Goal: Task Accomplishment & Management: Manage account settings

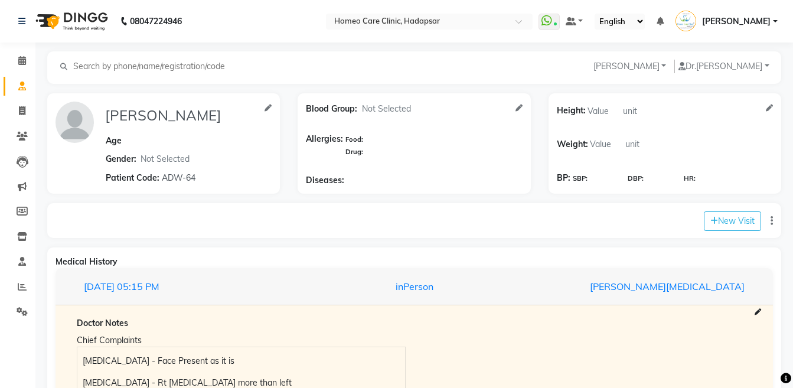
select select "[DEMOGRAPHIC_DATA]"
click at [22, 123] on li "Patients" at bounding box center [17, 135] width 35 height 25
click at [22, 135] on icon at bounding box center [22, 134] width 11 height 9
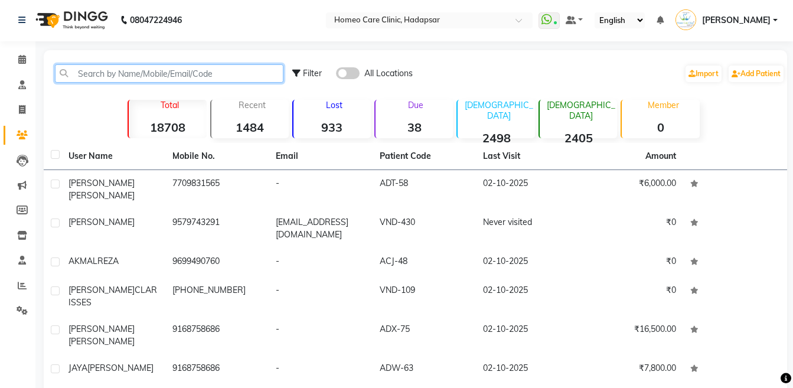
click at [132, 76] on input "text" at bounding box center [169, 73] width 228 height 18
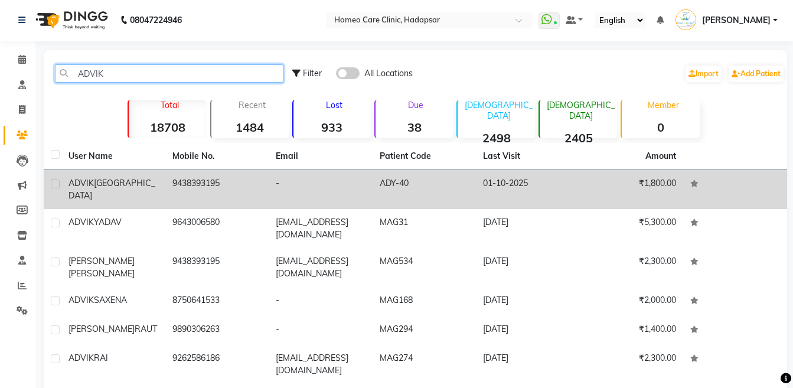
type input "ADVIK"
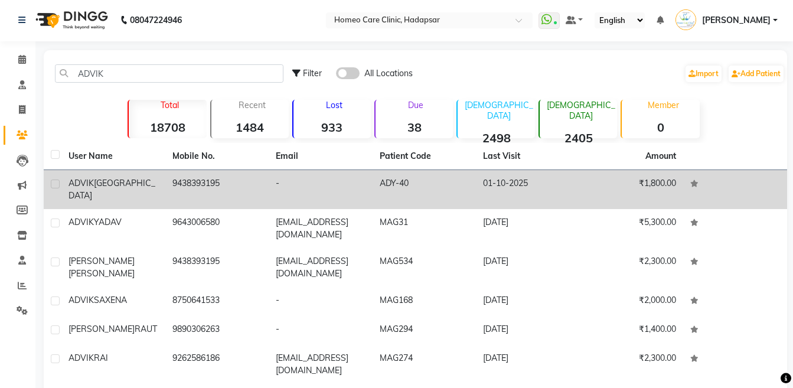
click at [130, 173] on td "ADVIK JENA" at bounding box center [113, 189] width 104 height 39
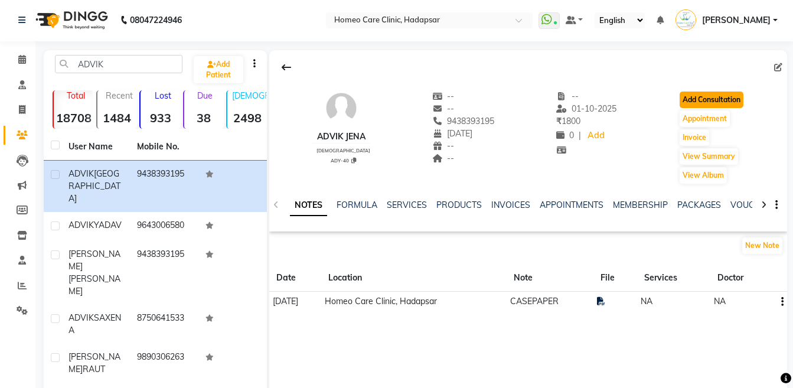
click at [698, 99] on button "Add Consultation" at bounding box center [711, 99] width 64 height 17
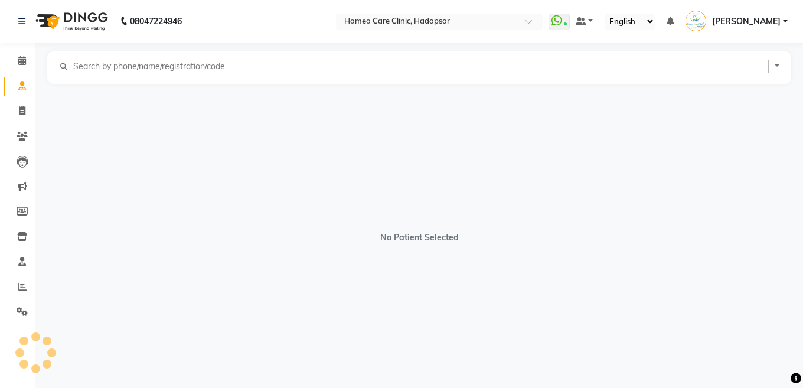
select select "[DEMOGRAPHIC_DATA]"
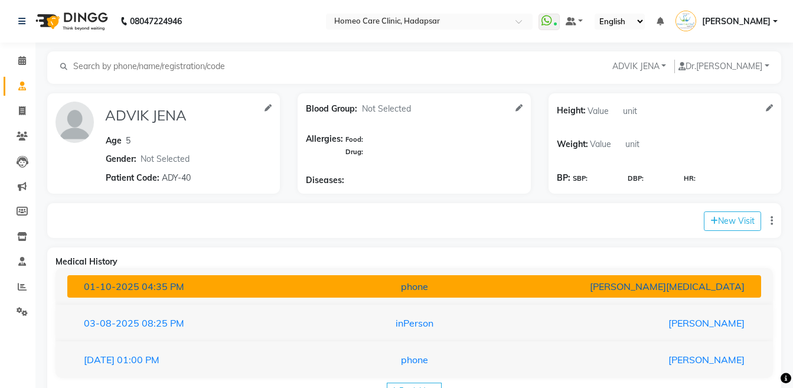
click at [483, 287] on div "phone" at bounding box center [414, 286] width 226 height 14
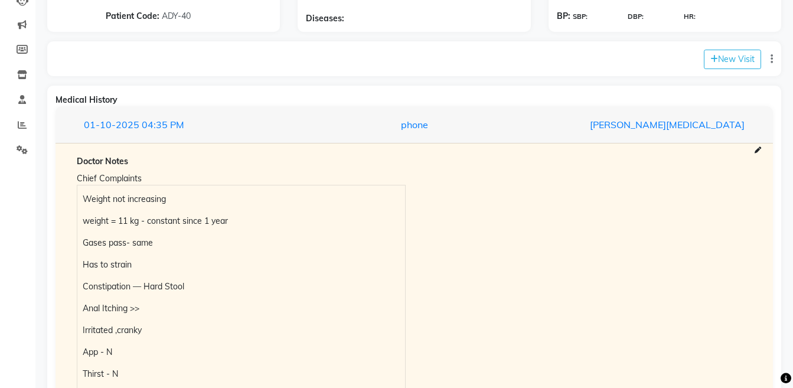
scroll to position [163, 0]
click at [755, 149] on icon at bounding box center [757, 149] width 6 height 6
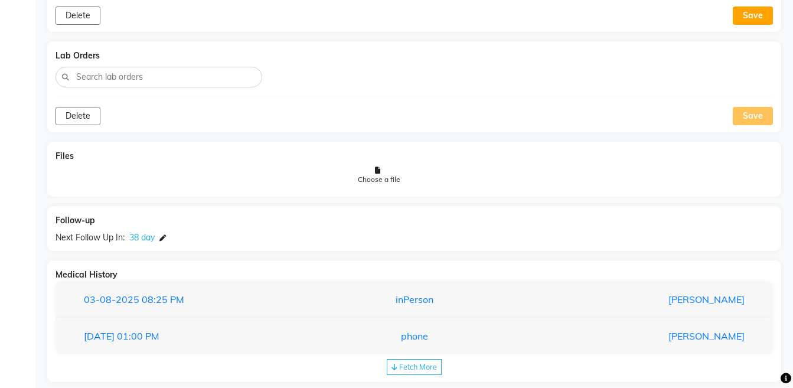
scroll to position [920, 0]
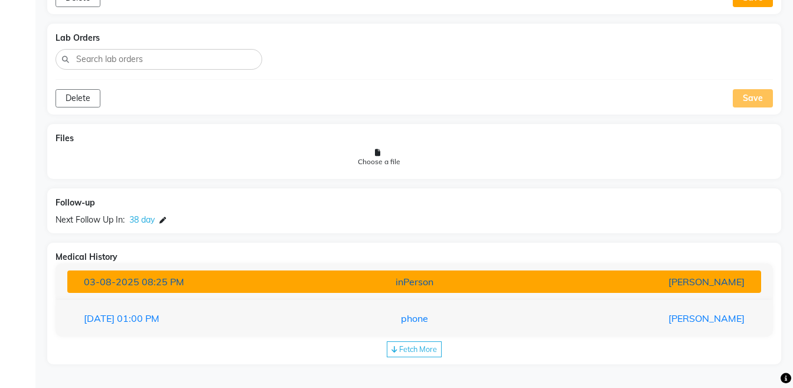
click at [693, 271] on button "[DATE] 08:25 PM inPerson [PERSON_NAME]" at bounding box center [413, 281] width 693 height 22
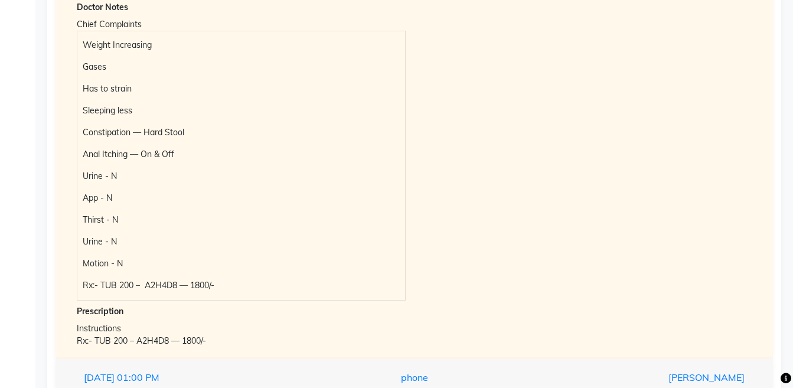
scroll to position [1290, 0]
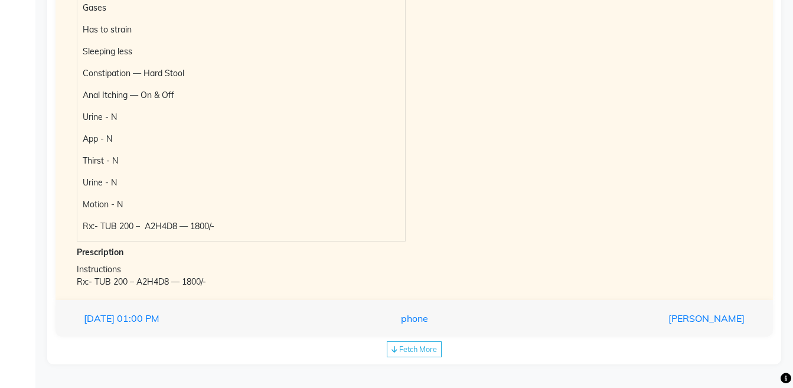
click at [412, 354] on div "Fetch More" at bounding box center [414, 349] width 55 height 16
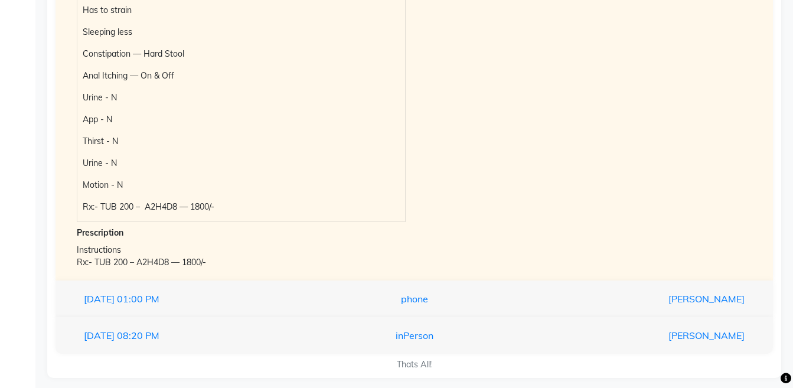
scroll to position [1323, 0]
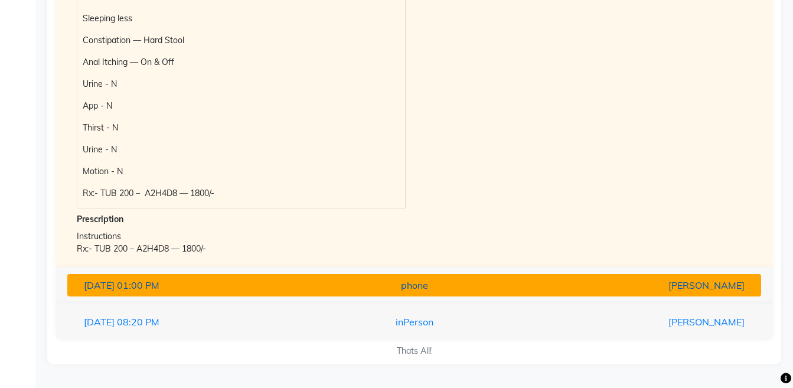
click at [676, 286] on div "[PERSON_NAME]" at bounding box center [640, 285] width 226 height 14
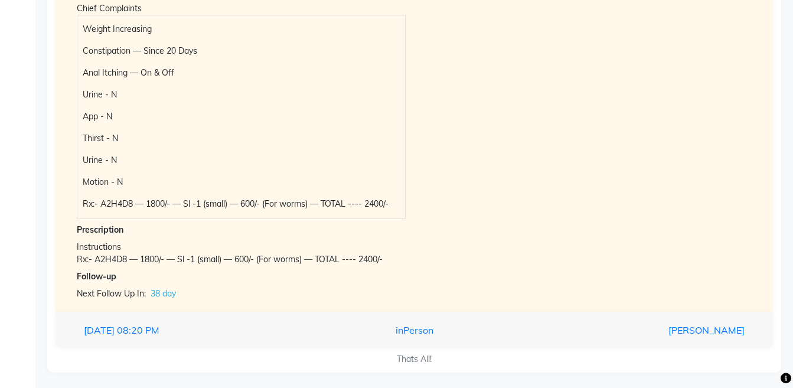
scroll to position [1292, 0]
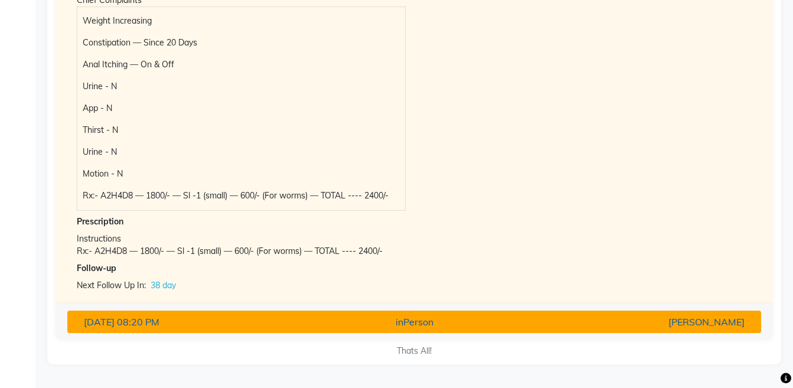
click at [712, 328] on div "[PERSON_NAME]" at bounding box center [640, 322] width 226 height 14
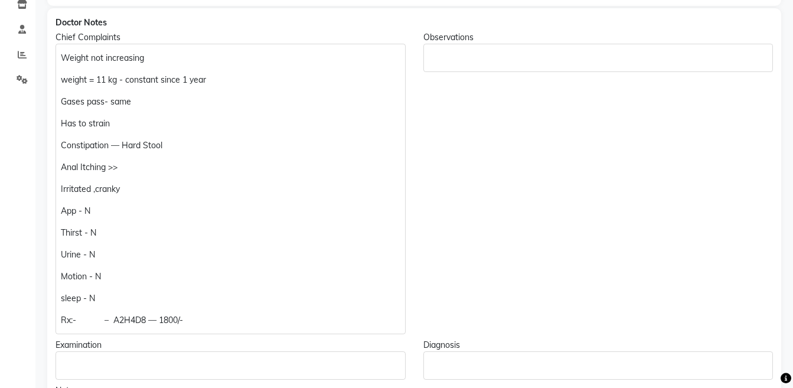
scroll to position [235, 0]
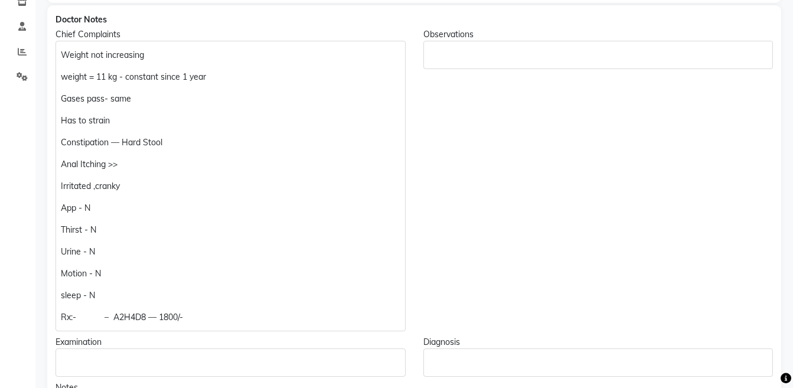
click at [88, 313] on p "Rx:- – A2H4D8 — 1800/-" at bounding box center [230, 317] width 339 height 12
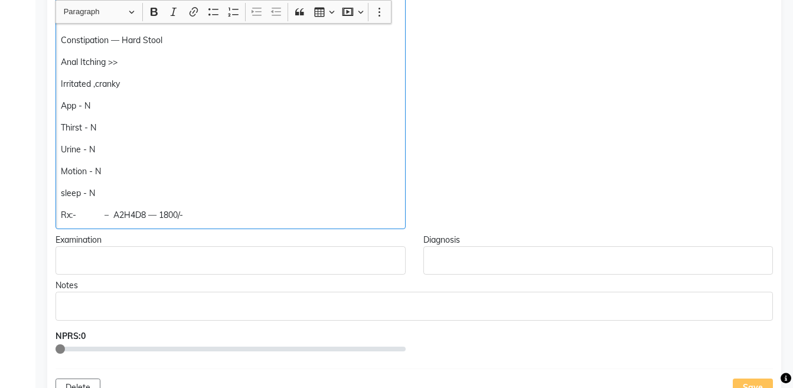
scroll to position [342, 0]
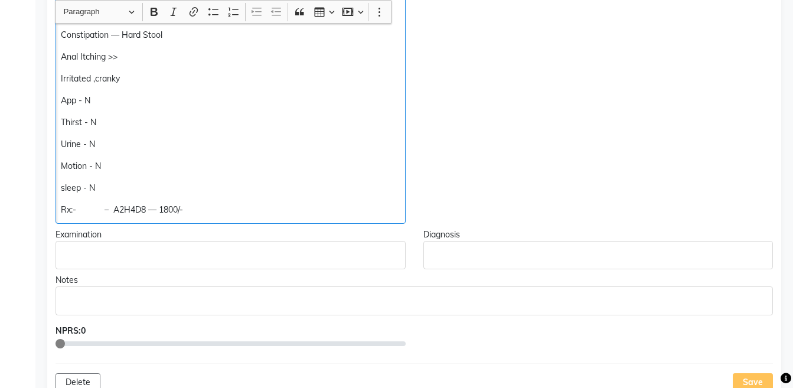
click at [103, 208] on p "Rx:- – A2H4D8 — 1800/-" at bounding box center [230, 210] width 339 height 12
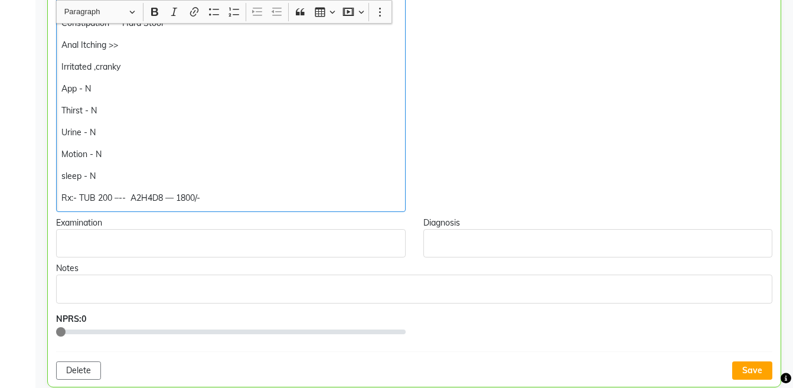
scroll to position [362, 0]
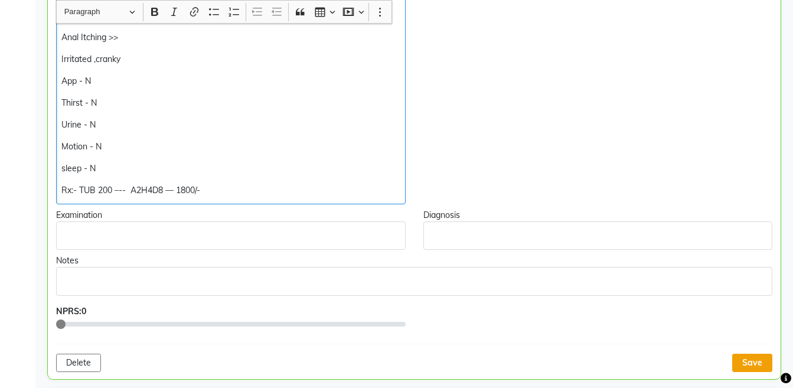
click at [752, 361] on button "Save" at bounding box center [752, 362] width 40 height 18
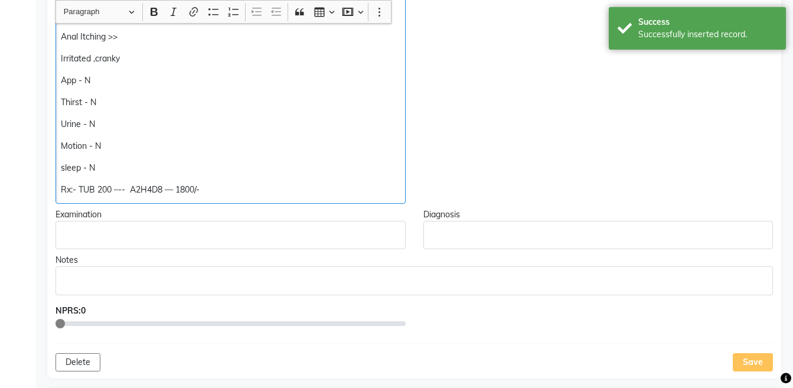
click at [319, 199] on div "Weight not increasing weight = 11 kg - constant since 1 year Gases pass- same H…" at bounding box center [230, 58] width 350 height 290
copy div "Rx:- TUB 200 –-- A2H4D8 — 1800/-"
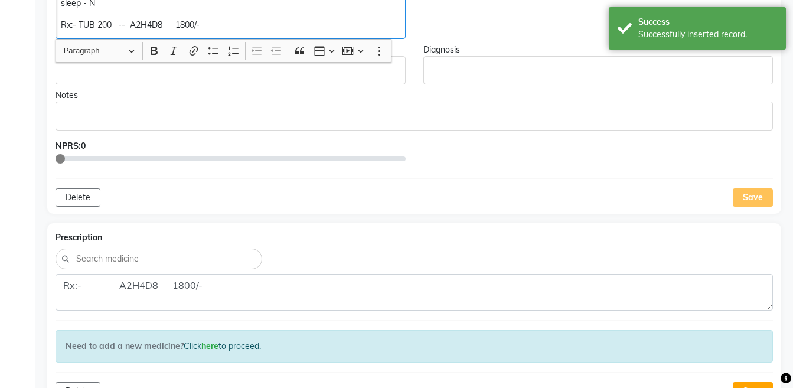
scroll to position [581, 0]
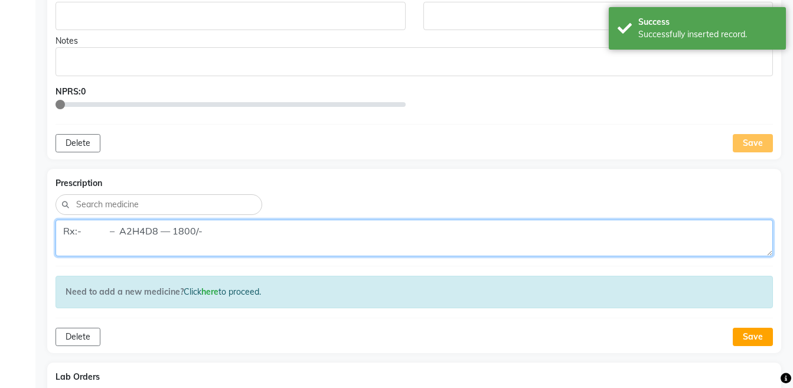
click at [421, 234] on textarea "Rx:- – A2H4D8 — 1800/-" at bounding box center [413, 238] width 717 height 37
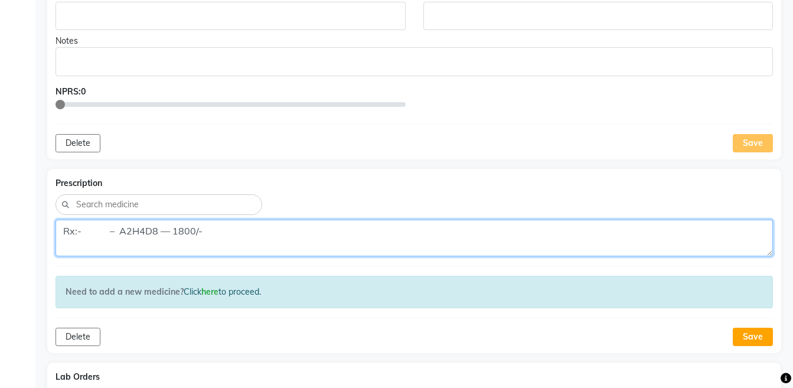
paste textarea "TUB 200 –--"
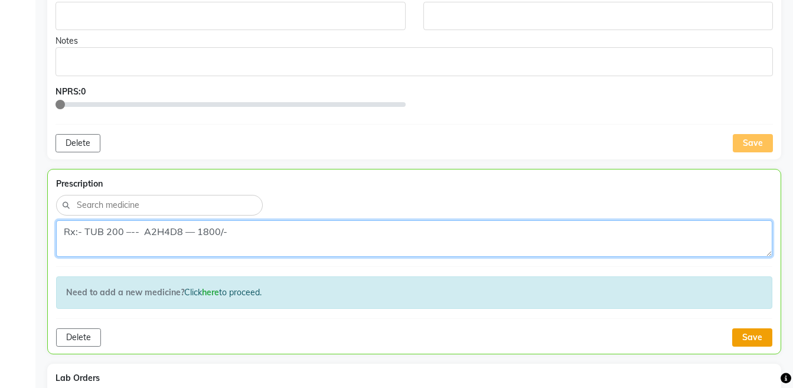
type textarea "Rx:- TUB 200 –-- A2H4D8 — 1800/-"
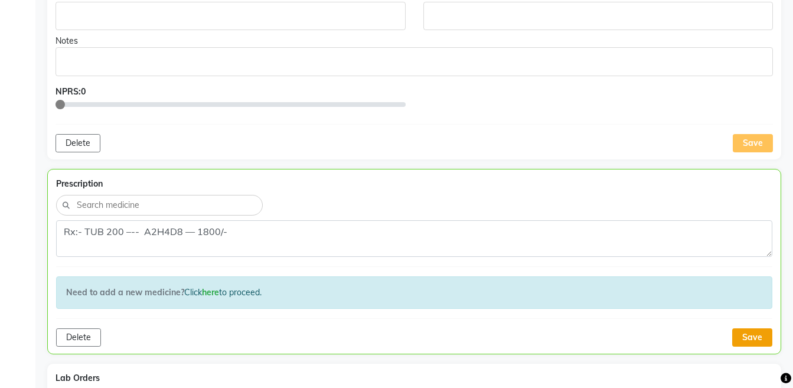
click at [752, 339] on button "Save" at bounding box center [752, 337] width 40 height 18
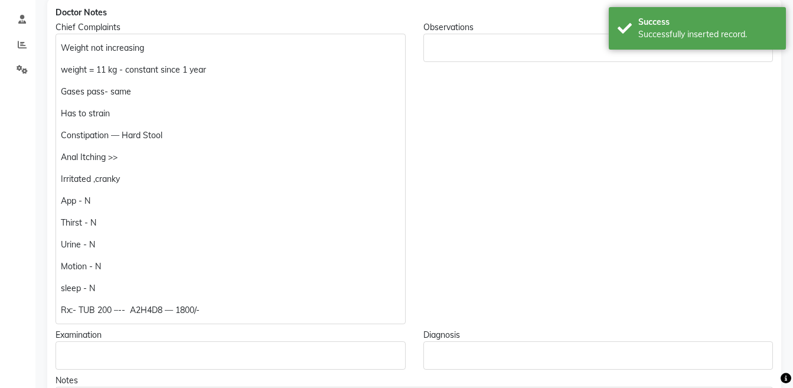
scroll to position [0, 0]
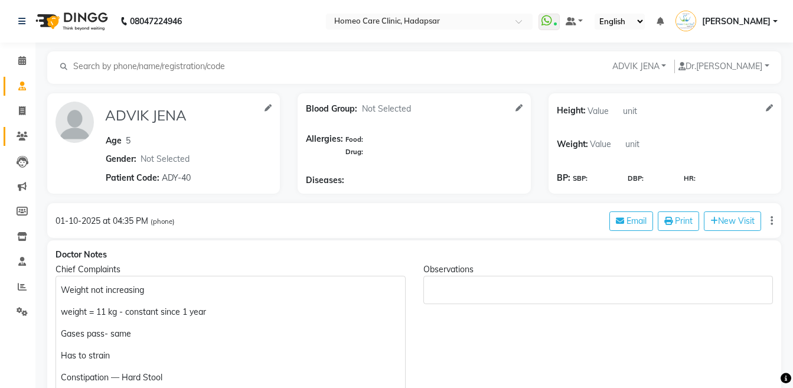
click at [10, 133] on link "Patients" at bounding box center [18, 136] width 28 height 19
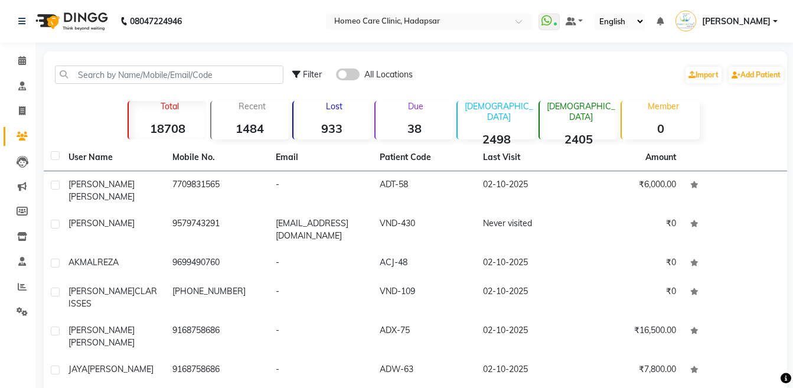
click at [123, 170] on th "User Name" at bounding box center [113, 157] width 104 height 27
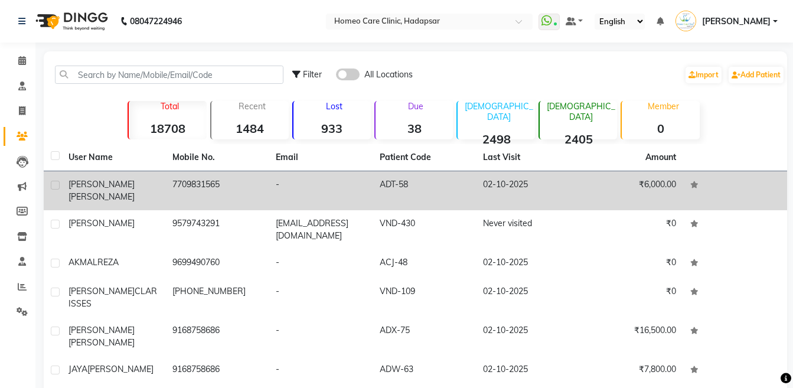
click at [127, 191] on span "[PERSON_NAME]" at bounding box center [101, 196] width 66 height 11
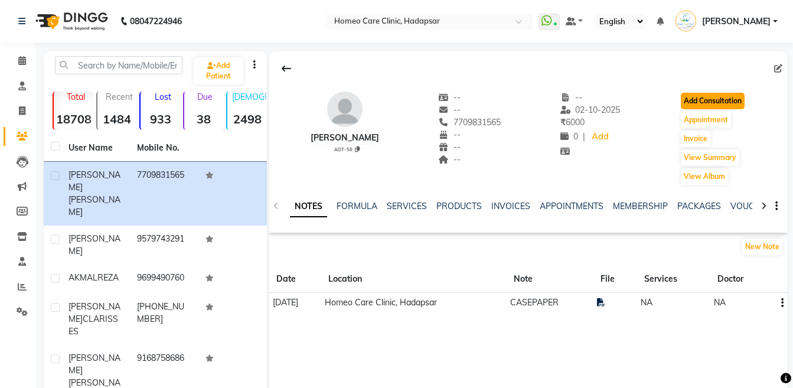
click at [703, 102] on button "Add Consultation" at bounding box center [712, 101] width 64 height 17
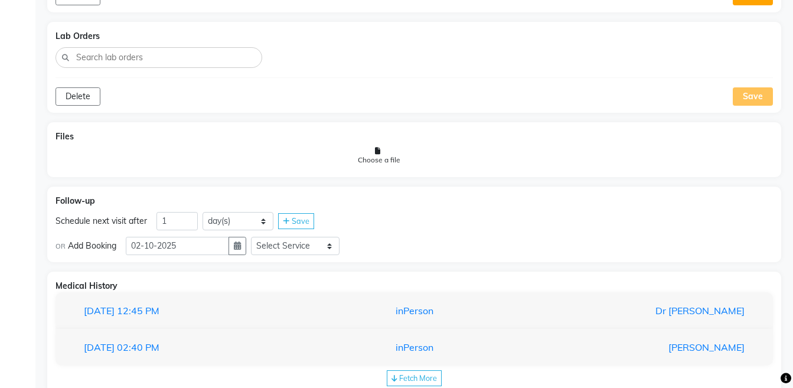
scroll to position [985, 0]
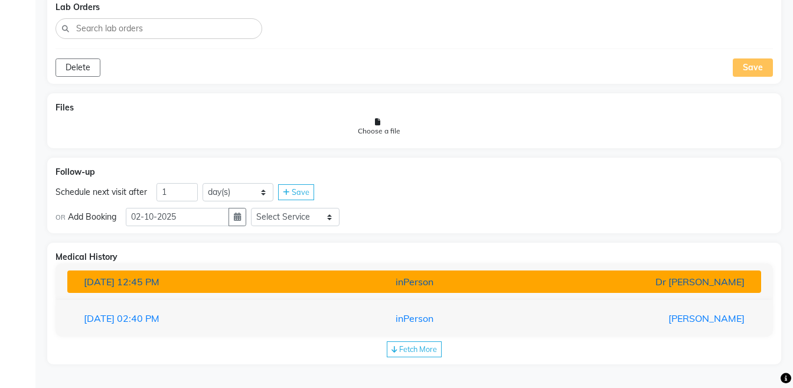
click at [548, 280] on div "Dr [PERSON_NAME]" at bounding box center [640, 281] width 226 height 14
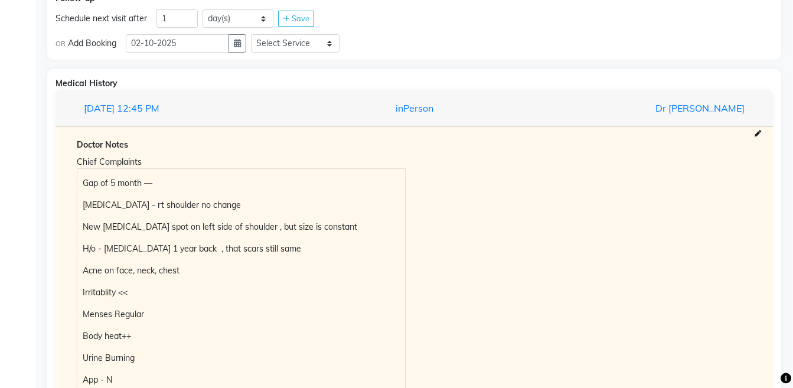
scroll to position [1079, 0]
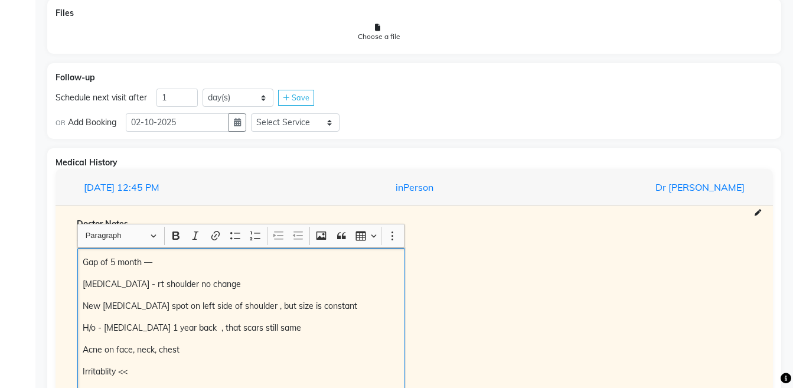
click at [86, 263] on p "Gap of 5 month —" at bounding box center [241, 262] width 316 height 12
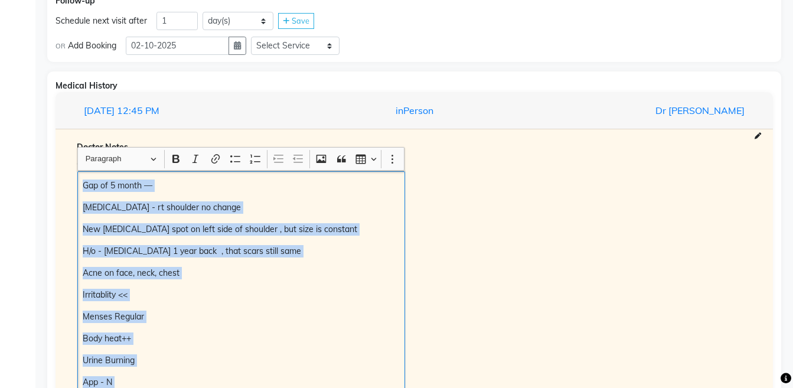
scroll to position [1255, 0]
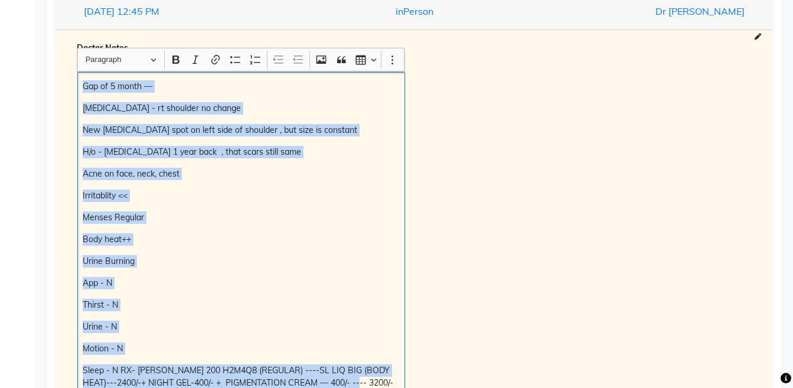
copy div "Gap of 5 month — [MEDICAL_DATA] - rt shoulder no change New [MEDICAL_DATA] spot…"
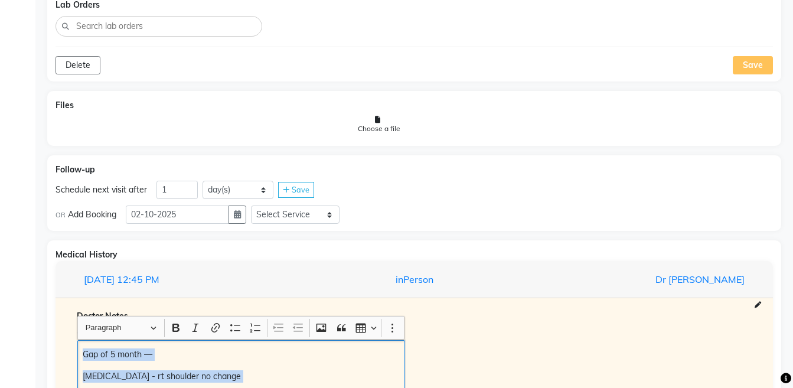
scroll to position [1020, 0]
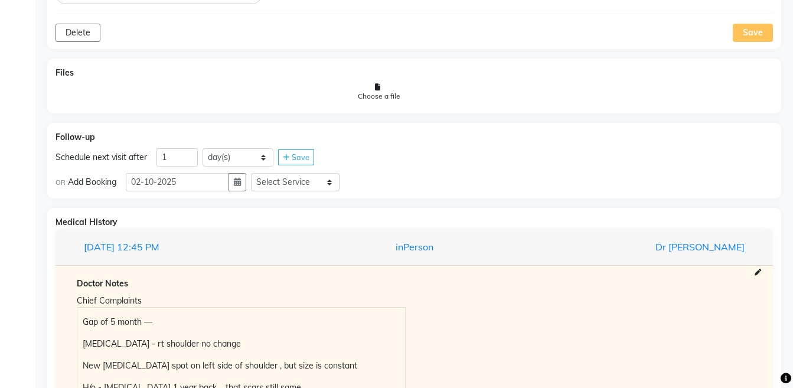
click at [247, 191] on div "OR Add Booking [DATE] Select Service Medicine Medicine 1 Hydra Facial Medi Faci…" at bounding box center [413, 181] width 717 height 20
click at [241, 182] on icon "button" at bounding box center [237, 182] width 7 height 8
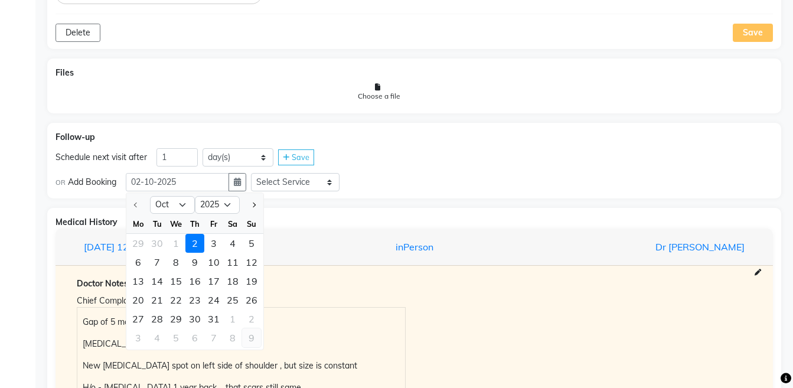
click at [255, 338] on div "9" at bounding box center [251, 337] width 19 height 19
type input "[DATE]"
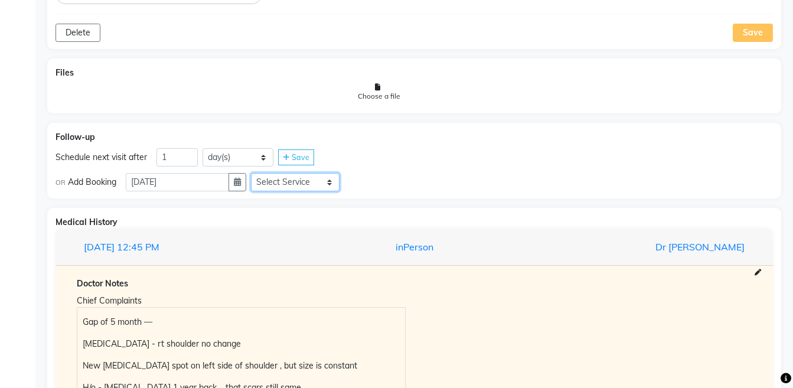
click at [297, 183] on select "Select Service Medicine Medicine 1 Hydra Facial Medi Facial Vampire Facial With…" at bounding box center [295, 182] width 89 height 18
click at [260, 173] on select "Select Service Medicine Medicine 1 Hydra Facial Medi Facial Vampire Facial With…" at bounding box center [295, 182] width 89 height 18
click at [319, 182] on select "Select Service Medicine Medicine 1 Hydra Facial Medi Facial Vampire Facial With…" at bounding box center [295, 182] width 89 height 18
select select "972997"
click at [319, 182] on select "Select Service Medicine Medicine 1 Hydra Facial Medi Facial Vampire Facial With…" at bounding box center [295, 182] width 89 height 18
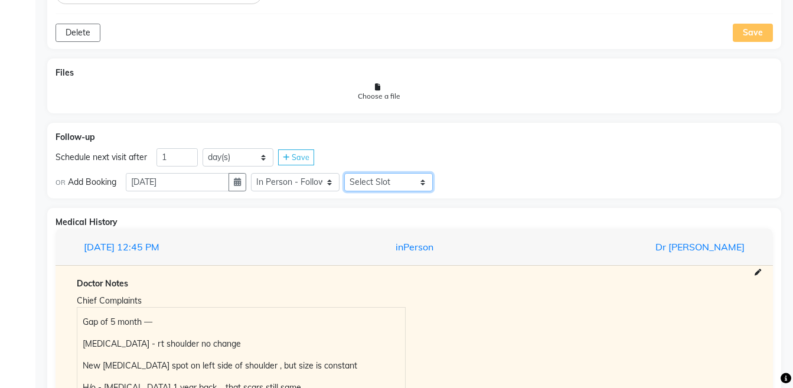
click at [399, 186] on select "Select Slot 10:15 10:30 10:45 11:00 11:15 11:30 11:45 12:15 12:30 12:45 13:15 1…" at bounding box center [388, 182] width 89 height 18
select select "915"
click at [353, 173] on select "Select Slot 10:15 10:30 10:45 11:00 11:15 11:30 11:45 12:15 12:30 12:45 13:15 1…" at bounding box center [388, 182] width 89 height 18
click at [461, 184] on span "Save" at bounding box center [460, 181] width 18 height 9
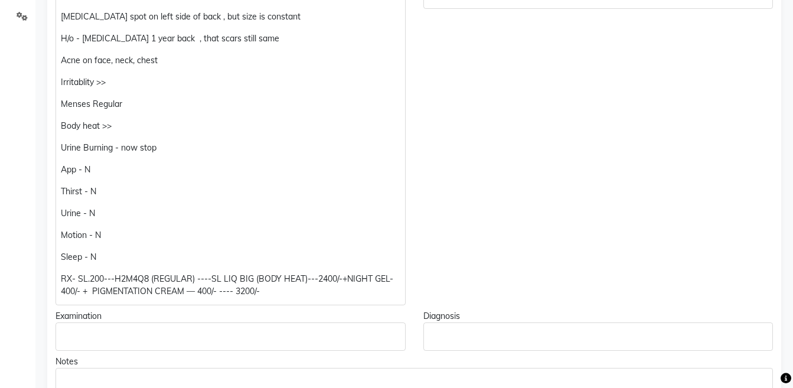
scroll to position [423, 0]
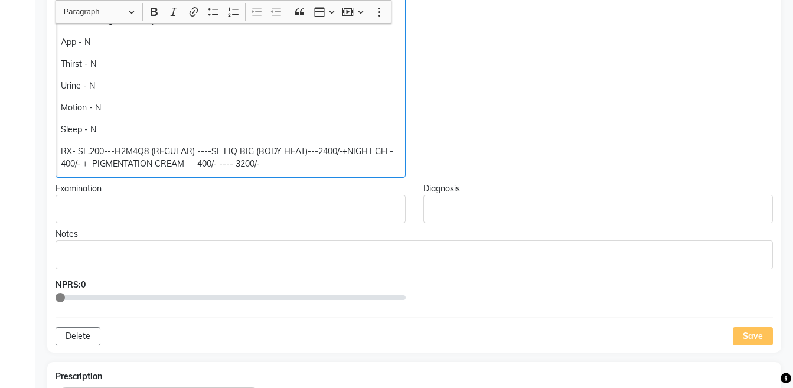
click at [344, 148] on p "RX- SL.200---H2M4Q8 (REGULAR) ----SL LIQ BIG (BODY HEAT)---2400/-+NIGHT GEL-400…" at bounding box center [230, 157] width 339 height 25
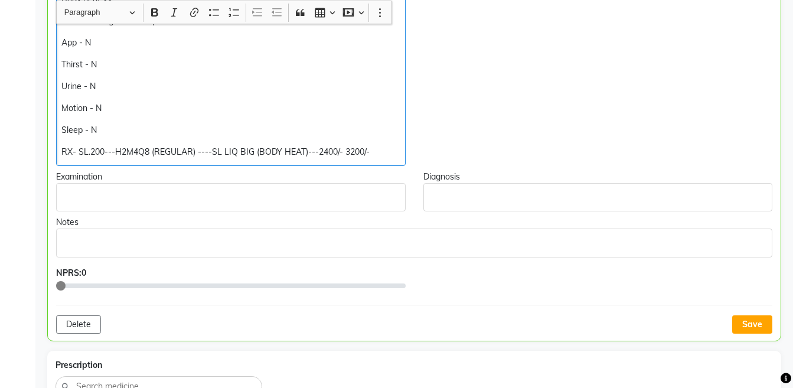
scroll to position [423, 0]
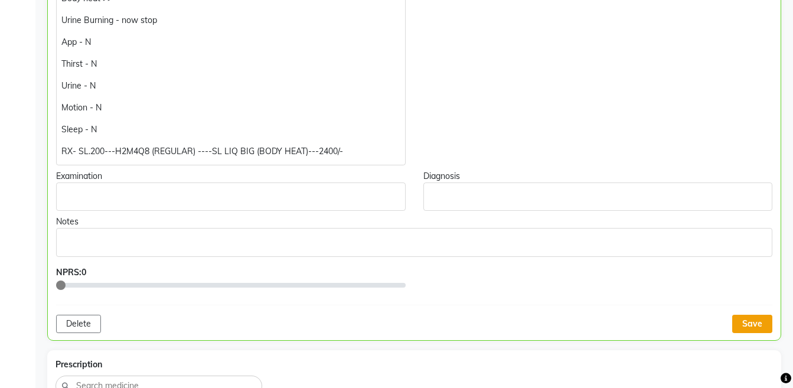
click at [746, 323] on button "Save" at bounding box center [752, 324] width 40 height 18
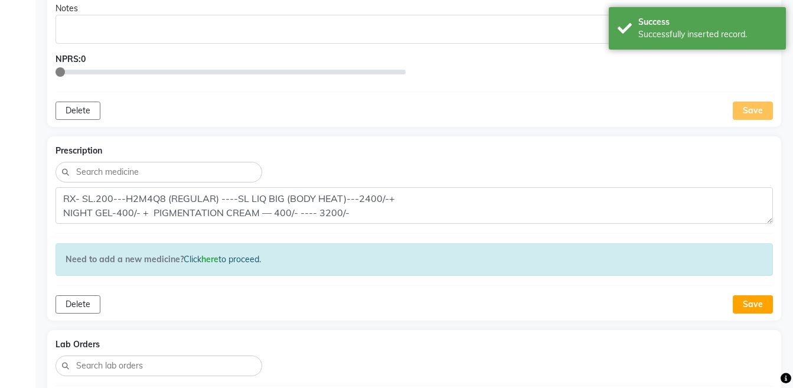
scroll to position [656, 0]
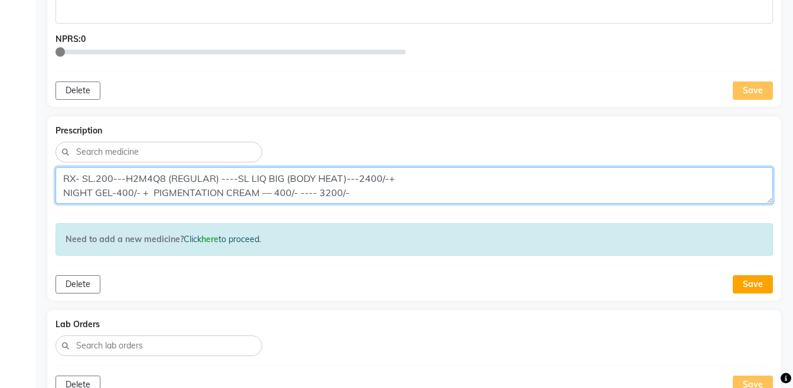
click at [60, 179] on textarea "RX- SL.200---H2M4Q8 (REGULAR) ----SL LIQ BIG (BODY HEAT)---2400/-+ NIGHT GEL-40…" at bounding box center [413, 185] width 717 height 37
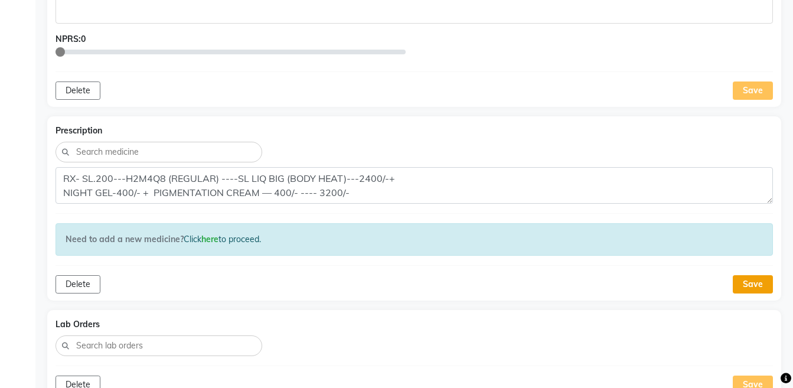
click at [751, 289] on button "Save" at bounding box center [752, 284] width 40 height 18
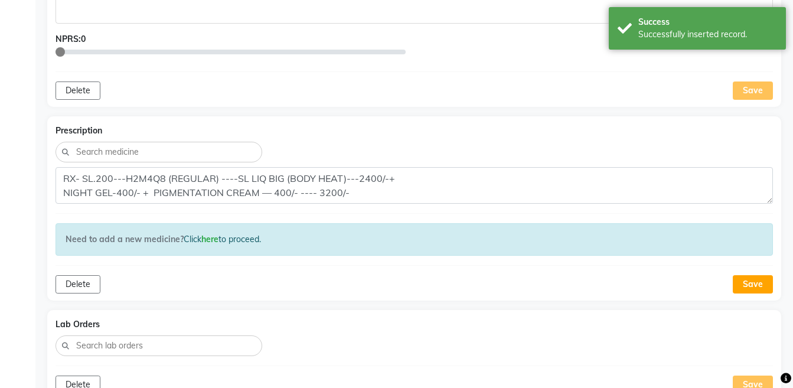
scroll to position [469, 0]
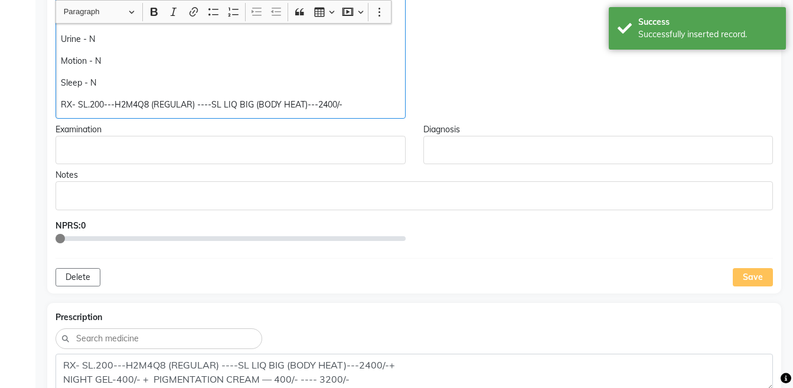
click at [387, 103] on p "RX- SL.200---H2M4Q8 (REGULAR) ----SL LIQ BIG (BODY HEAT)---2400/-" at bounding box center [230, 105] width 339 height 12
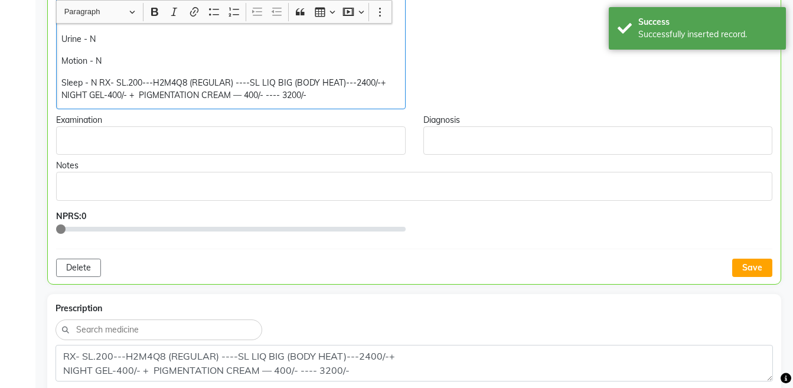
click at [101, 77] on p "Sleep - N RX- SL.200---H2M4Q8 (REGULAR) ----SL LIQ BIG (BODY HEAT)---2400/-+ NI…" at bounding box center [230, 89] width 338 height 25
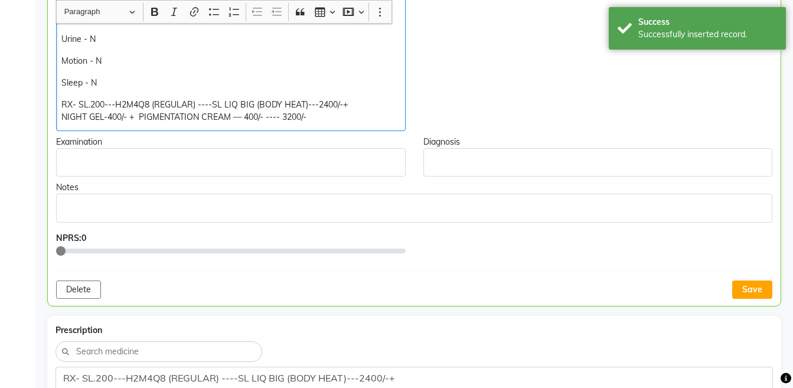
click at [762, 299] on div "Doctor Notes Chief Complaints [MEDICAL_DATA] - rt shoulder >> [MEDICAL_DATA] sp…" at bounding box center [414, 38] width 734 height 536
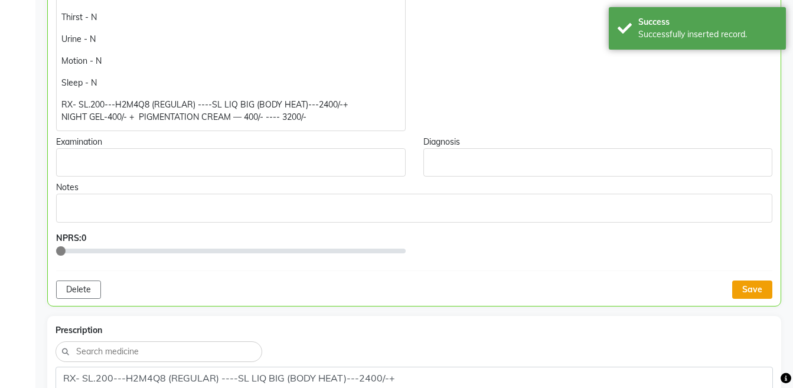
click at [759, 293] on button "Save" at bounding box center [752, 289] width 40 height 18
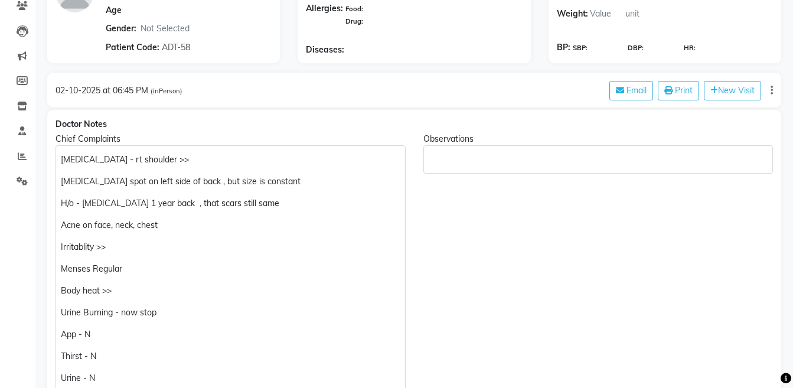
scroll to position [0, 0]
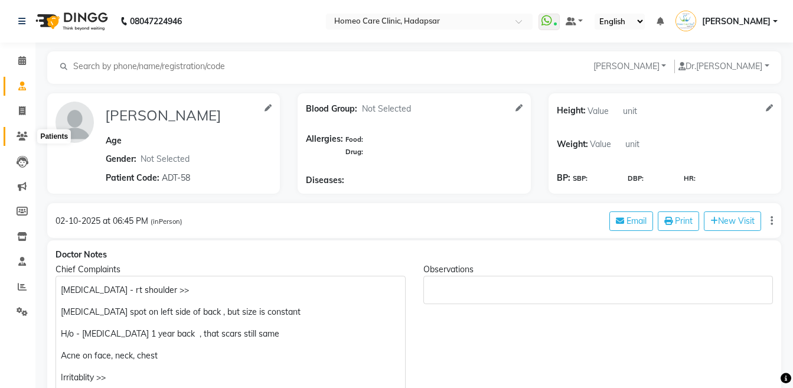
click at [27, 133] on icon at bounding box center [22, 136] width 11 height 9
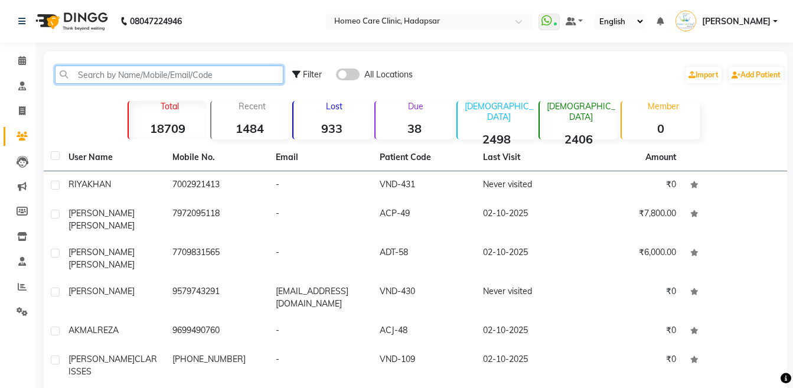
click at [117, 74] on input "text" at bounding box center [169, 75] width 228 height 18
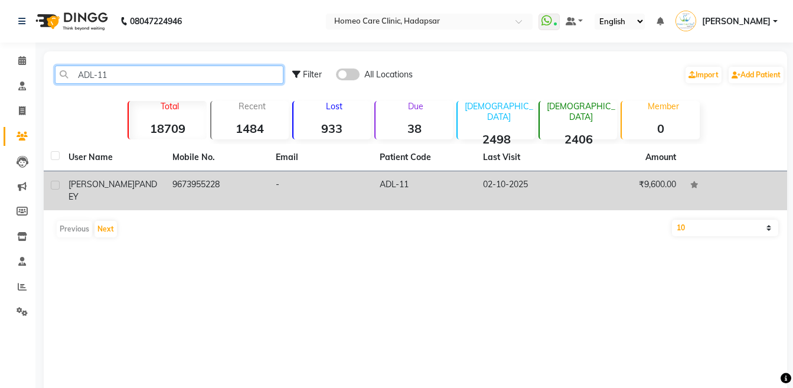
type input "ADL-11"
click at [119, 182] on span "PANDEY" at bounding box center [112, 190] width 89 height 23
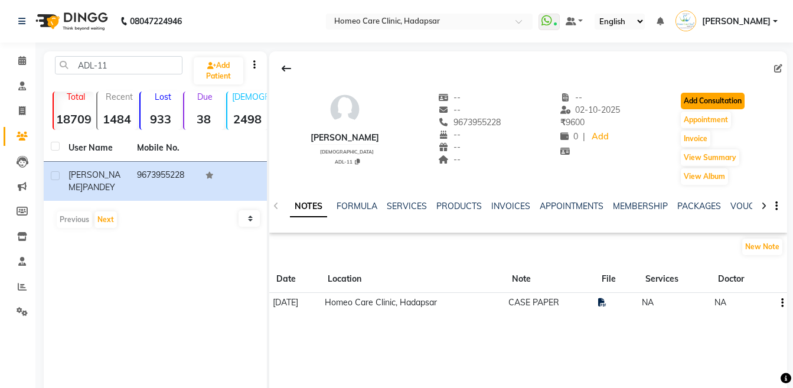
click at [700, 102] on button "Add Consultation" at bounding box center [712, 101] width 64 height 17
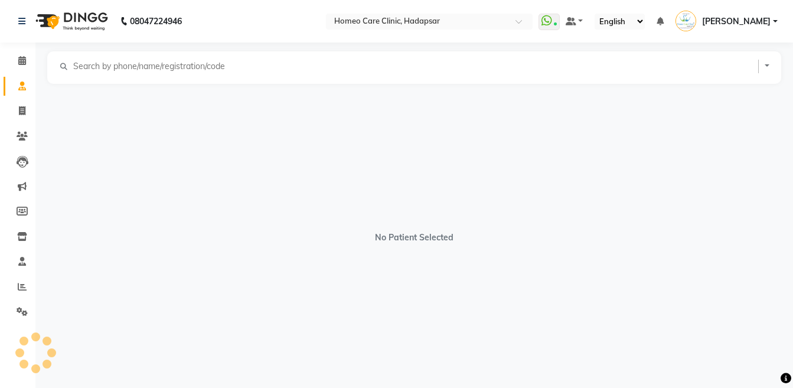
select select "[DEMOGRAPHIC_DATA]"
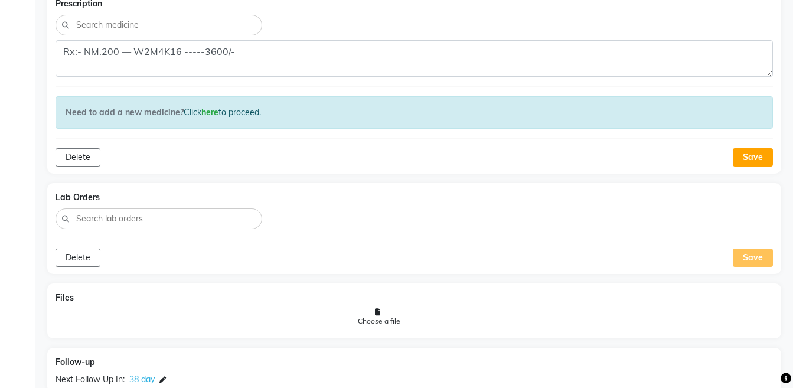
scroll to position [854, 0]
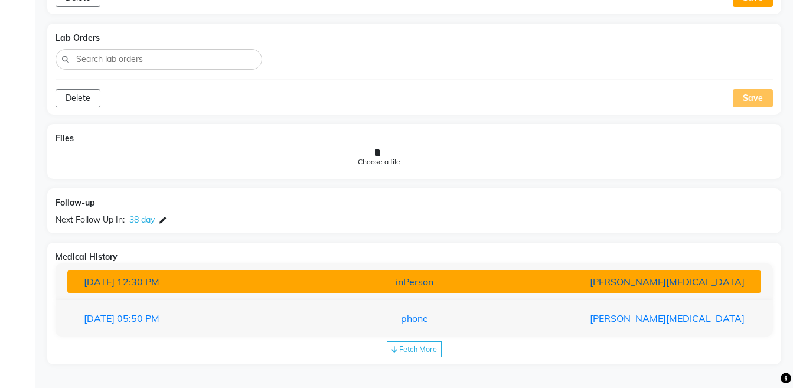
click at [575, 283] on div "[PERSON_NAME][MEDICAL_DATA]" at bounding box center [640, 281] width 226 height 14
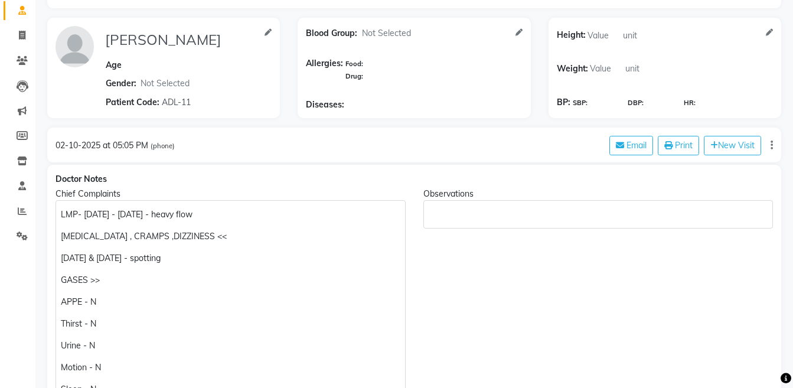
scroll to position [78, 0]
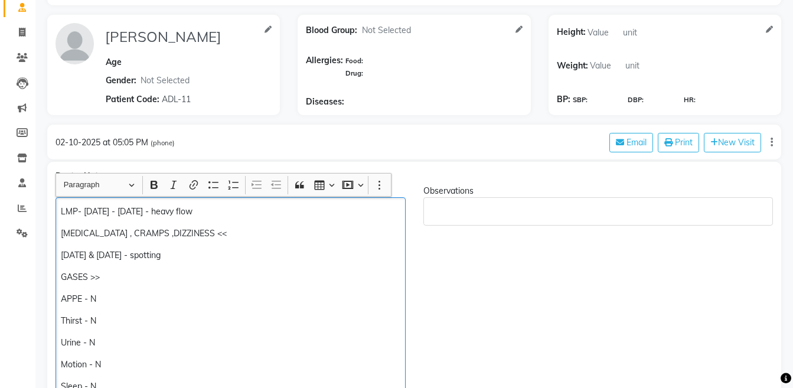
click at [268, 209] on p "LMP- [DATE] - [DATE] - heavy flow" at bounding box center [230, 211] width 339 height 12
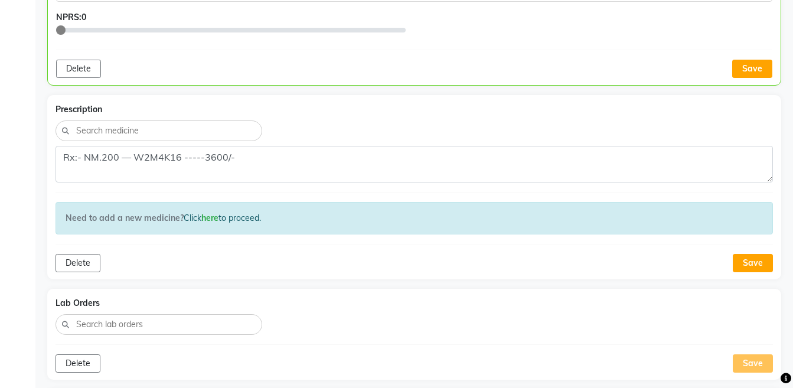
scroll to position [993, 0]
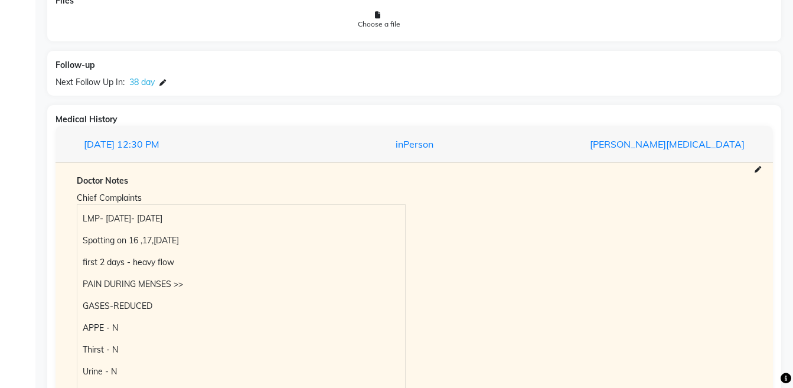
drag, startPoint x: 789, startPoint y: 303, endPoint x: 795, endPoint y: 309, distance: 7.9
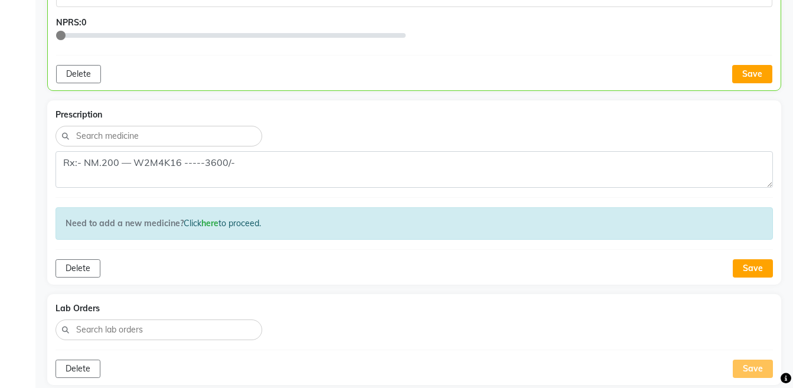
scroll to position [267, 0]
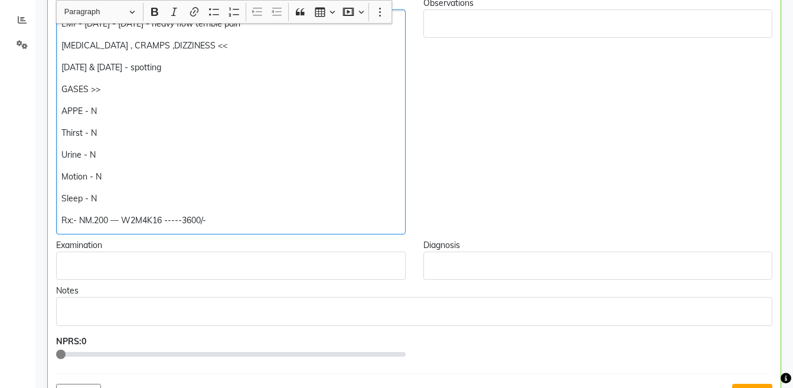
click at [107, 222] on p "Rx:- NM.200 — W2M4K16 -----3600/-" at bounding box center [230, 220] width 338 height 12
click at [63, 220] on p "Rx:- NM 1M — W2M4K16 -----3600/-" at bounding box center [230, 220] width 338 height 12
copy p "Rx:- NM 1M — W2M4K16 -----3600/-"
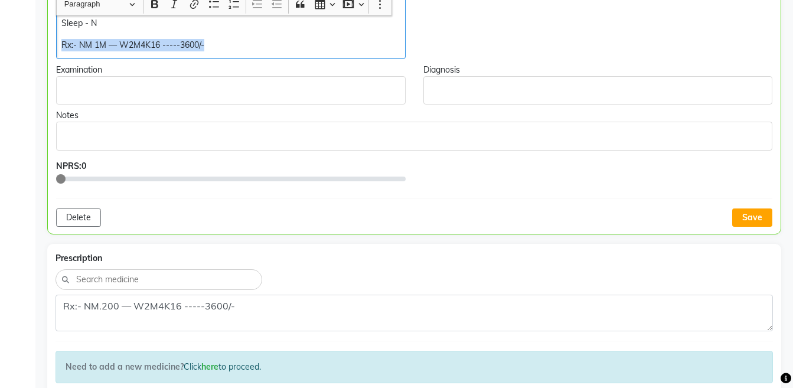
scroll to position [444, 0]
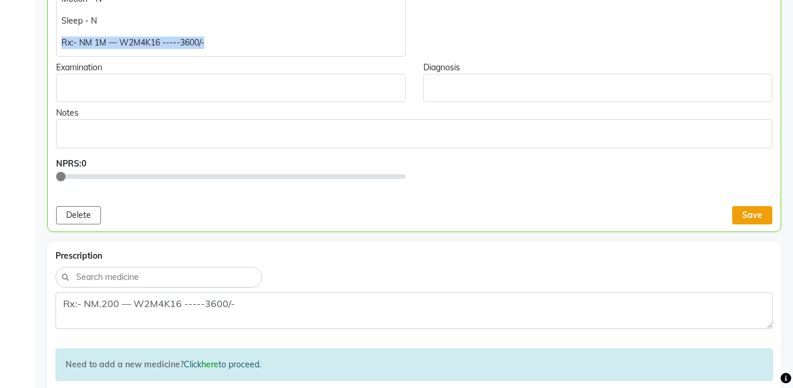
click at [754, 208] on button "Save" at bounding box center [752, 215] width 40 height 18
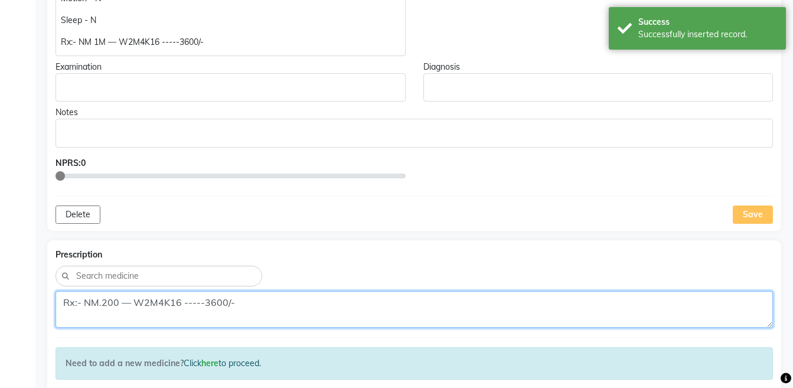
click at [553, 310] on textarea "Rx:- NM.200 — W2M4K16 -----3600/-" at bounding box center [413, 309] width 717 height 37
paste textarea "1M"
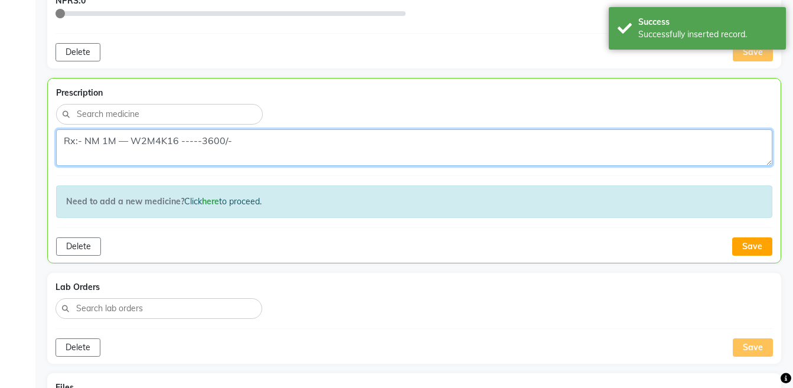
scroll to position [627, 0]
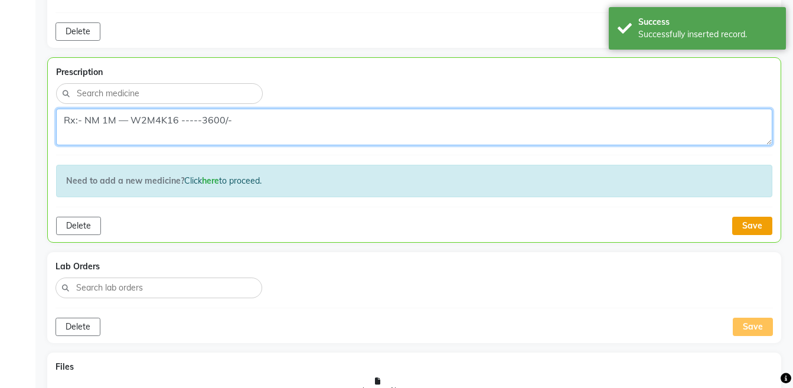
type textarea "Rx:- NM 1M — W2M4K16 -----3600/-"
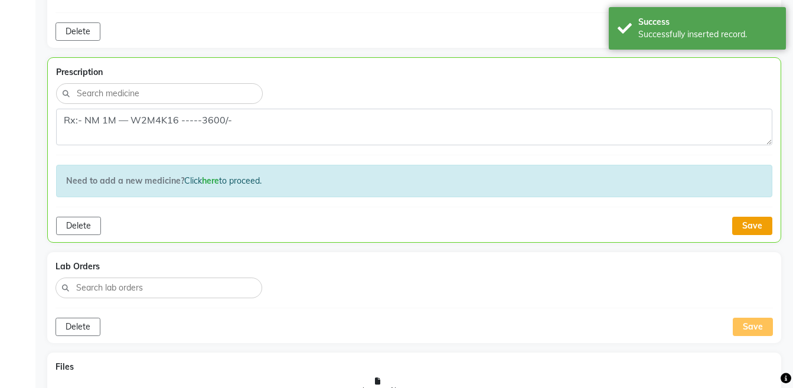
click at [751, 226] on button "Save" at bounding box center [752, 226] width 40 height 18
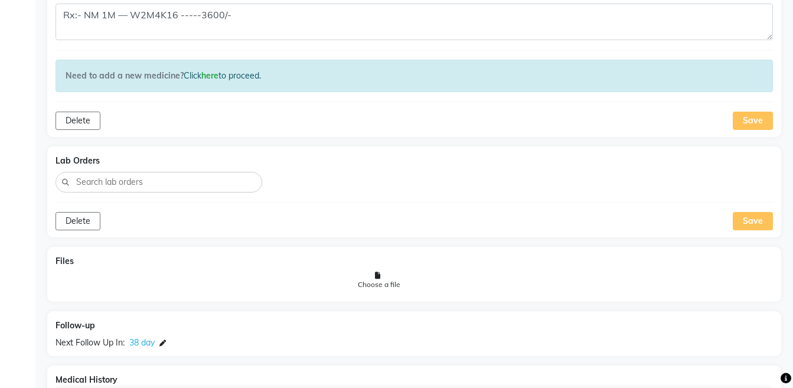
scroll to position [755, 0]
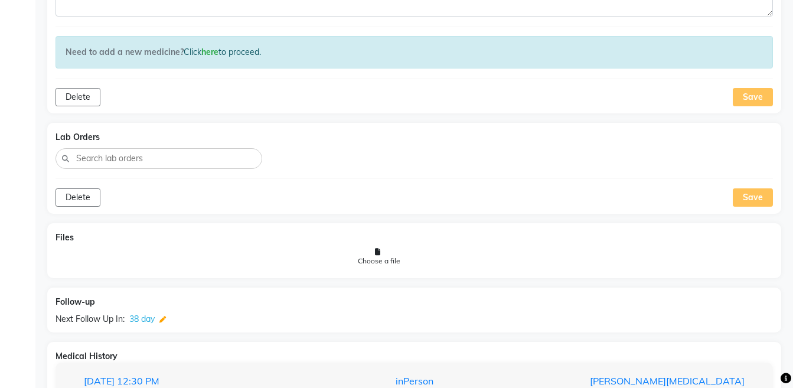
click at [159, 322] on icon at bounding box center [162, 319] width 6 height 6
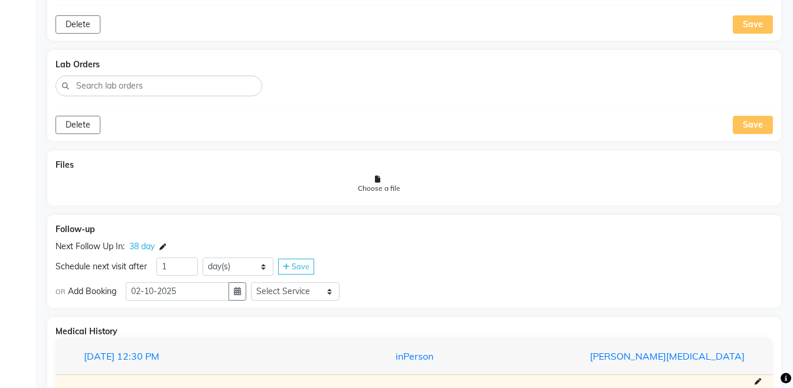
scroll to position [876, 0]
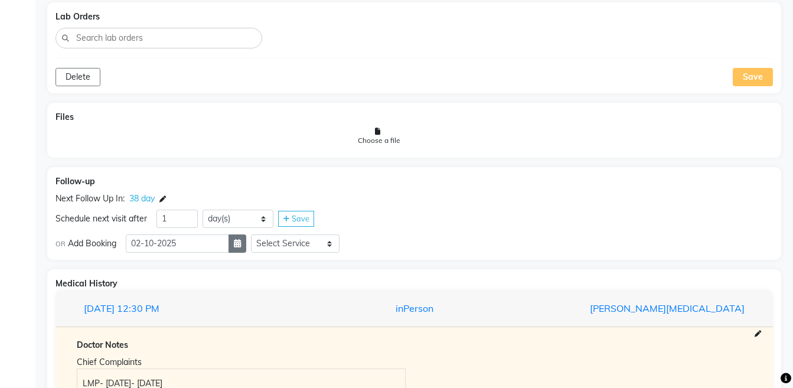
click at [241, 242] on icon "button" at bounding box center [237, 243] width 7 height 8
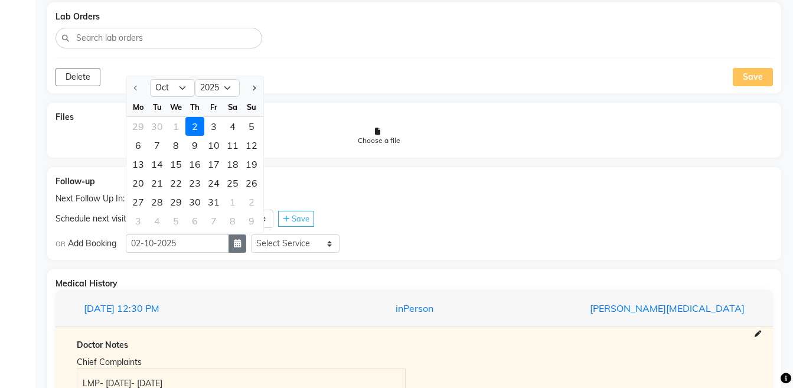
click at [241, 242] on icon "button" at bounding box center [237, 243] width 7 height 8
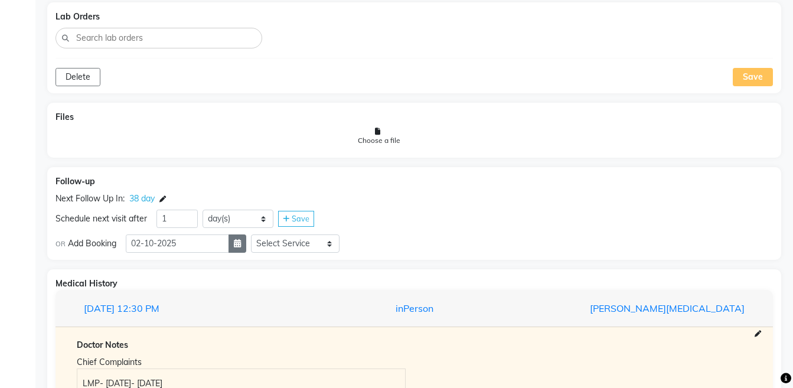
click at [241, 242] on icon "button" at bounding box center [237, 243] width 7 height 8
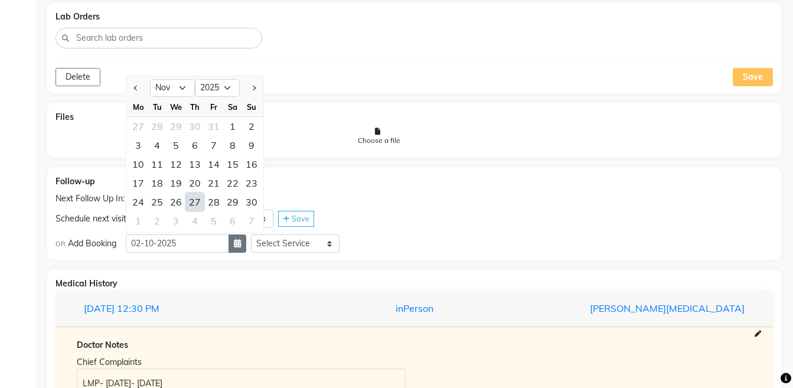
select select "12"
click at [194, 183] on div "25" at bounding box center [194, 182] width 19 height 19
type input "[DATE]"
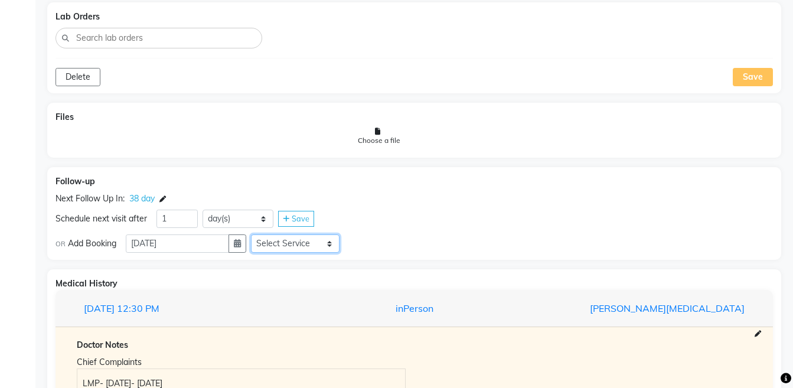
click at [293, 242] on select "Select Service Medicine Medicine 1 Hydra Facial Medi Facial Vampire Facial With…" at bounding box center [295, 243] width 89 height 18
select select "981031"
click at [260, 234] on select "Select Service Medicine Medicine 1 Hydra Facial Medi Facial Vampire Facial With…" at bounding box center [295, 243] width 89 height 18
click at [388, 237] on select "Select Slot 10:15 10:30 10:45 11:00 11:15 11:30 11:45 12:00 12:15 12:30 12:45 1…" at bounding box center [388, 243] width 89 height 18
select select "885"
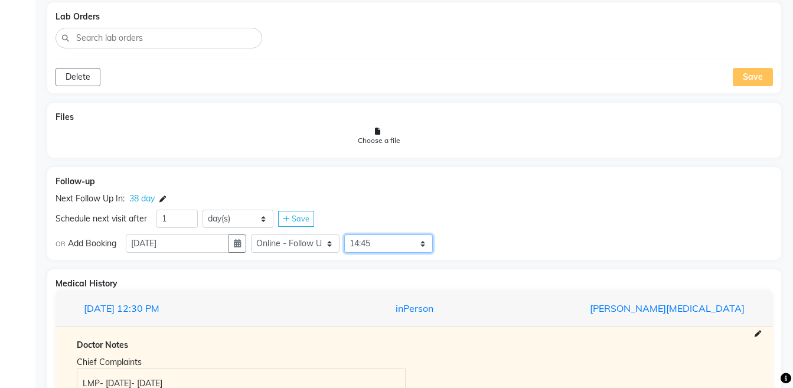
click at [353, 234] on select "Select Slot 10:15 10:30 10:45 11:00 11:15 11:30 11:45 12:00 12:15 12:30 12:45 1…" at bounding box center [388, 243] width 89 height 18
click at [469, 238] on span "Save" at bounding box center [460, 242] width 18 height 9
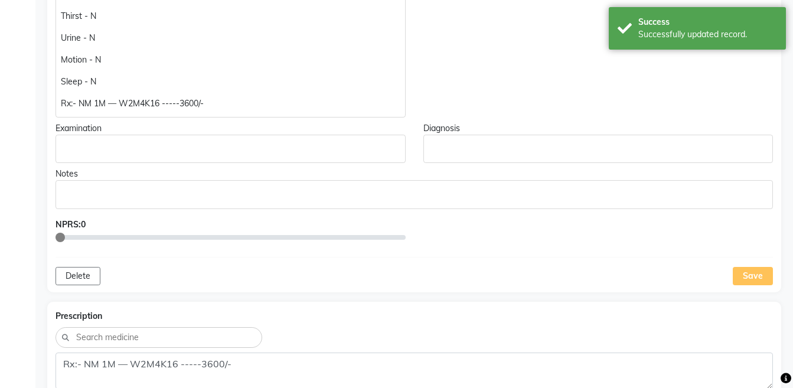
scroll to position [375, 0]
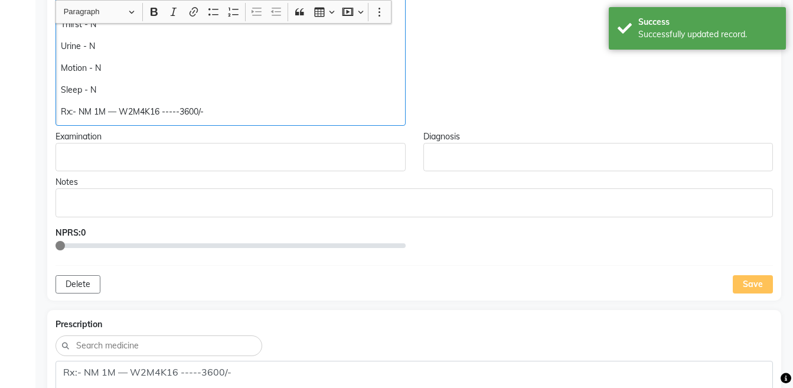
click at [266, 112] on p "Rx:- NM 1M — W2M4K16 -----3600/-" at bounding box center [230, 112] width 339 height 12
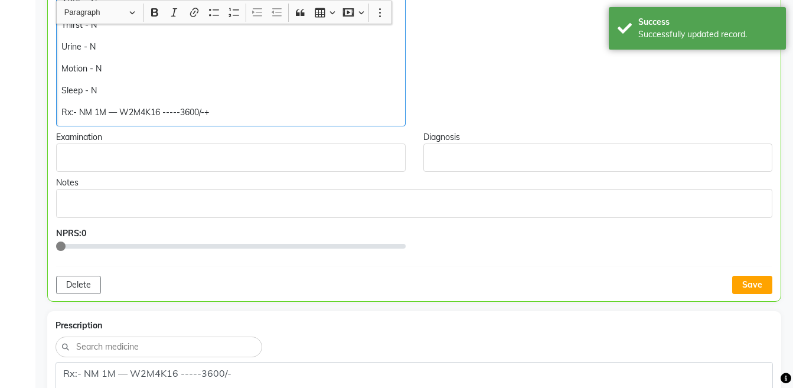
scroll to position [375, 0]
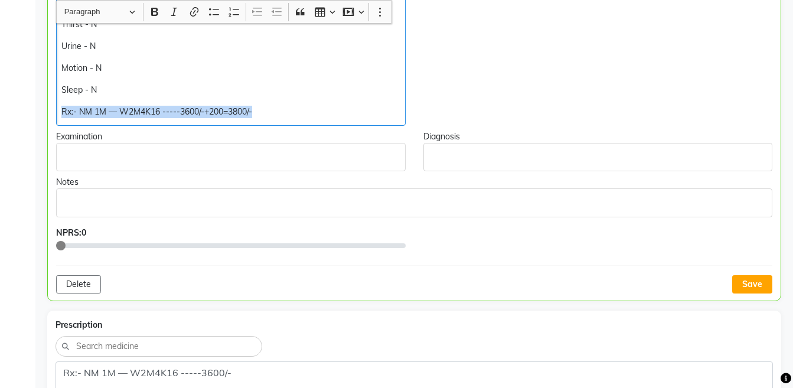
copy div "Rx:- NM 1M — W2M4K16 -----3600/-+200=3800/-"
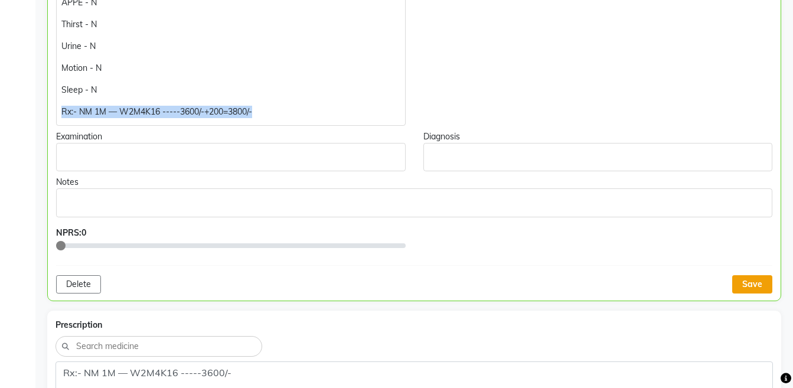
click at [748, 280] on button "Save" at bounding box center [752, 284] width 40 height 18
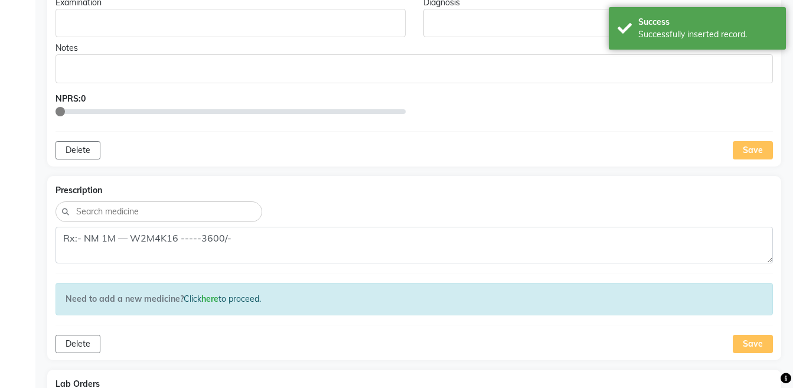
scroll to position [511, 0]
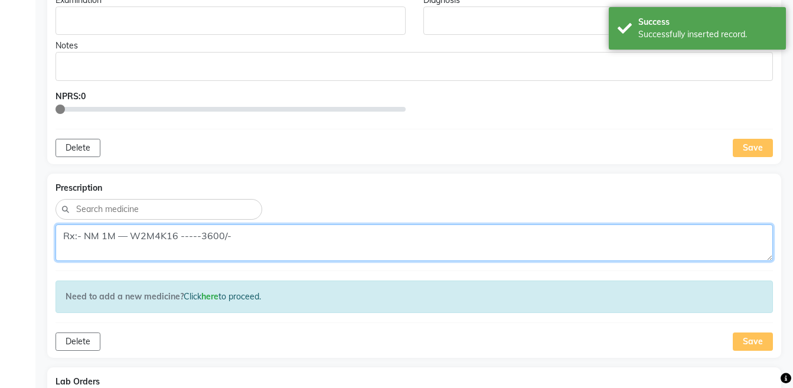
click at [536, 242] on textarea "Rx:- NM 1M — W2M4K16 -----3600/-" at bounding box center [413, 242] width 717 height 37
paste textarea "+200=3800/-"
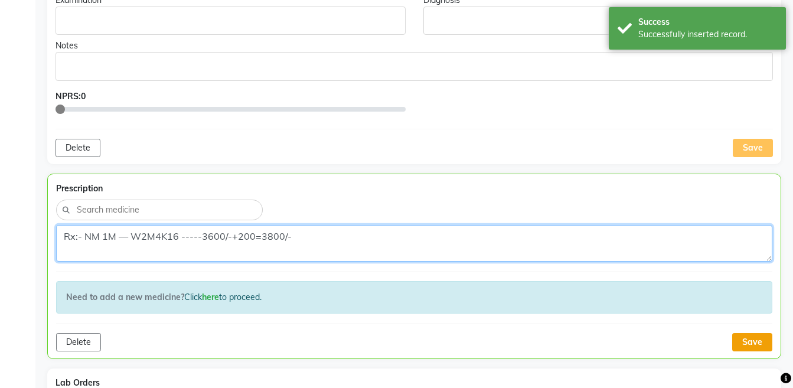
type textarea "Rx:- NM 1M — W2M4K16 -----3600/-+200=3800/-"
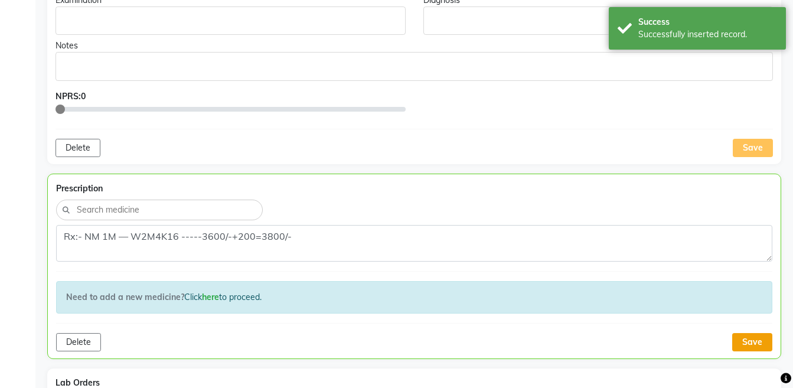
click at [764, 339] on button "Save" at bounding box center [752, 342] width 40 height 18
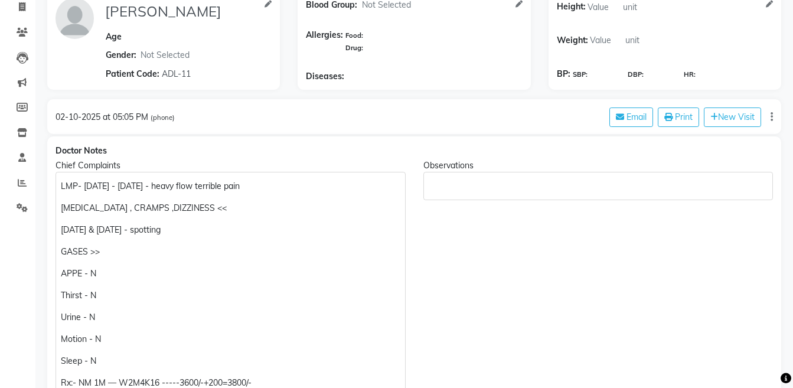
scroll to position [0, 0]
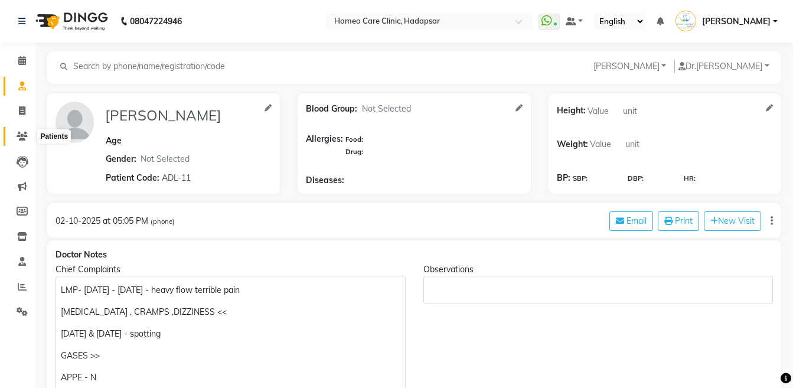
click at [19, 133] on icon at bounding box center [22, 136] width 11 height 9
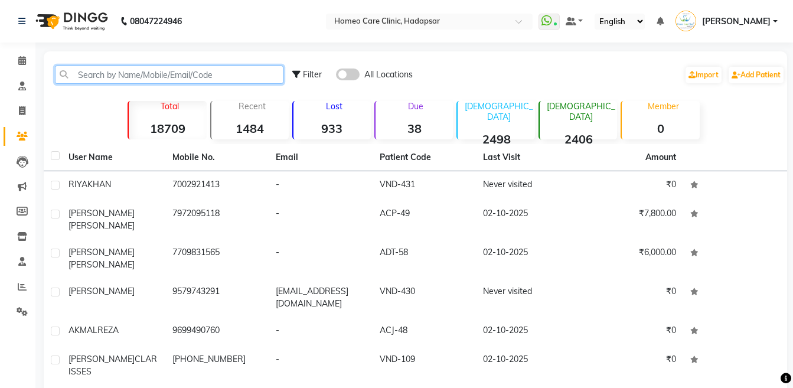
click at [116, 80] on input "text" at bounding box center [169, 75] width 228 height 18
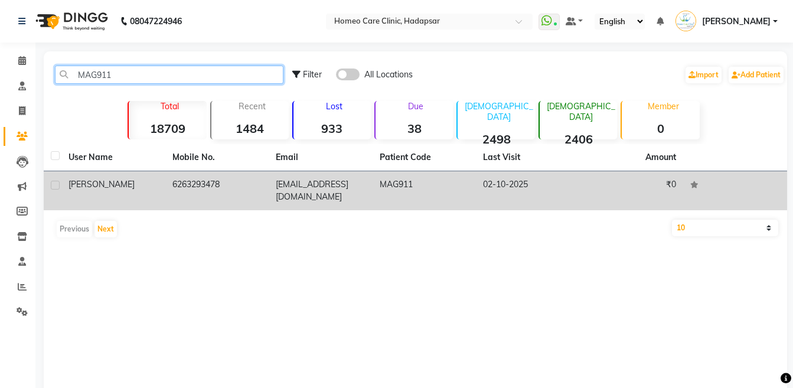
type input "MAG911"
click at [162, 178] on td "[PERSON_NAME]" at bounding box center [113, 190] width 104 height 39
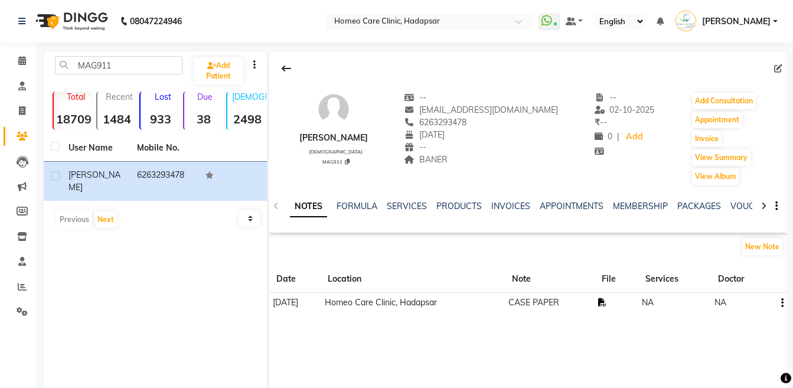
click at [606, 303] on icon at bounding box center [602, 302] width 8 height 8
click at [704, 96] on button "Add Consultation" at bounding box center [724, 101] width 64 height 17
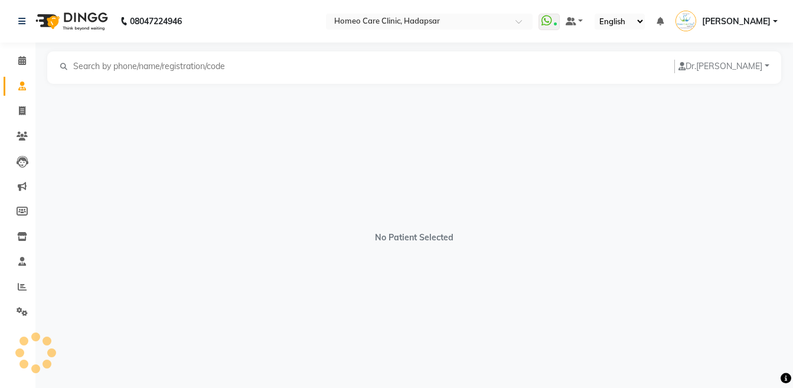
select select "[DEMOGRAPHIC_DATA]"
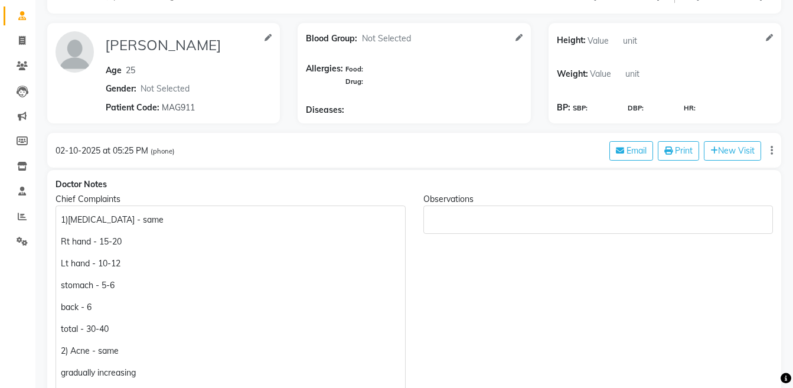
scroll to position [63, 0]
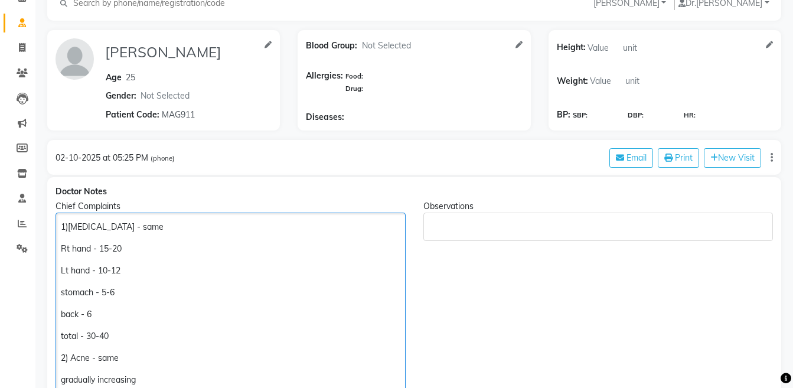
click at [61, 230] on p "1)[MEDICAL_DATA] - same" at bounding box center [230, 227] width 339 height 12
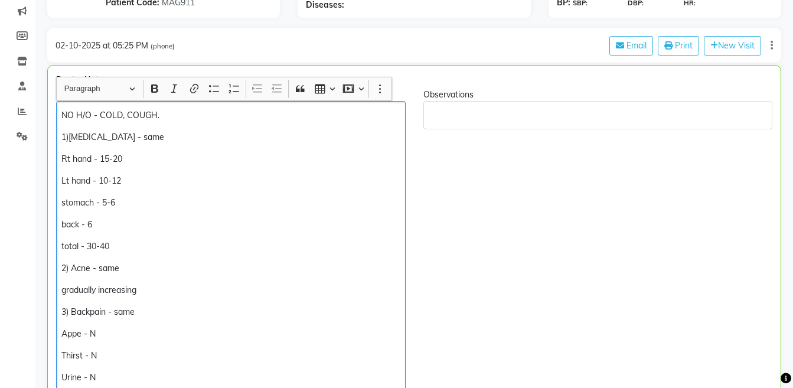
scroll to position [161, 0]
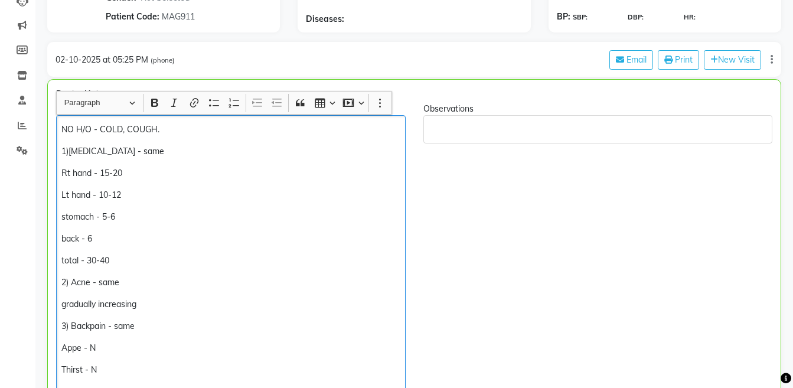
click at [77, 132] on p "NO H/O - COLD, COUGH." at bounding box center [230, 129] width 338 height 12
click at [167, 128] on p "H/O - COLD, COUGH." at bounding box center [230, 129] width 338 height 12
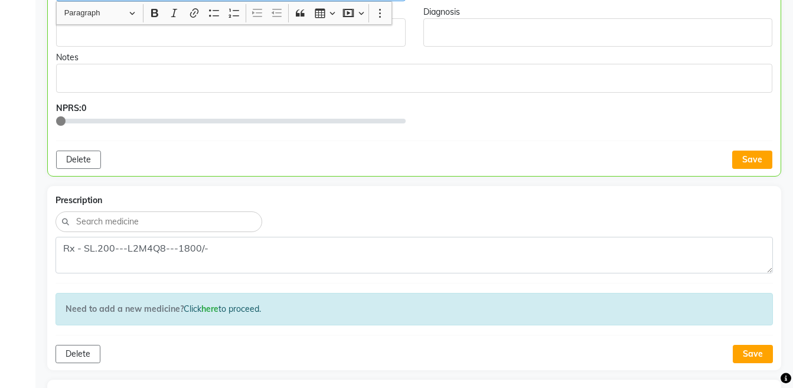
scroll to position [687, 0]
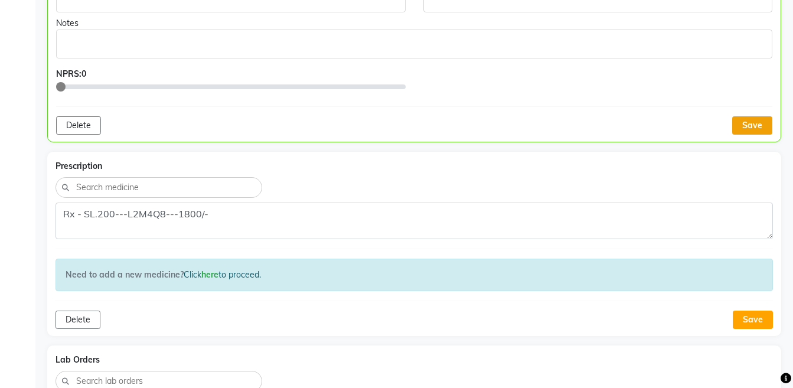
click at [754, 121] on button "Save" at bounding box center [752, 125] width 40 height 18
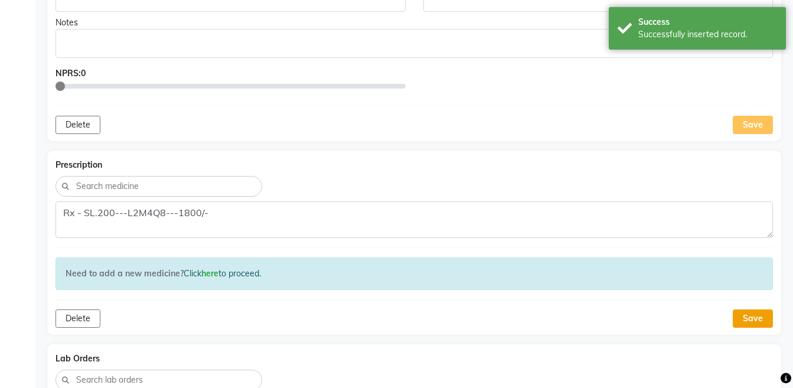
click at [759, 320] on button "Save" at bounding box center [752, 318] width 40 height 18
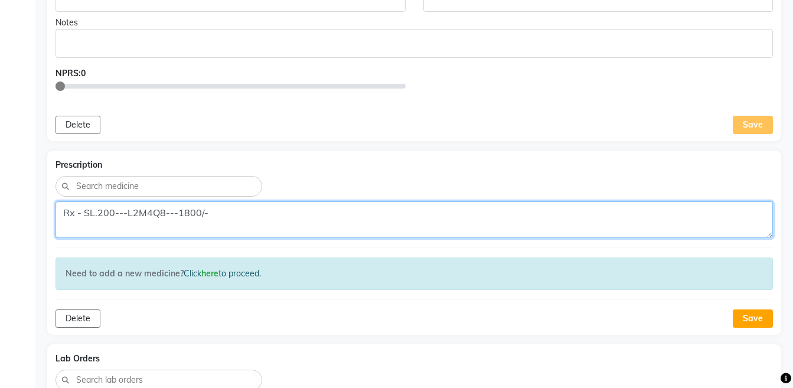
click at [99, 218] on textarea "Rx - SL.200---L2M4Q8---1800/-" at bounding box center [413, 219] width 717 height 37
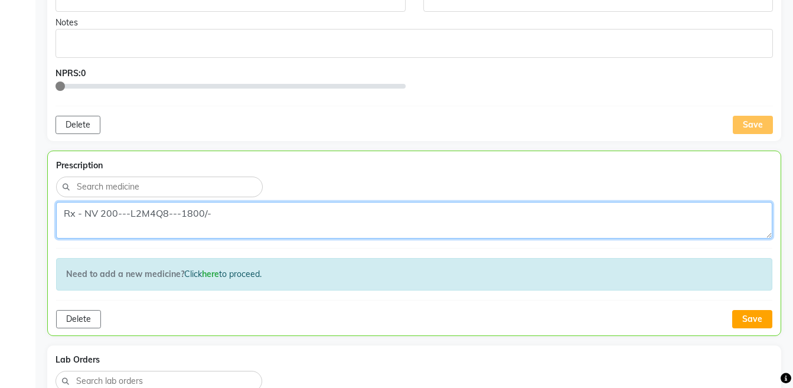
click at [228, 224] on textarea "Rx - NV 200---L2M4Q8---1800/-" at bounding box center [414, 220] width 716 height 37
type textarea "Rx - NV 200---L2M4Q8---1800/-"
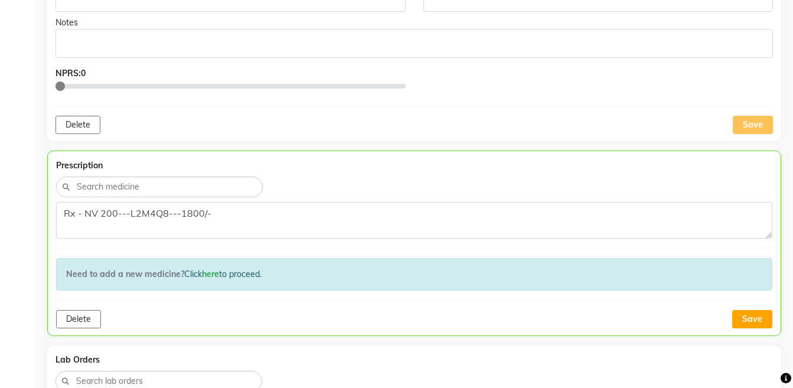
click at [745, 329] on div "Prescription Rx - NV 200---L2M4Q8---1800/- Need to add a new medicine? Click he…" at bounding box center [414, 242] width 734 height 185
click at [748, 320] on button "Save" at bounding box center [752, 319] width 40 height 18
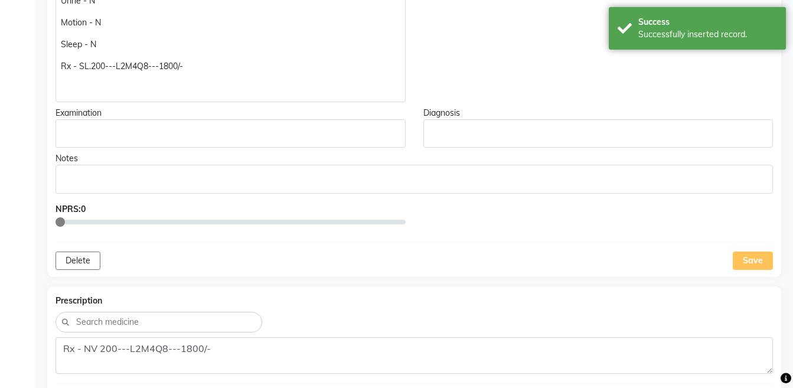
scroll to position [492, 0]
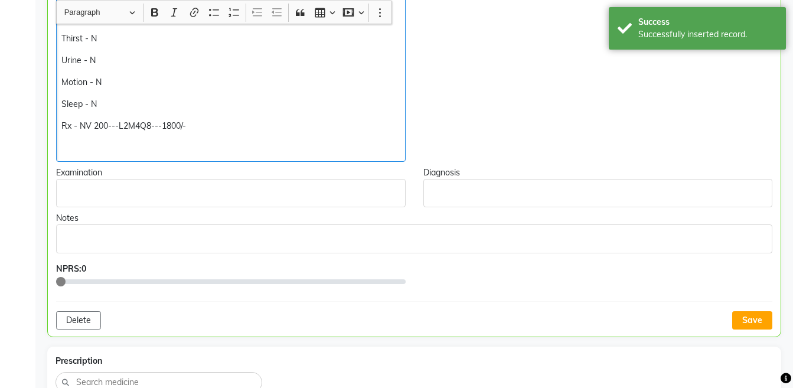
scroll to position [493, 0]
click at [754, 321] on button "Save" at bounding box center [752, 319] width 40 height 18
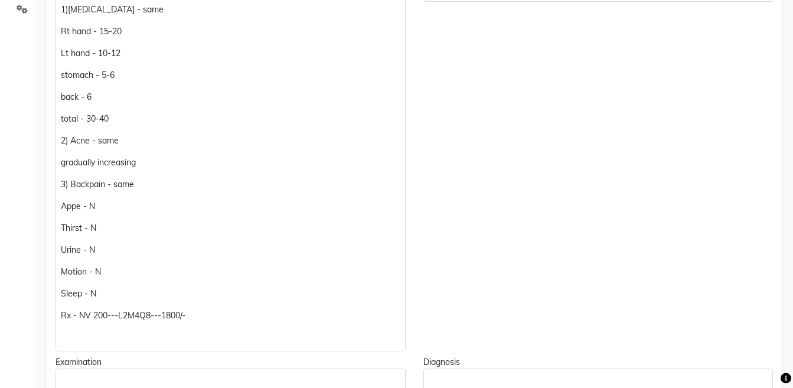
scroll to position [438, 0]
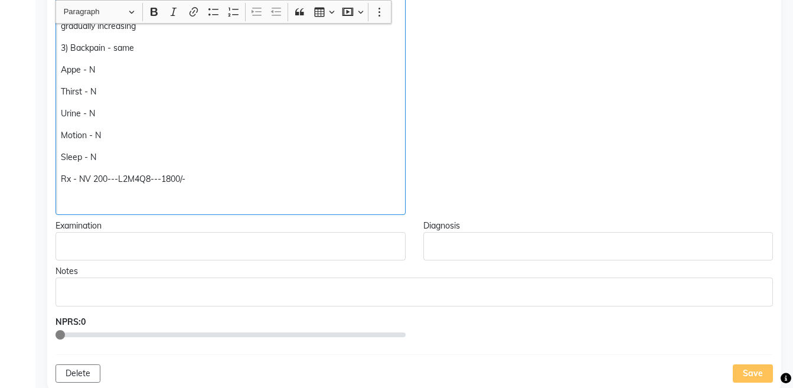
click at [74, 204] on p "Rich Text Editor, main" at bounding box center [230, 201] width 339 height 12
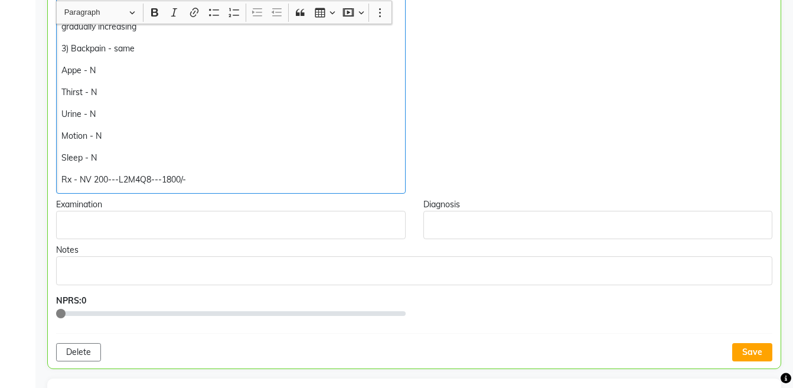
scroll to position [439, 0]
click at [748, 348] on button "Save" at bounding box center [752, 351] width 40 height 18
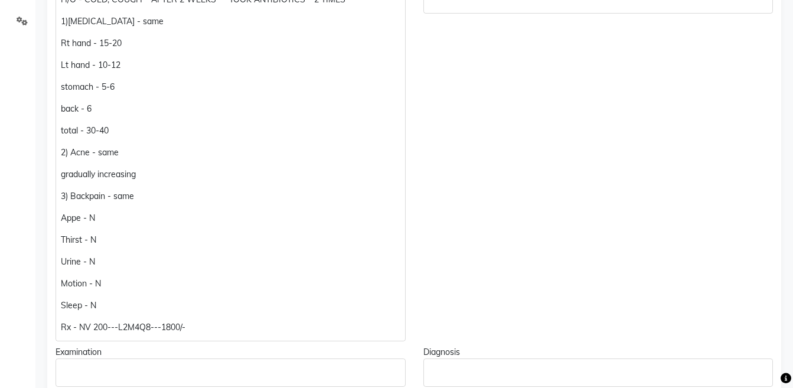
scroll to position [0, 0]
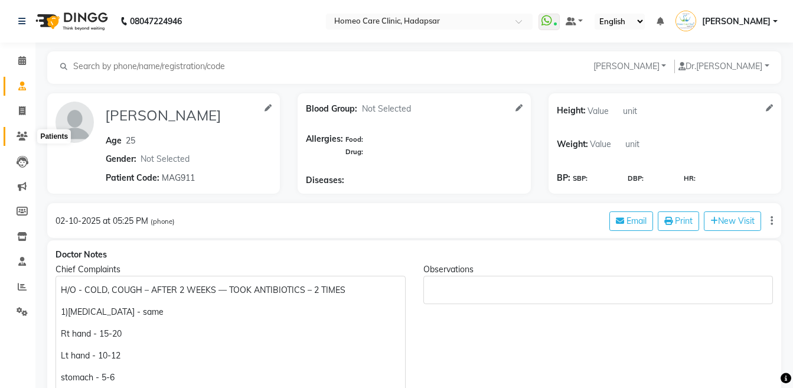
click at [19, 135] on icon at bounding box center [22, 136] width 11 height 9
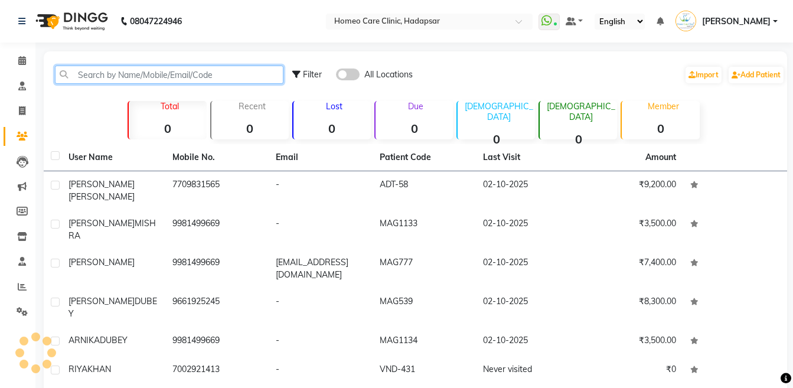
click at [86, 82] on input "text" at bounding box center [169, 75] width 228 height 18
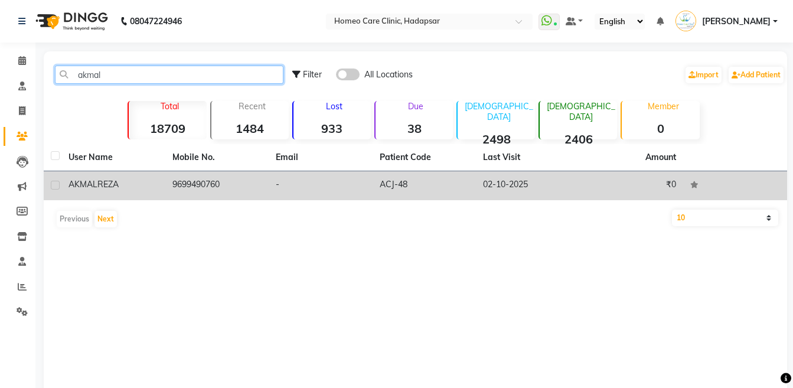
type input "akmal"
click at [149, 175] on td "[PERSON_NAME]" at bounding box center [113, 185] width 104 height 29
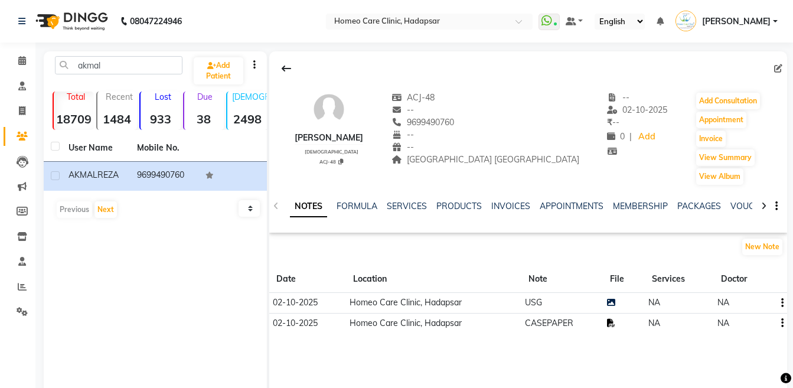
click at [608, 328] on link at bounding box center [611, 322] width 8 height 11
click at [696, 96] on button "Add Consultation" at bounding box center [728, 101] width 64 height 17
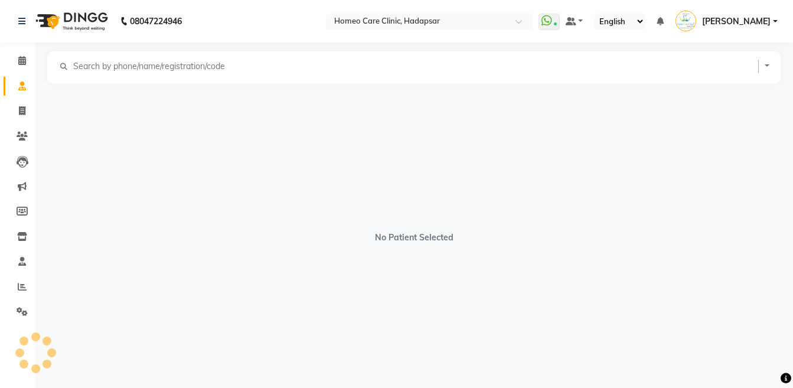
select select "[DEMOGRAPHIC_DATA]"
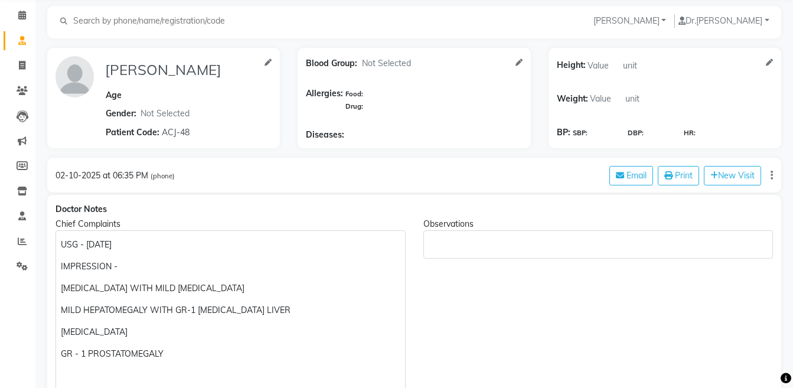
scroll to position [37, 0]
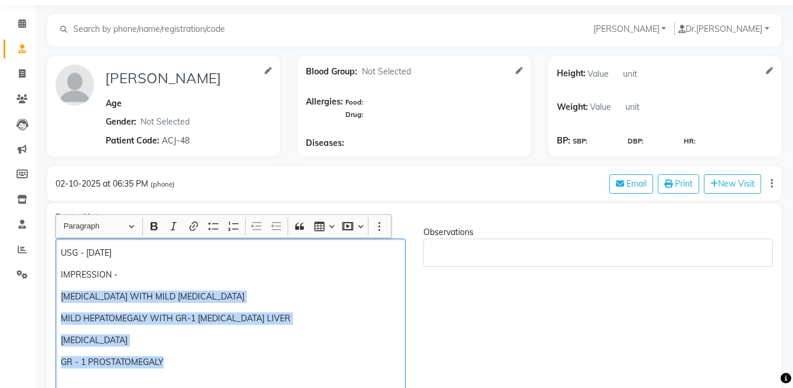
drag, startPoint x: 61, startPoint y: 296, endPoint x: 186, endPoint y: 356, distance: 138.8
copy div "[MEDICAL_DATA] WITH MILD [MEDICAL_DATA] MILD HEPATOMEGALY WITH GR-1 [MEDICAL_DA…"
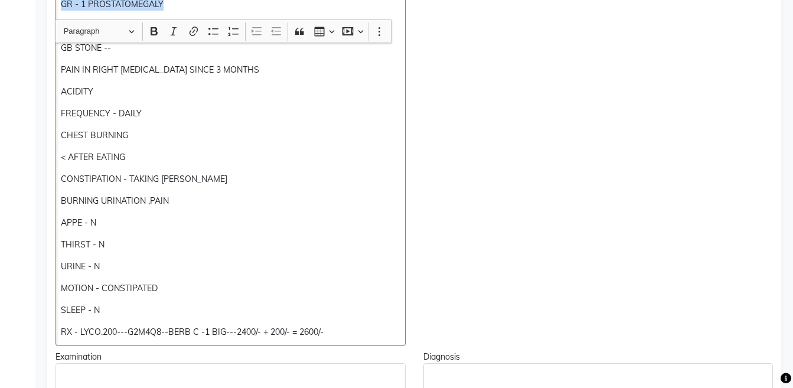
scroll to position [421, 0]
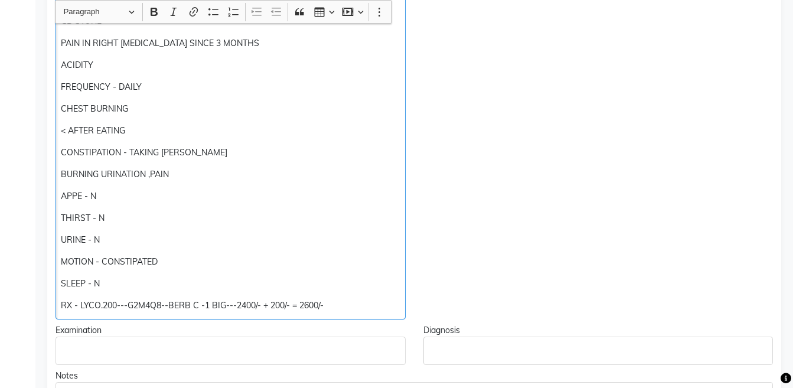
click at [338, 296] on div "USG - [DATE] IMPRESSION - [MEDICAL_DATA] WITH MILD [MEDICAL_DATA] MILD HEPATOME…" at bounding box center [230, 86] width 350 height 465
click at [80, 302] on p "RX - LYCO.200---G2M4Q8--BERB C -1 BIG---2400/- + 200/- = 2600/-" at bounding box center [230, 305] width 339 height 12
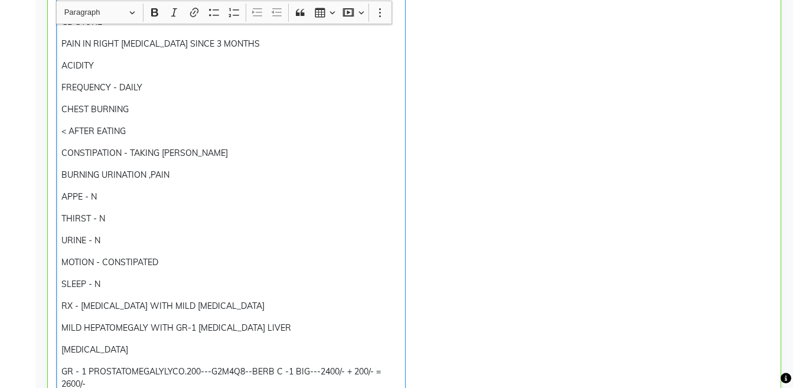
scroll to position [422, 0]
click at [60, 328] on div "USG - [DATE] IMPRESSION - [MEDICAL_DATA] WITH MILD [MEDICAL_DATA] MILD HEPATOME…" at bounding box center [230, 125] width 349 height 543
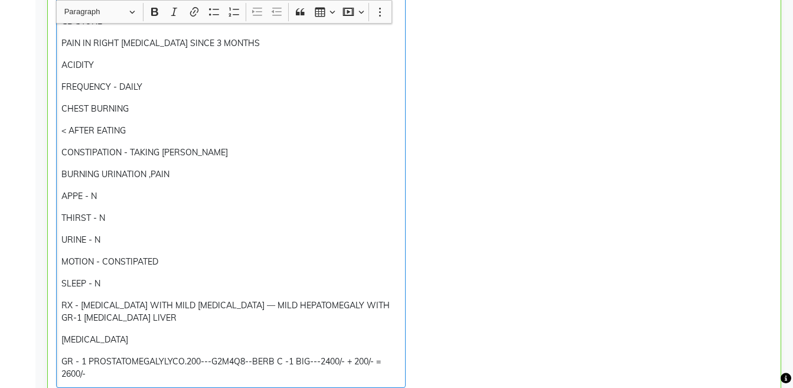
click at [62, 335] on p "[MEDICAL_DATA]" at bounding box center [230, 339] width 338 height 12
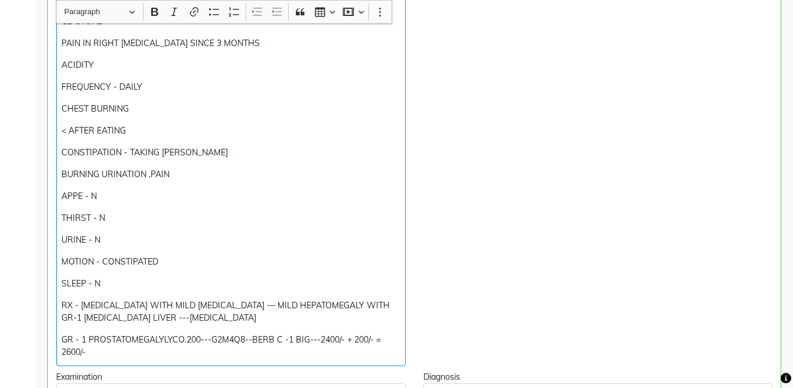
click at [63, 342] on p "GR - 1 PROSTATOMEGALYLYCO.200---G2M4Q8--BERB C -1 BIG---2400/- + 200/- = 2600/-" at bounding box center [230, 345] width 338 height 25
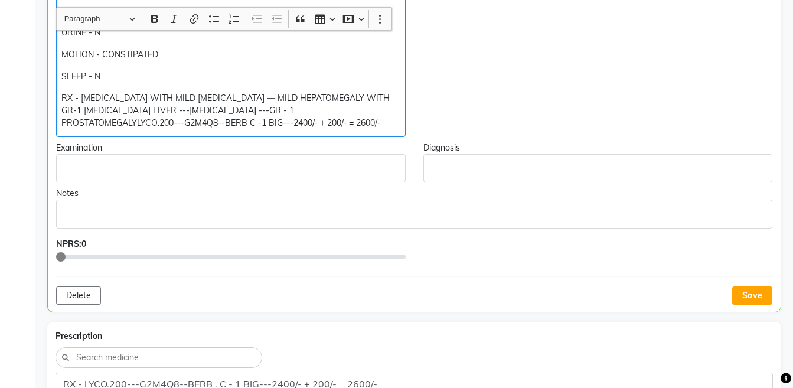
scroll to position [667, 0]
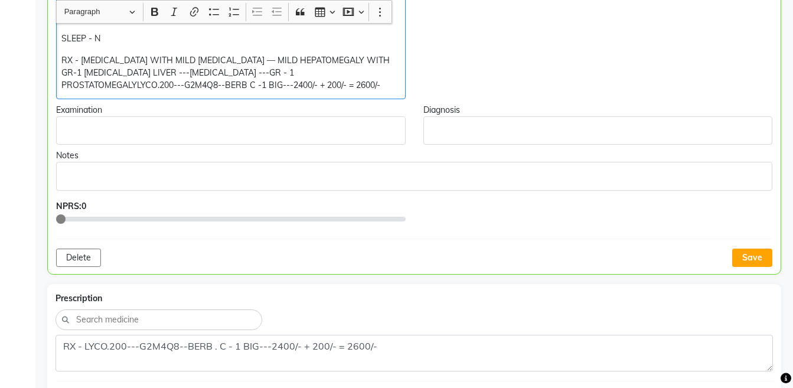
click at [63, 59] on p "RX - [MEDICAL_DATA] WITH MILD [MEDICAL_DATA] — MILD HEPATOMEGALY WITH GR-1 [MED…" at bounding box center [230, 72] width 338 height 37
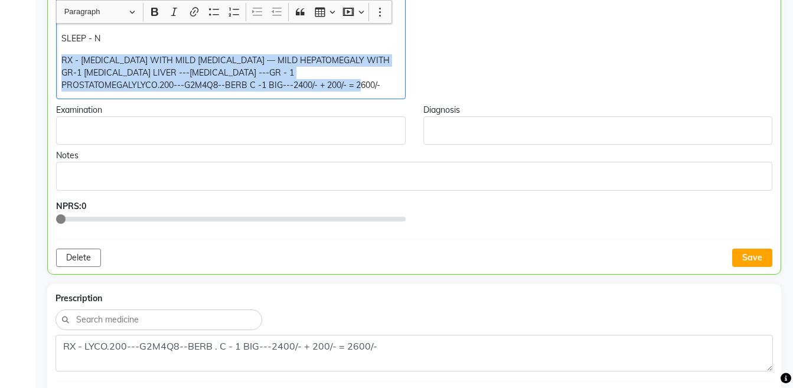
copy p "RX - [MEDICAL_DATA] WITH MILD [MEDICAL_DATA] — MILD HEPATOMEGALY WITH GR-1 [MED…"
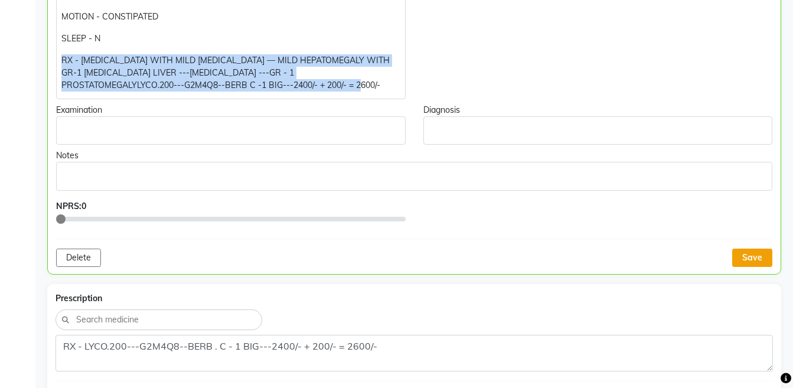
click at [755, 257] on button "Save" at bounding box center [752, 257] width 40 height 18
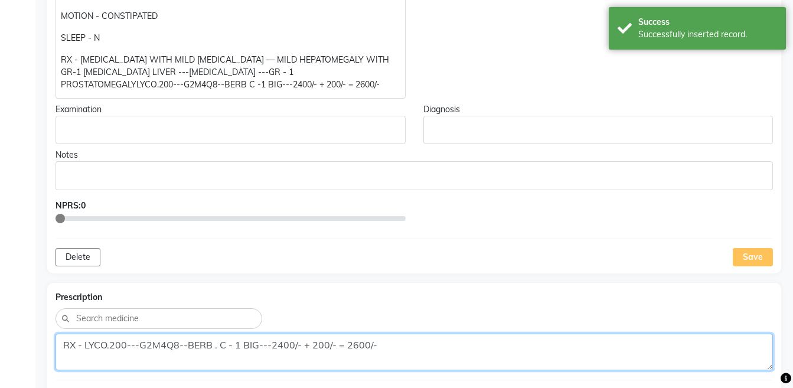
click at [441, 347] on textarea "RX - LYCO.200---G2M4Q8--BERB . C - 1 BIG---2400/- + 200/- = 2600/-" at bounding box center [413, 351] width 717 height 37
paste textarea "[MEDICAL_DATA] WITH MILD [MEDICAL_DATA] — MILD HEPATOMEGALY WITH GR-1 [MEDICAL_…"
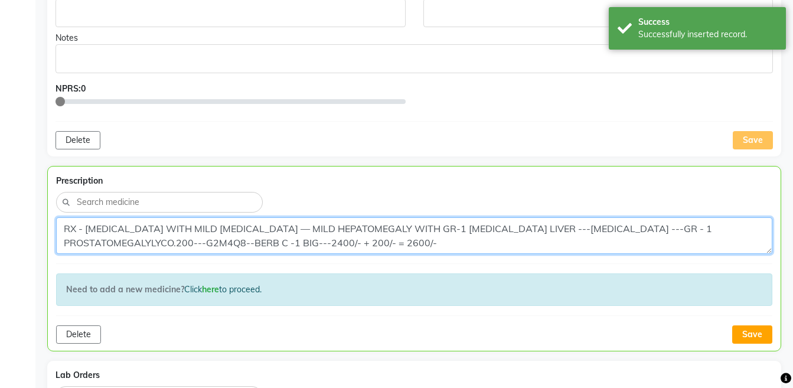
scroll to position [808, 0]
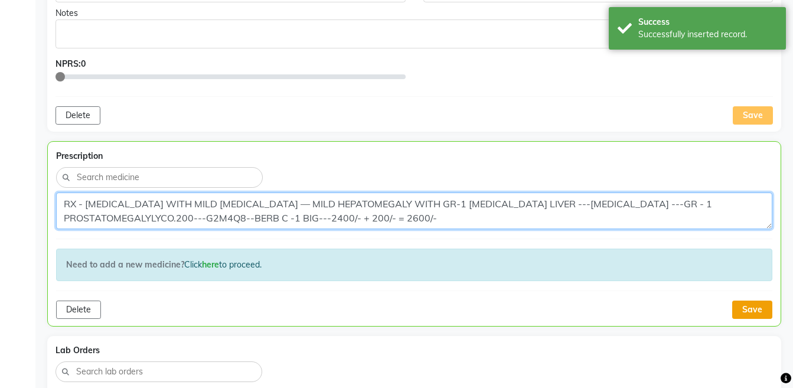
type textarea "RX - [MEDICAL_DATA] WITH MILD [MEDICAL_DATA] — MILD HEPATOMEGALY WITH GR-1 [MED…"
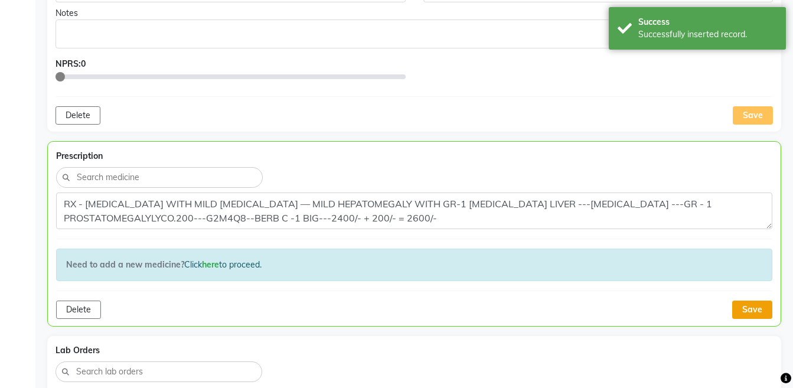
click at [750, 313] on button "Save" at bounding box center [752, 309] width 40 height 18
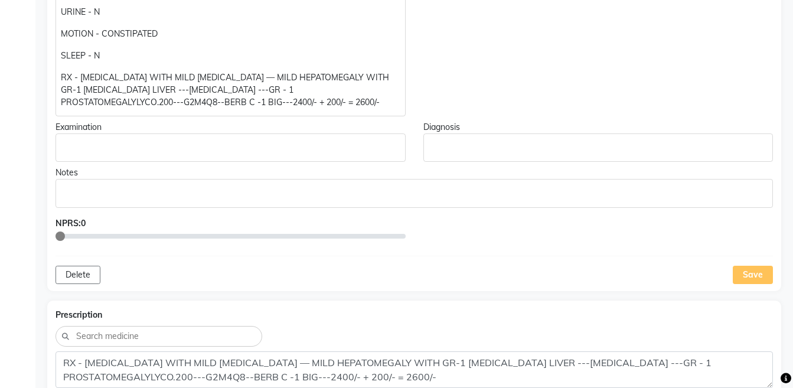
scroll to position [0, 0]
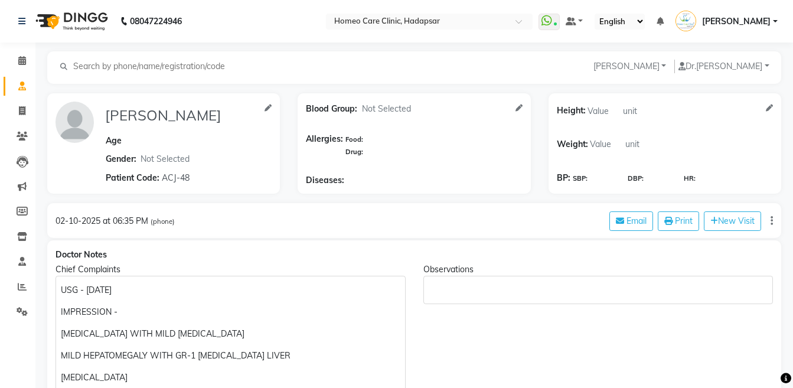
click at [83, 68] on input "text" at bounding box center [153, 67] width 162 height 14
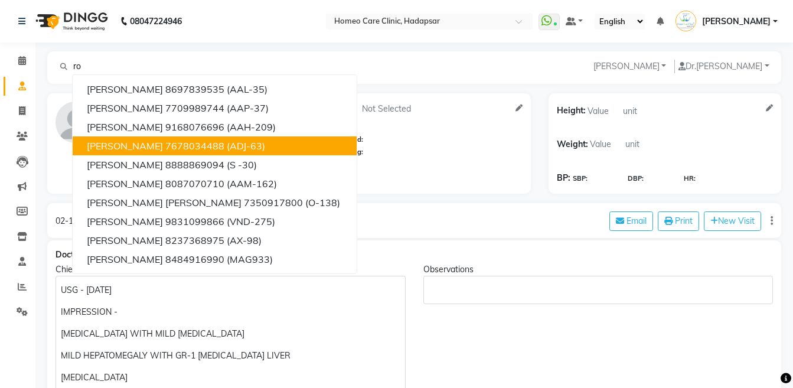
type input "r"
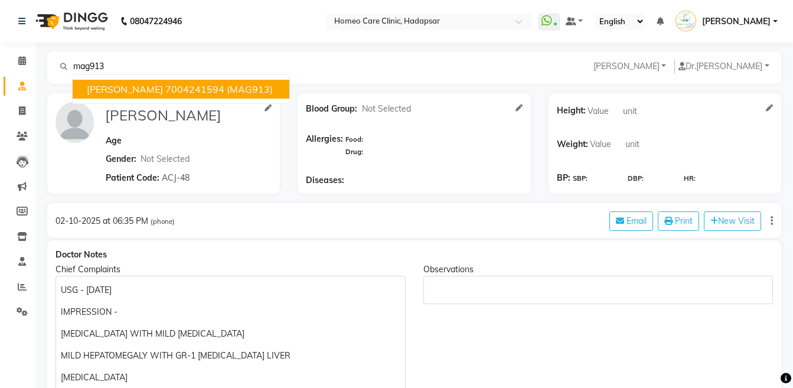
click at [155, 90] on span "[PERSON_NAME]" at bounding box center [125, 89] width 76 height 12
type input "7004241594"
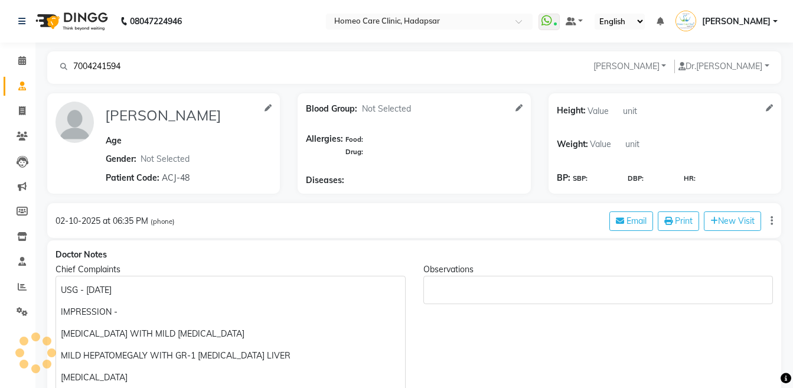
type input "[PERSON_NAME]"
type input "55"
select select "[DEMOGRAPHIC_DATA]"
type input "MAG913"
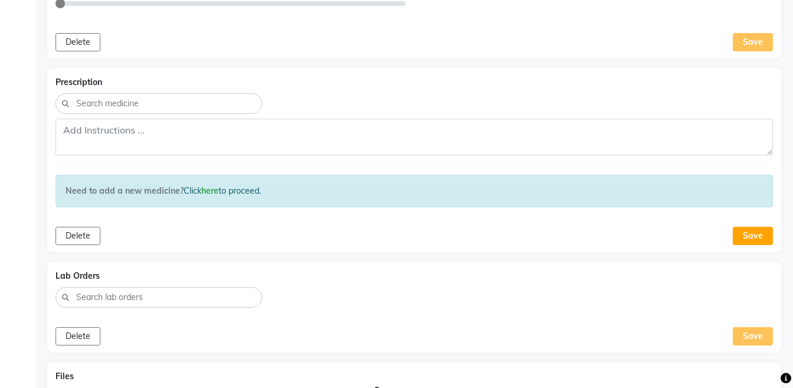
scroll to position [849, 0]
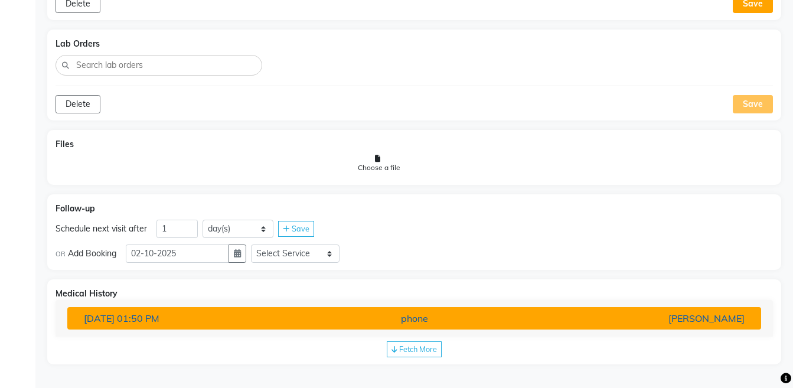
type input "7004241594"
click at [579, 316] on div "[PERSON_NAME]" at bounding box center [640, 318] width 226 height 14
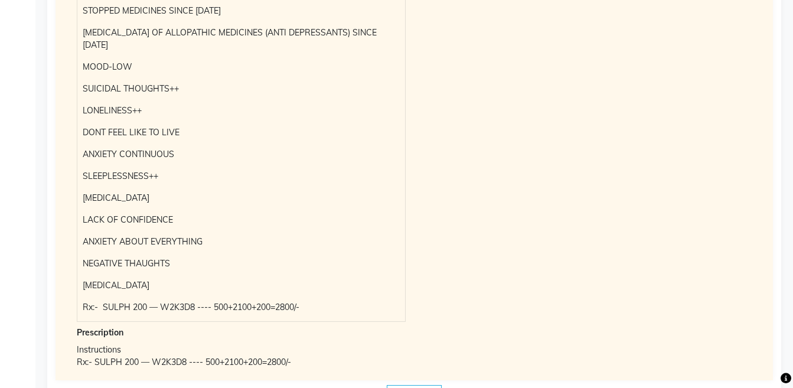
scroll to position [1318, 0]
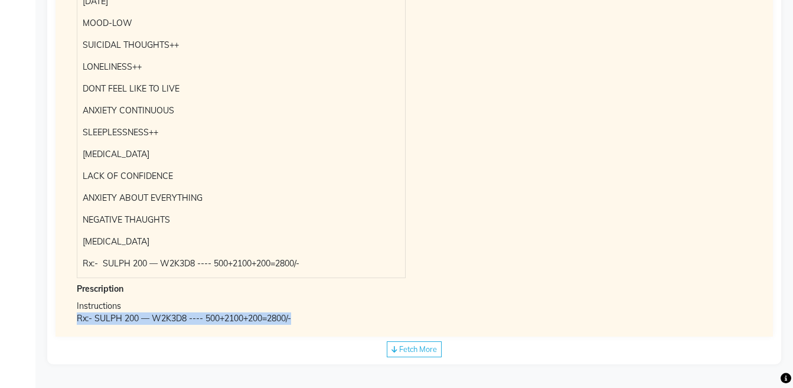
drag, startPoint x: 777, startPoint y: 330, endPoint x: 800, endPoint y: 309, distance: 31.3
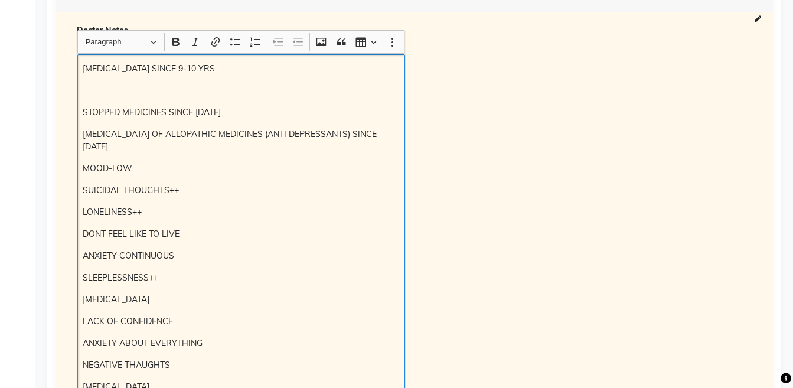
click at [78, 125] on div "[MEDICAL_DATA] SINCE 9-10 YRS STOPPED MEDICINES SINCE [DATE] [MEDICAL_DATA] OF …" at bounding box center [241, 238] width 328 height 368
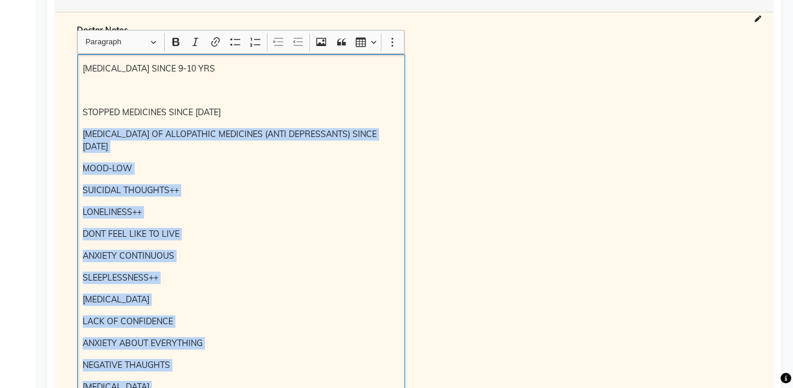
scroll to position [1199, 0]
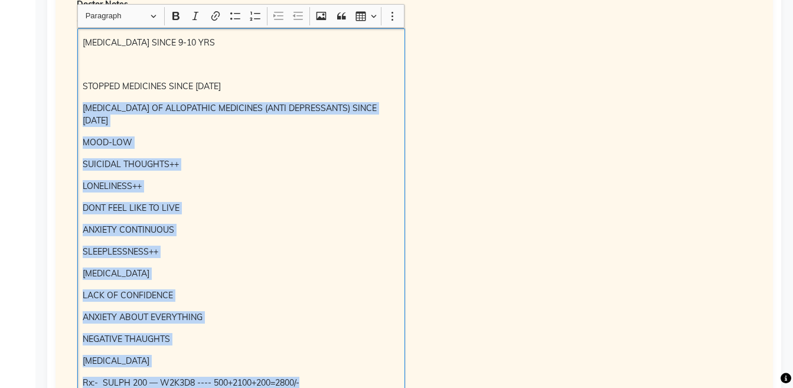
copy div "[MEDICAL_DATA] OF ALLOPATHIC MEDICINES (ANTI DEPRESSANTS) SINCE [DATE] MOOD-LOW…"
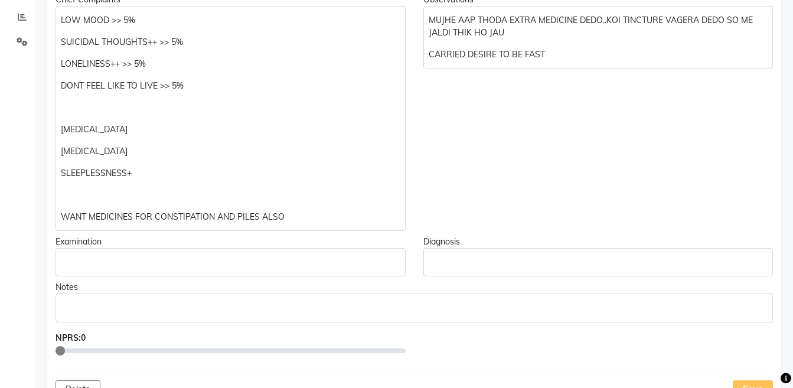
scroll to position [259, 0]
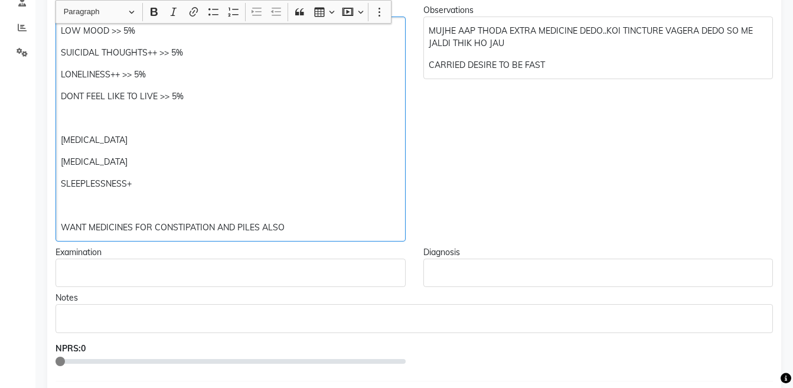
click at [66, 122] on p "Rich Text Editor, main" at bounding box center [230, 118] width 339 height 12
click at [289, 228] on p "WANT MEDICINES FOR CONSTIPATION AND PILES ALSO" at bounding box center [230, 227] width 339 height 12
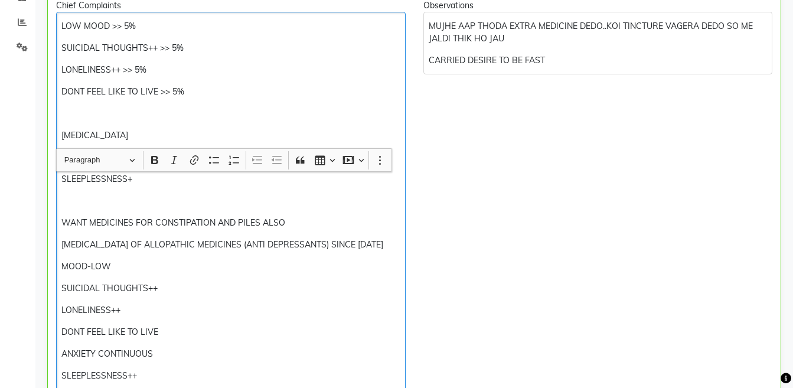
scroll to position [412, 0]
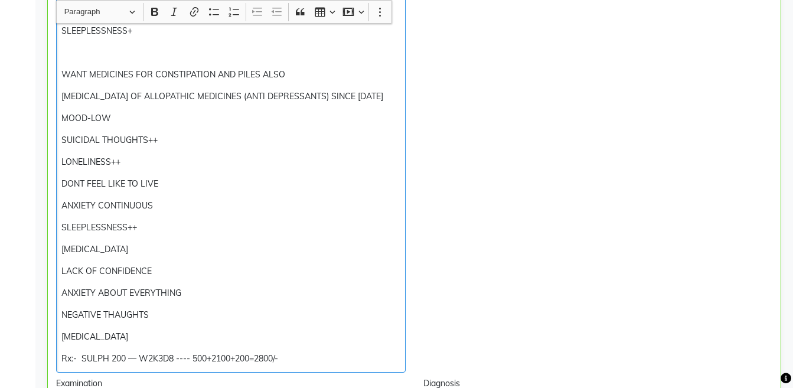
click at [63, 99] on p "[MEDICAL_DATA] OF ALLOPATHIC MEDICINES (ANTI DEPRESSANTS) SINCE [DATE]" at bounding box center [230, 96] width 338 height 12
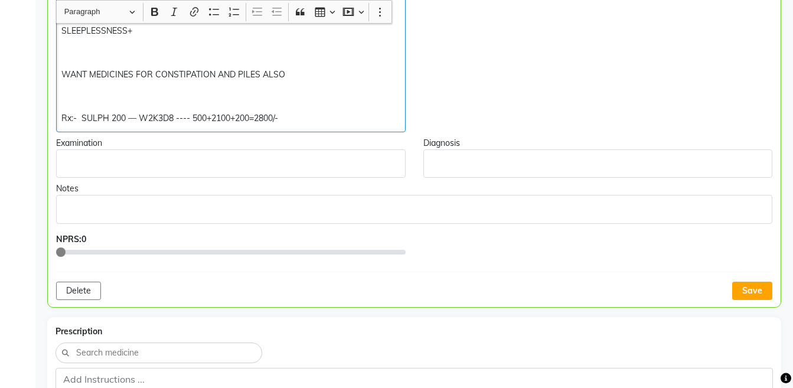
click at [110, 121] on p "Rx:- SULPH 200 — W2K3D8 ---- 500+2100+200=2800/-" at bounding box center [230, 118] width 338 height 12
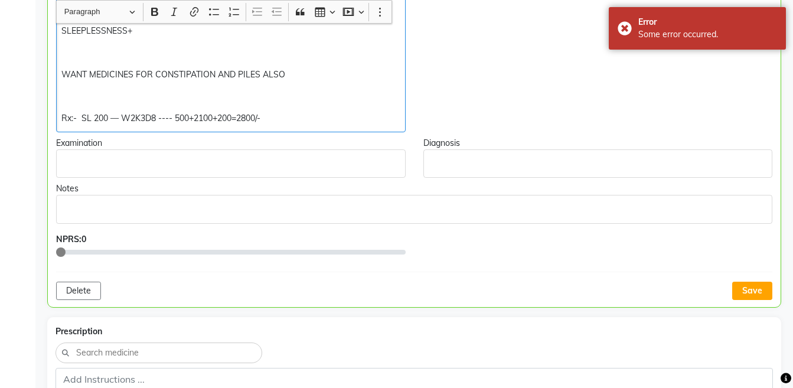
click at [165, 119] on p "Rx:- SL 200 — W2K3D8 ---- 500+2100+200=2800/-" at bounding box center [230, 118] width 338 height 12
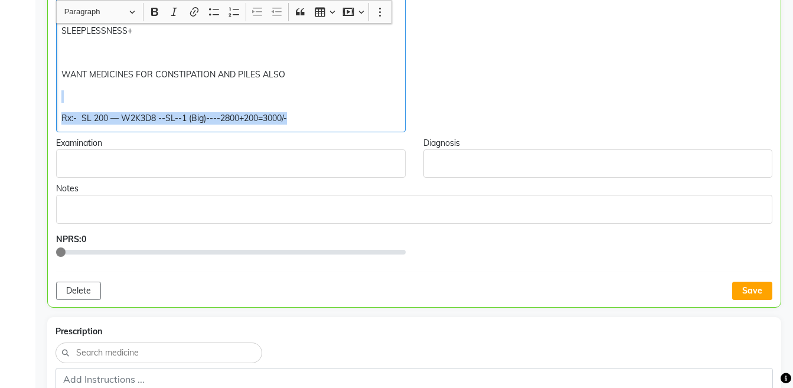
copy div "Rx:- SL 200 — W2K3D8 --SL--1 (Big)----2800+200=3000/-"
click at [757, 287] on button "Save" at bounding box center [752, 290] width 40 height 18
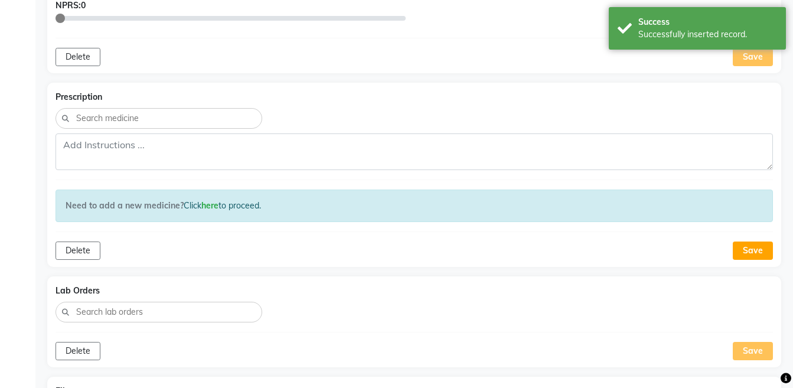
scroll to position [651, 0]
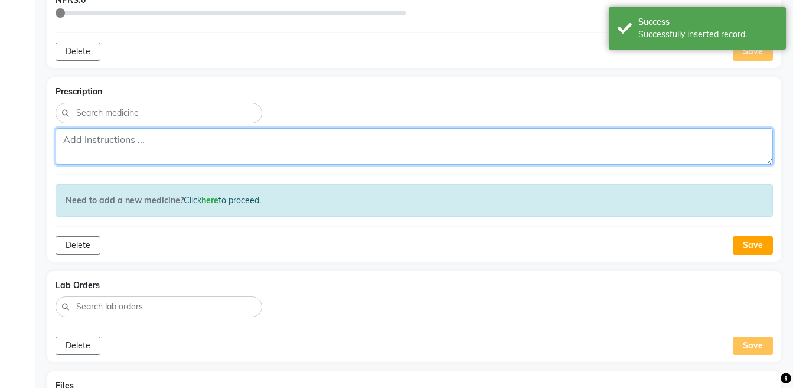
click at [516, 156] on textarea at bounding box center [413, 146] width 717 height 37
paste textarea "Rx:- SL 200 — W2K3D8 --SL--1 (Big)----2800+200=3000/-"
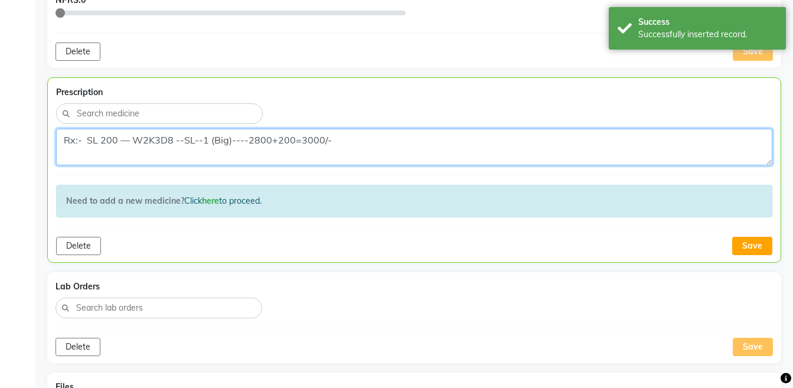
scroll to position [9, 0]
click at [63, 161] on textarea "Rx:- SL 200 — W2K3D8 --SL--1 (Big)----2800+200=3000/-" at bounding box center [414, 147] width 716 height 37
type textarea "Rx:- SL 200 — W2K3D8 --SL--1 (Big)----2800+200=3000/-"
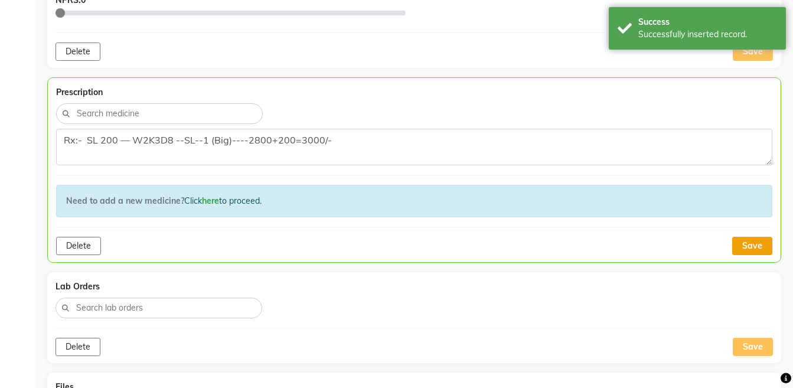
click at [746, 243] on button "Save" at bounding box center [752, 246] width 40 height 18
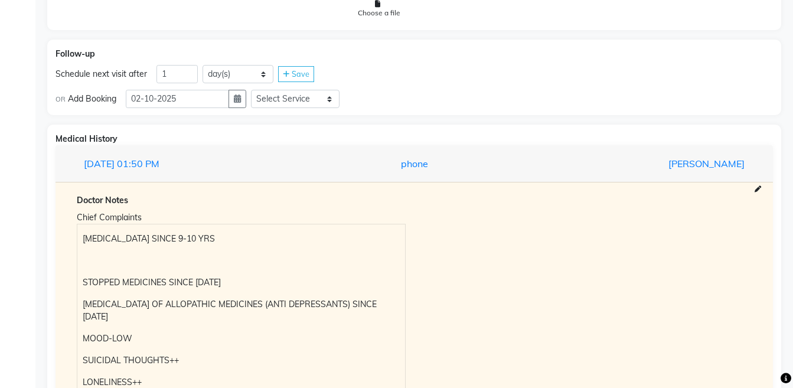
scroll to position [1044, 0]
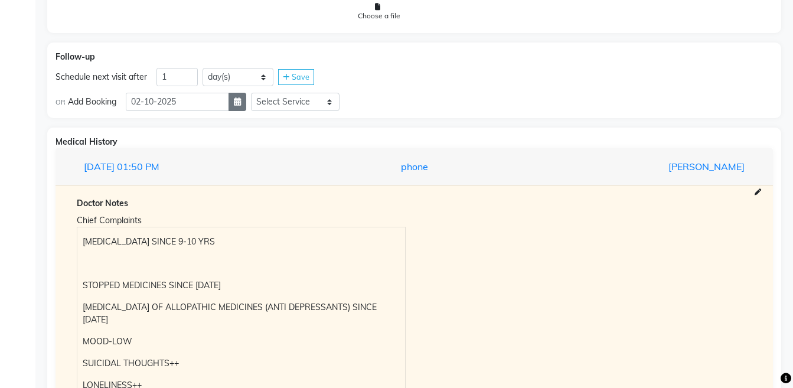
click at [244, 106] on button "button" at bounding box center [237, 102] width 18 height 18
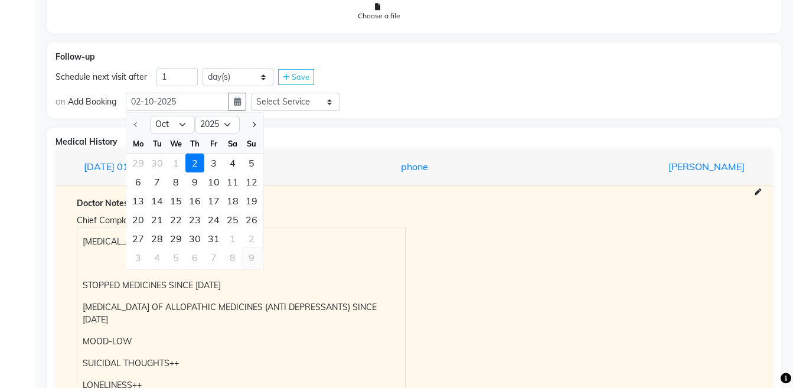
click at [249, 260] on div "9" at bounding box center [251, 257] width 19 height 19
type input "[DATE]"
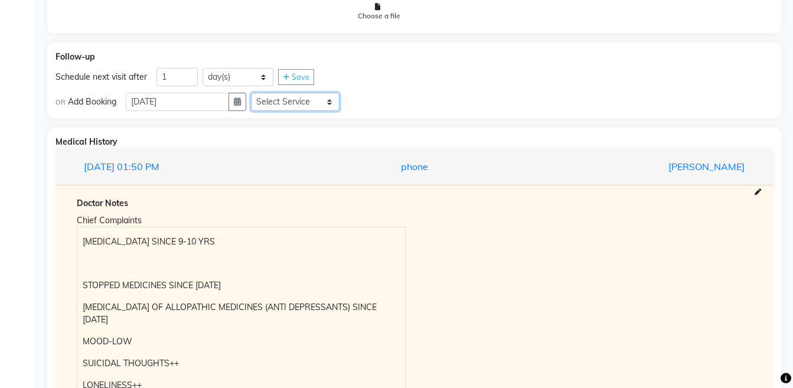
click at [302, 105] on select "Select Service Medicine Medicine 1 Hydra Facial Medi Facial Vampire Facial With…" at bounding box center [295, 102] width 89 height 18
select select "981031"
click at [260, 93] on select "Select Service Medicine Medicine 1 Hydra Facial Medi Facial Vampire Facial With…" at bounding box center [295, 102] width 89 height 18
click at [371, 107] on select "Select Slot 10:15 10:30 10:45 11:00 11:15 11:30 11:45 12:15 12:30 12:45 13:15 1…" at bounding box center [388, 102] width 89 height 18
click at [353, 93] on select "Select Slot 10:15 10:30 10:45 11:00 11:15 11:30 11:45 12:15 12:30 12:45 13:15 1…" at bounding box center [388, 102] width 89 height 18
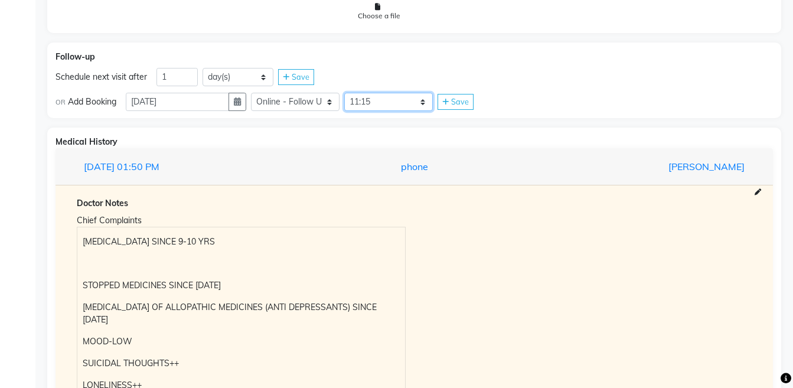
click at [411, 96] on select "Select Slot 10:15 10:30 10:45 11:00 11:15 11:30 11:45 12:15 12:30 12:45 13:15 1…" at bounding box center [388, 102] width 89 height 18
select select "945"
click at [353, 93] on select "Select Slot 10:15 10:30 10:45 11:00 11:15 11:30 11:45 12:15 12:30 12:45 13:15 1…" at bounding box center [388, 102] width 89 height 18
click at [464, 101] on span "Save" at bounding box center [460, 101] width 18 height 9
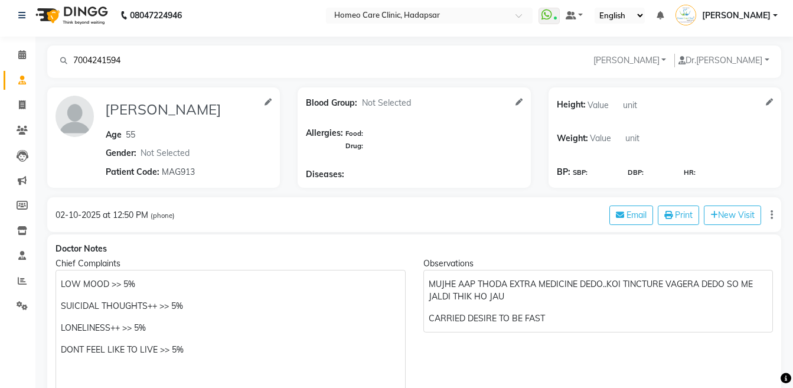
scroll to position [0, 0]
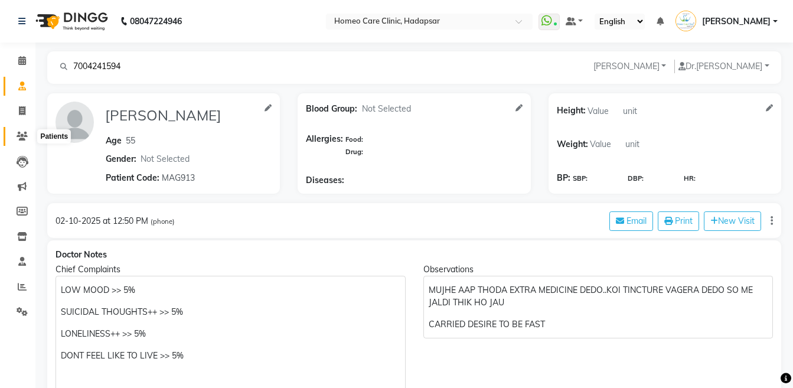
click at [25, 140] on span at bounding box center [22, 137] width 21 height 14
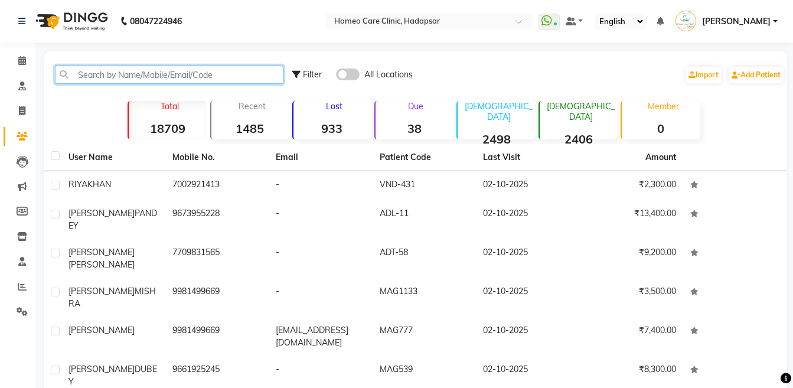
click at [142, 80] on input "text" at bounding box center [169, 75] width 228 height 18
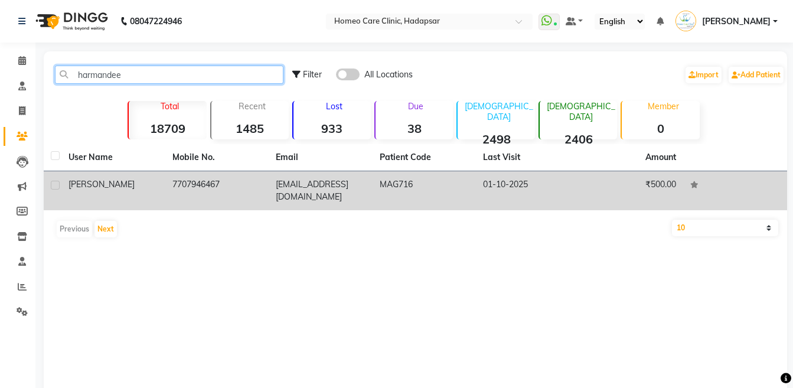
type input "harmandee"
click at [135, 182] on span "[PERSON_NAME]" at bounding box center [101, 184] width 66 height 11
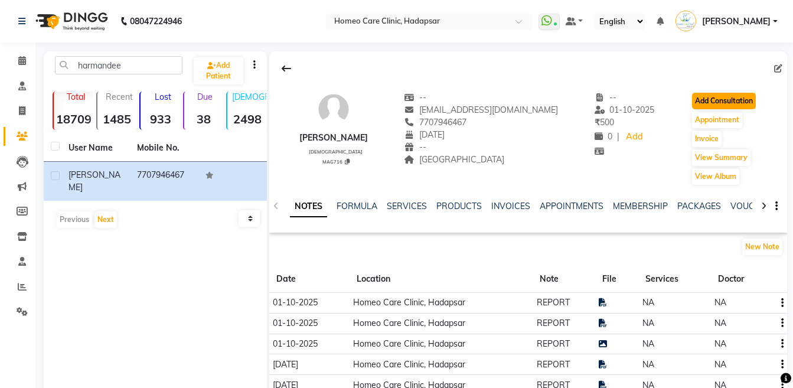
click at [726, 99] on button "Add Consultation" at bounding box center [724, 101] width 64 height 17
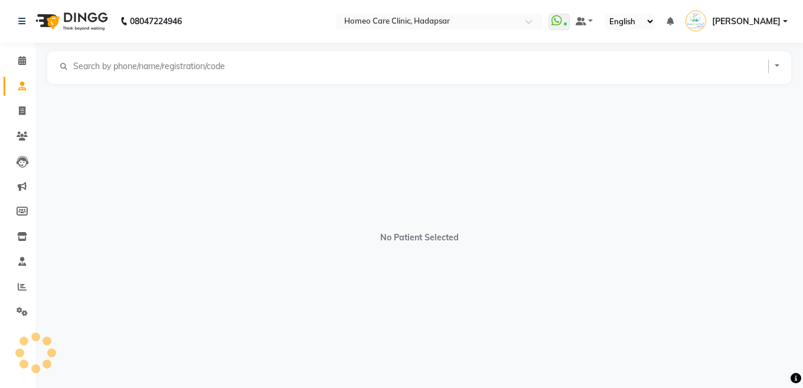
select select "[DEMOGRAPHIC_DATA]"
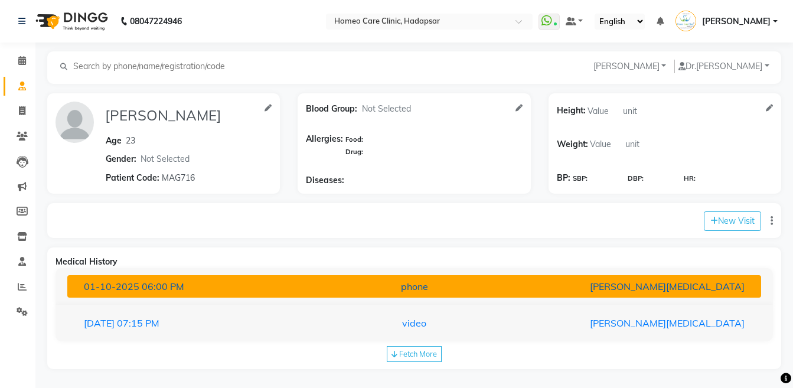
click at [472, 290] on div "phone" at bounding box center [414, 286] width 226 height 14
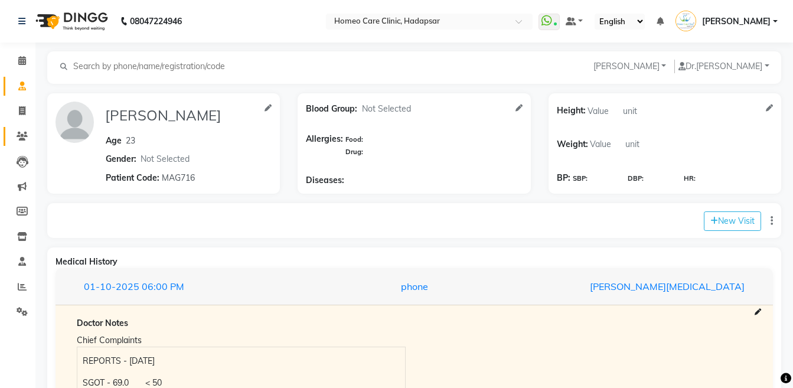
click at [10, 141] on link "Patients" at bounding box center [18, 136] width 28 height 19
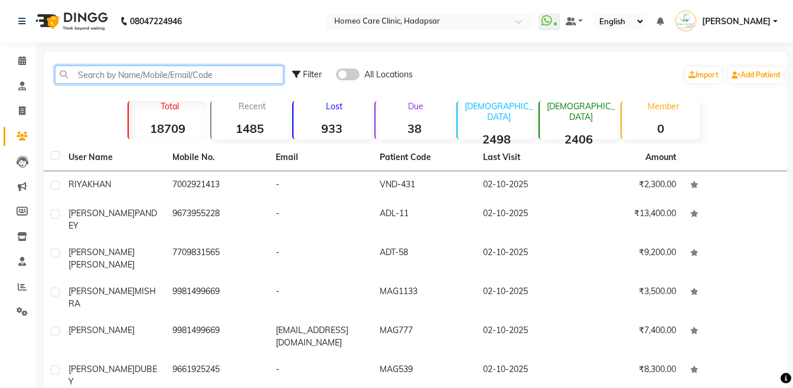
click at [162, 74] on input "text" at bounding box center [169, 75] width 228 height 18
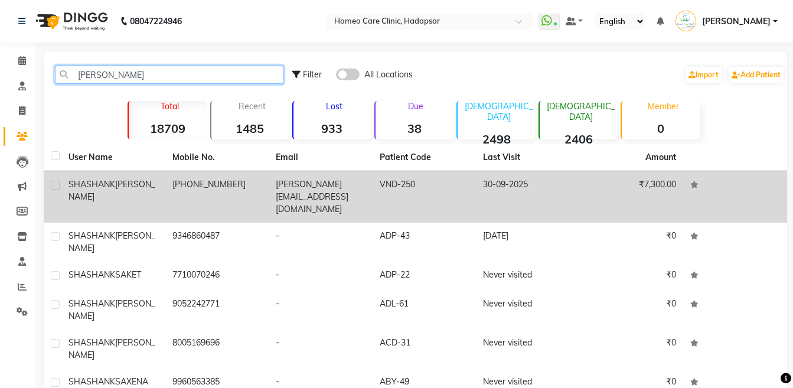
type input "[PERSON_NAME]"
click at [172, 179] on td "[PHONE_NUMBER]" at bounding box center [217, 196] width 104 height 51
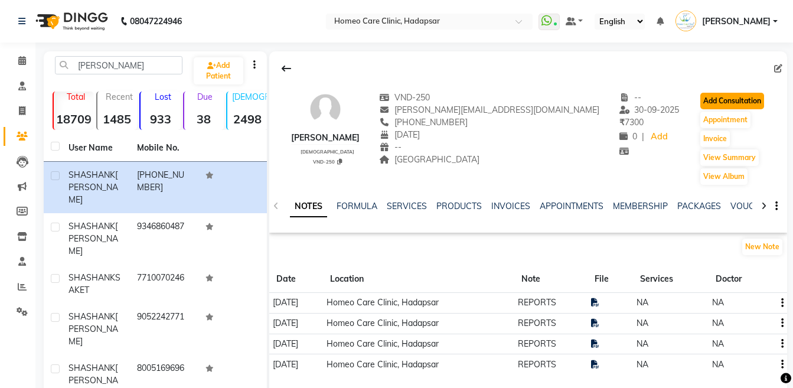
click at [710, 100] on button "Add Consultation" at bounding box center [732, 101] width 64 height 17
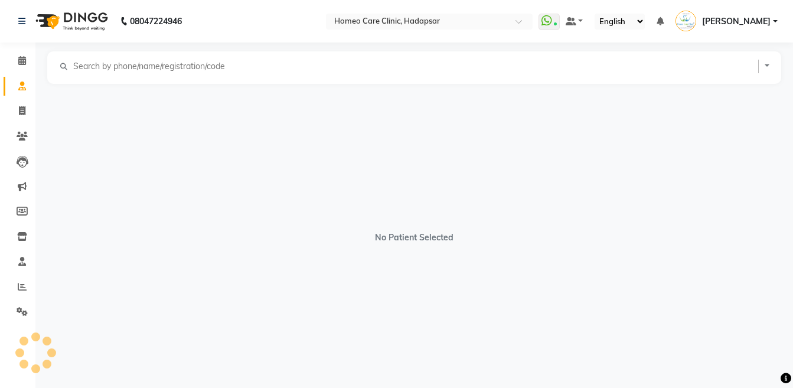
select select "[DEMOGRAPHIC_DATA]"
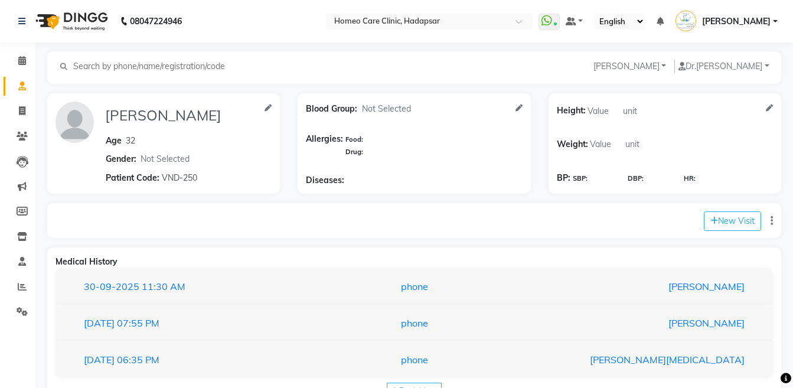
scroll to position [41, 0]
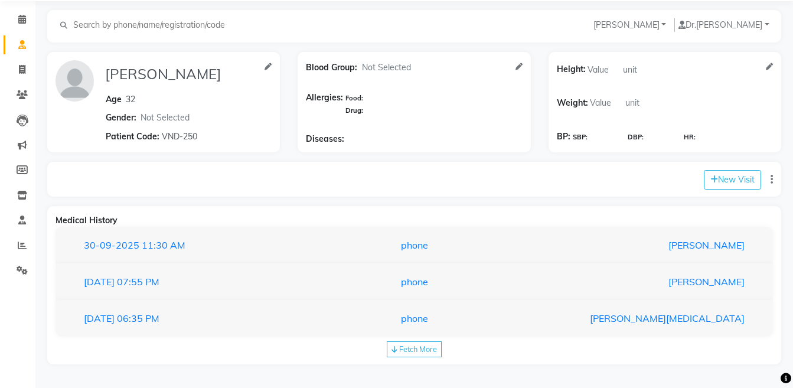
click at [410, 293] on div "[DATE] 07:55 PM phone [PERSON_NAME]" at bounding box center [413, 281] width 717 height 37
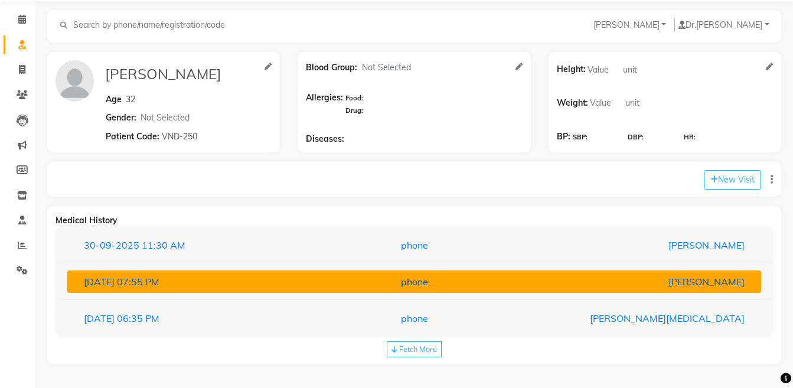
click at [412, 286] on div "phone" at bounding box center [414, 281] width 226 height 14
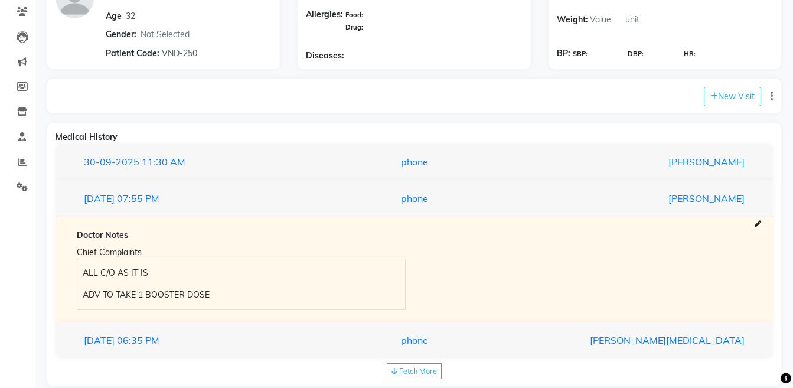
scroll to position [146, 0]
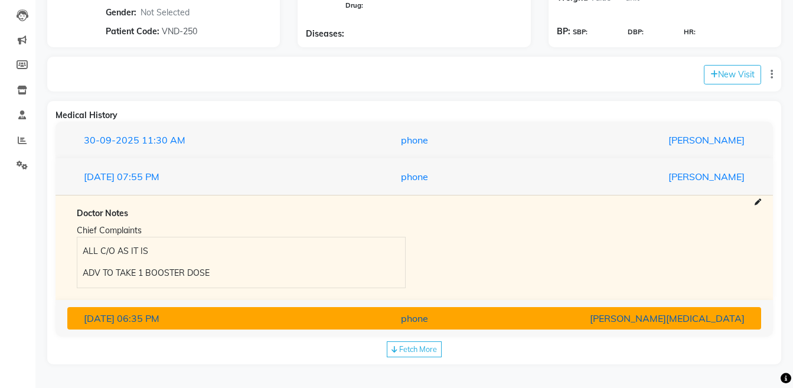
click at [597, 316] on div "[PERSON_NAME][MEDICAL_DATA]" at bounding box center [640, 318] width 226 height 14
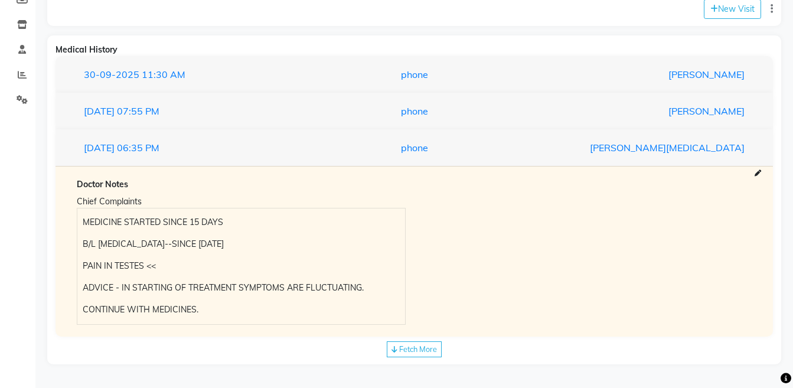
scroll to position [0, 0]
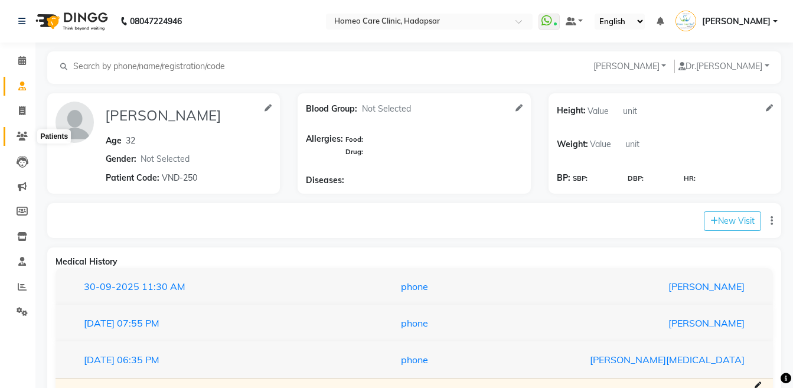
click at [22, 134] on icon at bounding box center [22, 136] width 11 height 9
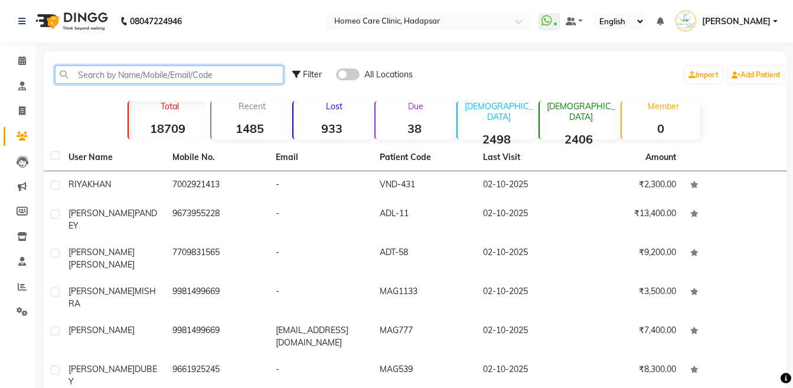
click at [146, 83] on input "text" at bounding box center [169, 75] width 228 height 18
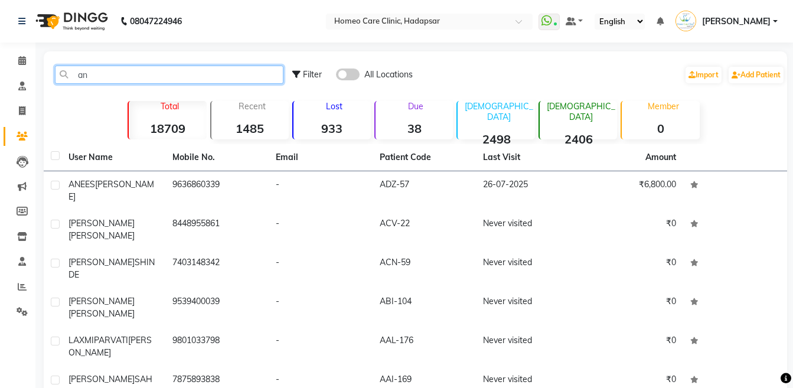
type input "a"
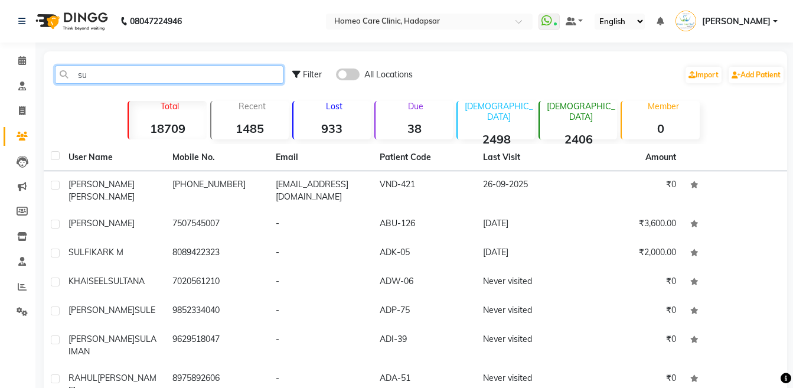
type input "s"
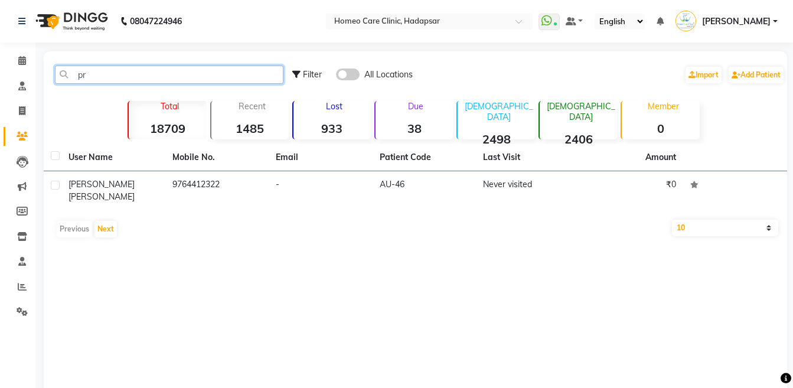
type input "p"
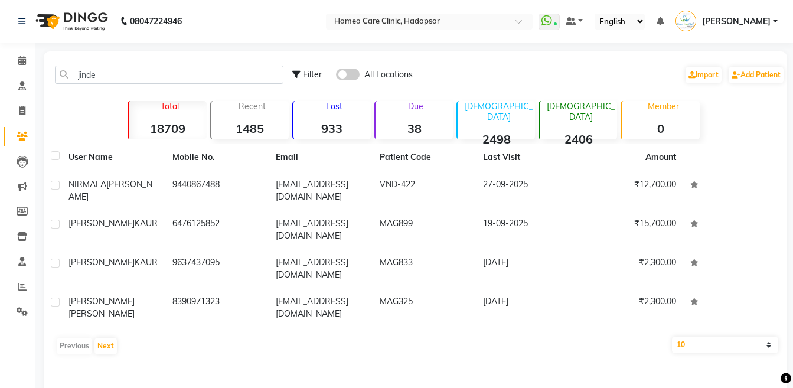
click at [153, 191] on td "[PERSON_NAME]" at bounding box center [113, 190] width 104 height 39
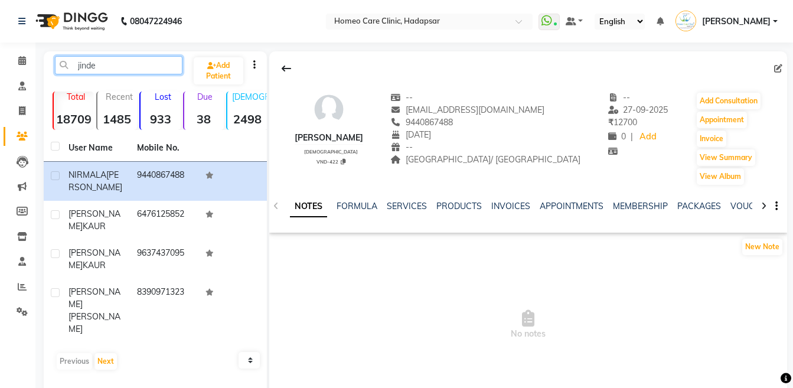
click at [143, 66] on input "jinde" at bounding box center [118, 65] width 127 height 18
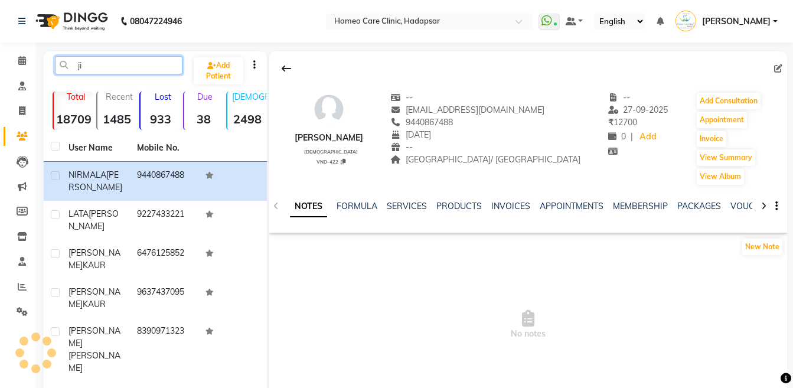
type input "j"
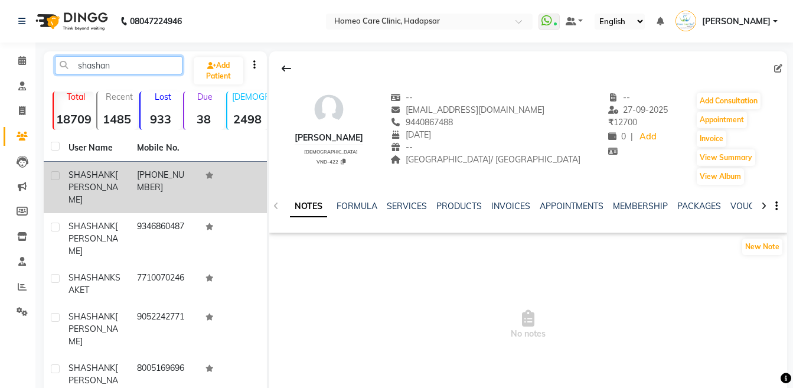
type input "shashan"
click at [122, 170] on div "[PERSON_NAME]" at bounding box center [95, 187] width 54 height 37
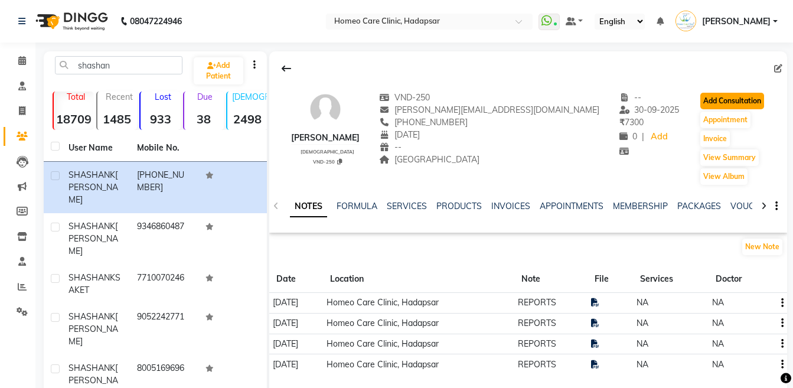
click at [732, 106] on button "Add Consultation" at bounding box center [732, 101] width 64 height 17
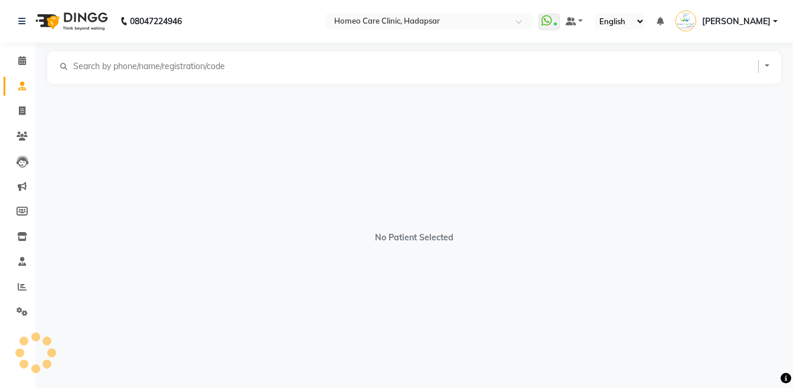
select select "[DEMOGRAPHIC_DATA]"
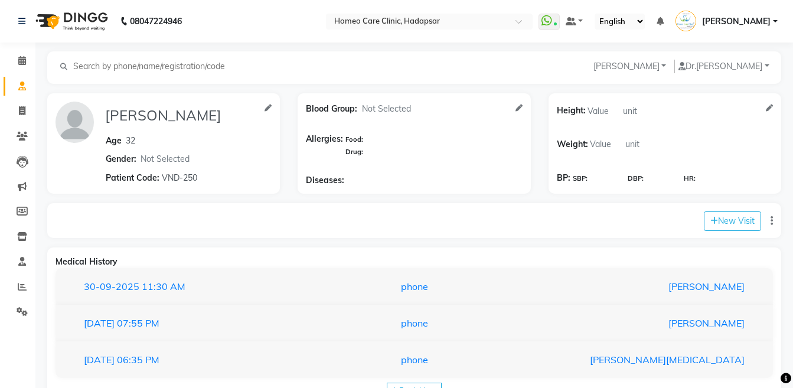
scroll to position [41, 0]
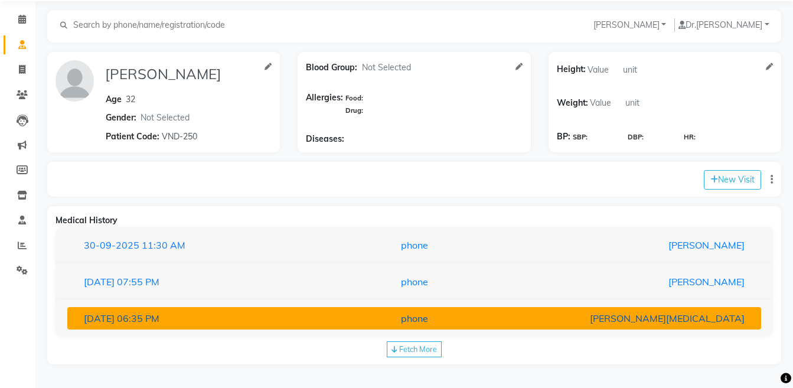
click at [679, 317] on div "[PERSON_NAME][MEDICAL_DATA]" at bounding box center [640, 318] width 226 height 14
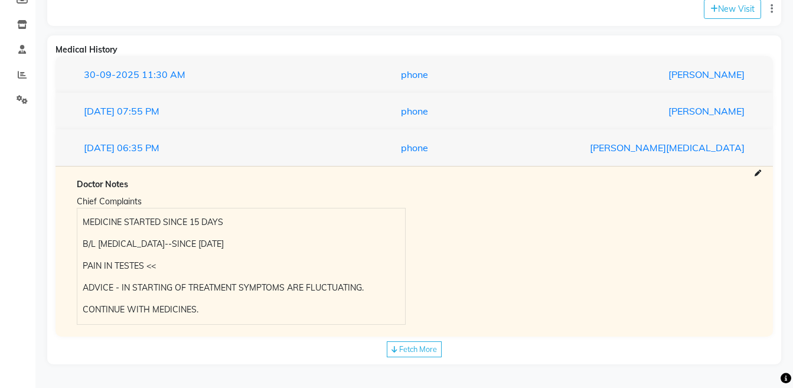
scroll to position [6, 0]
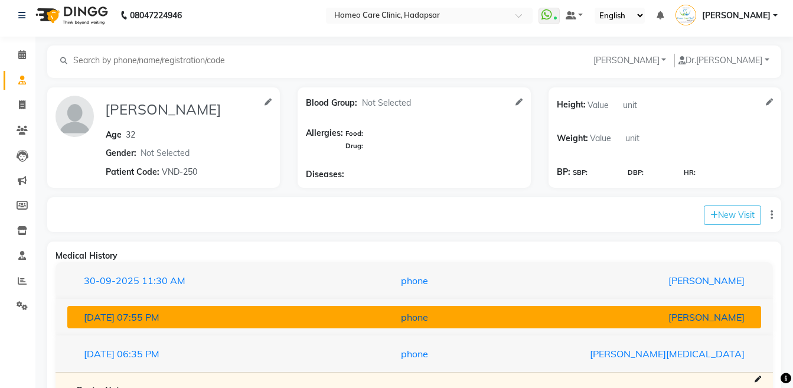
click at [707, 317] on div "[PERSON_NAME]" at bounding box center [640, 317] width 226 height 14
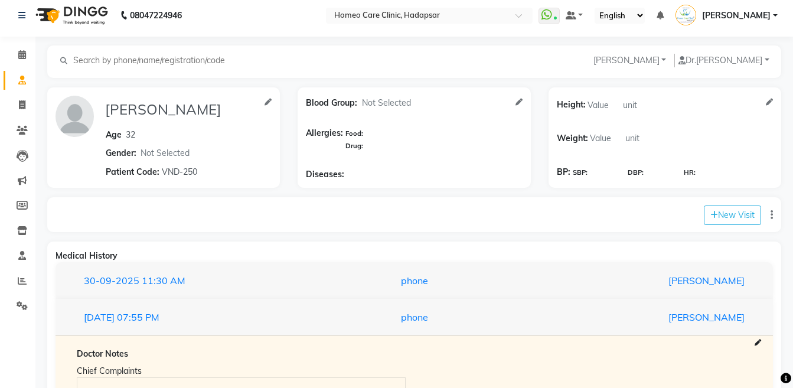
scroll to position [146, 0]
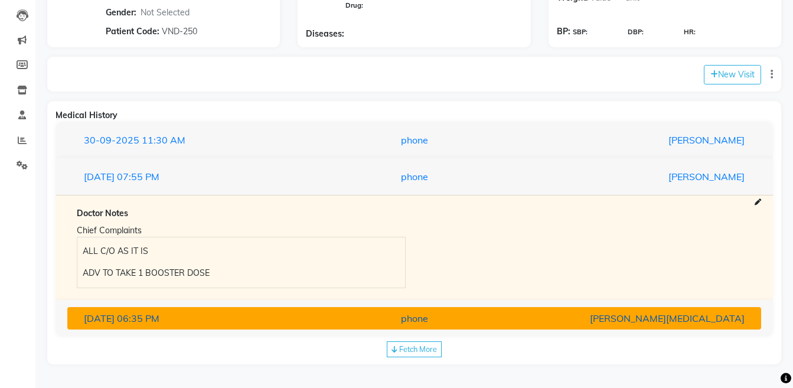
click at [566, 309] on button "[DATE] 06:35 PM phone [PERSON_NAME][MEDICAL_DATA]" at bounding box center [413, 318] width 693 height 22
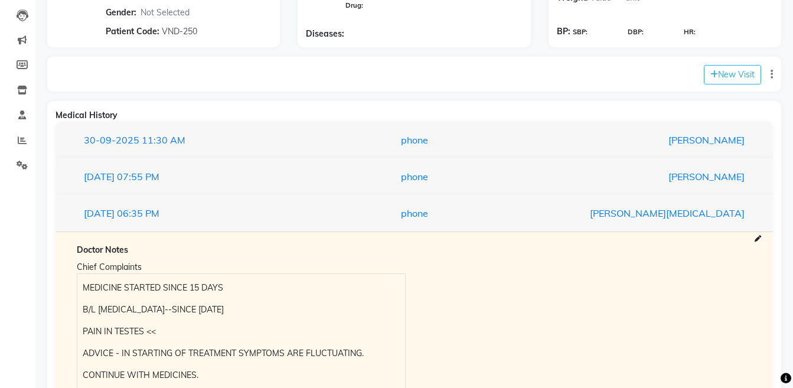
scroll to position [212, 0]
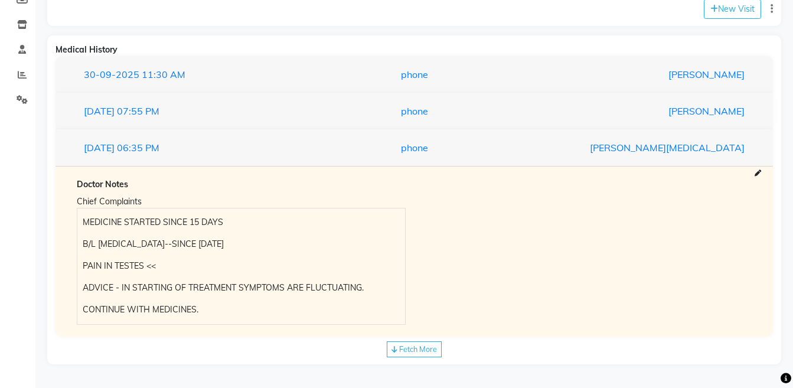
click at [616, 126] on div "[DATE] 07:55 PM phone [PERSON_NAME]" at bounding box center [413, 111] width 717 height 37
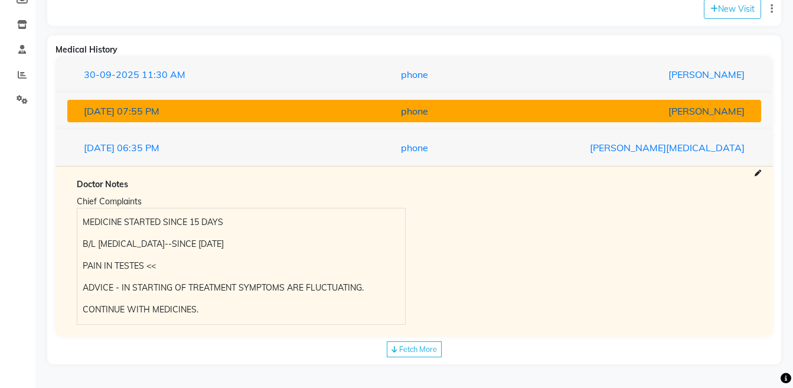
click at [627, 117] on div "[PERSON_NAME]" at bounding box center [640, 111] width 226 height 14
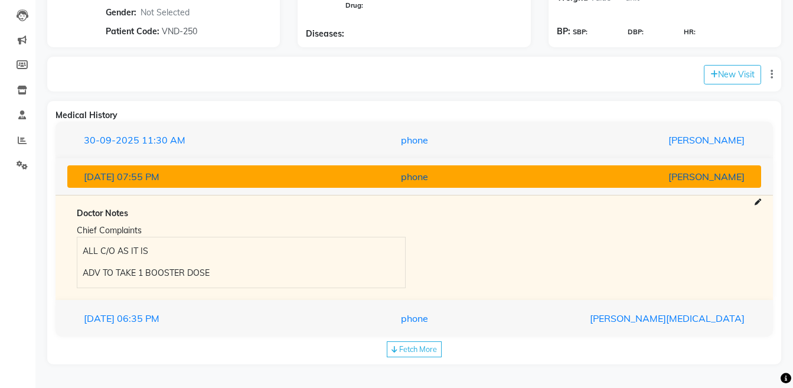
scroll to position [146, 0]
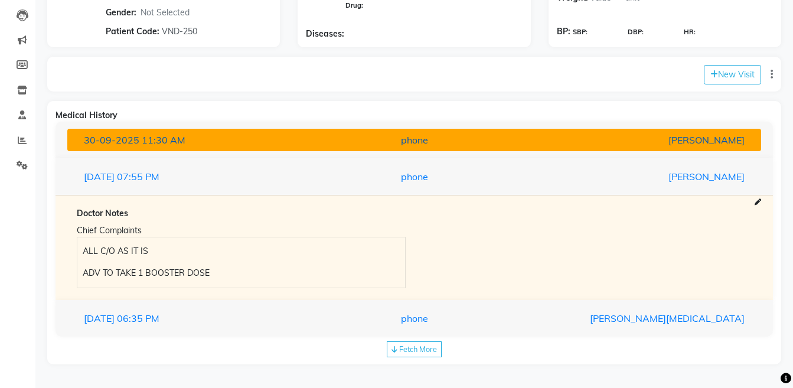
click at [620, 140] on div "[PERSON_NAME]" at bounding box center [640, 140] width 226 height 14
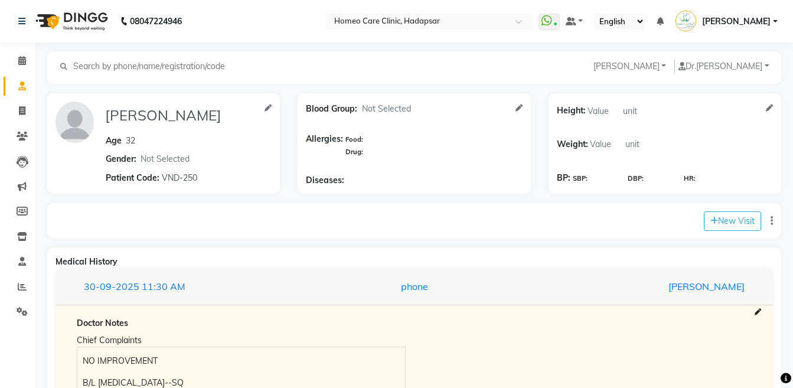
scroll to position [190, 0]
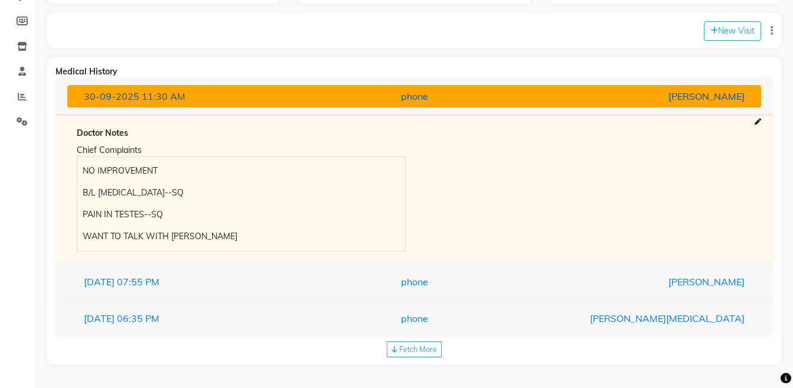
click at [620, 104] on button "[DATE] 11:30 AM phone [PERSON_NAME]" at bounding box center [413, 96] width 693 height 22
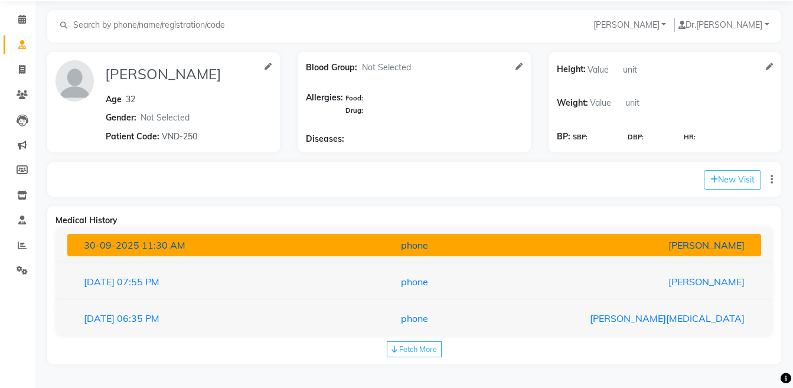
scroll to position [41, 0]
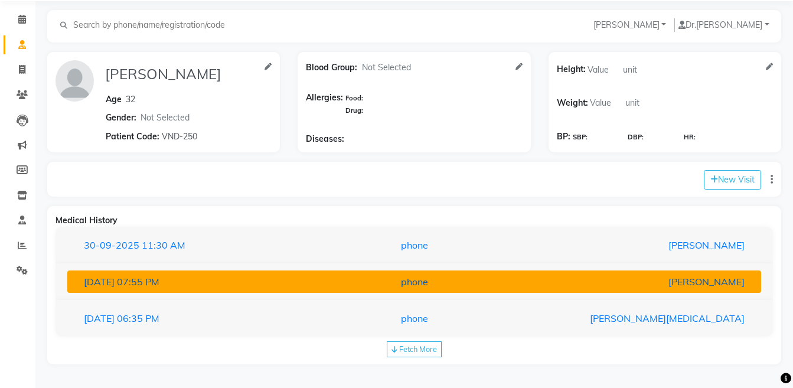
click at [533, 285] on div "[PERSON_NAME]" at bounding box center [640, 281] width 226 height 14
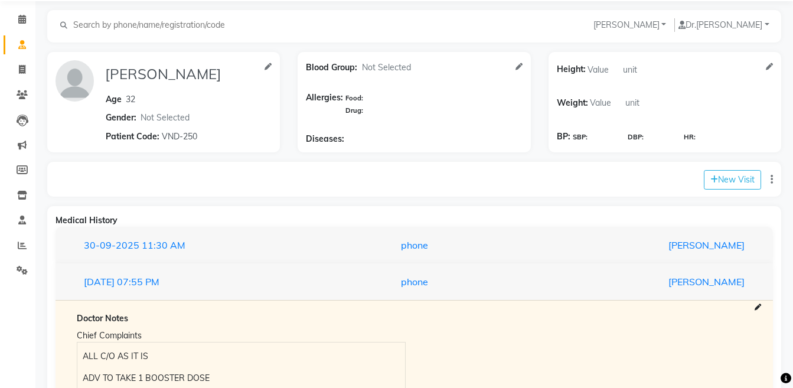
scroll to position [146, 0]
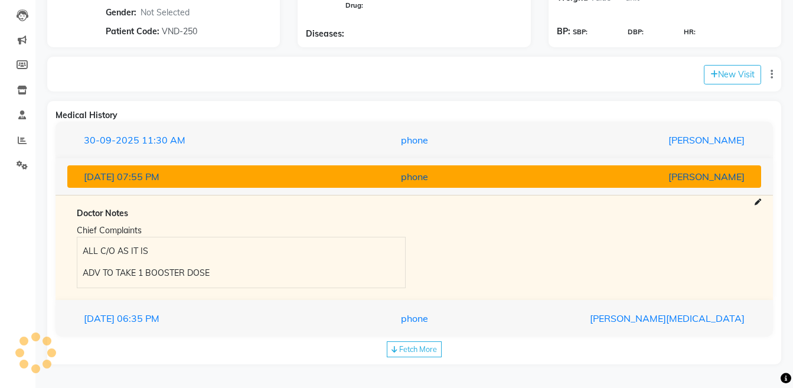
click at [524, 170] on div "phone" at bounding box center [414, 176] width 226 height 14
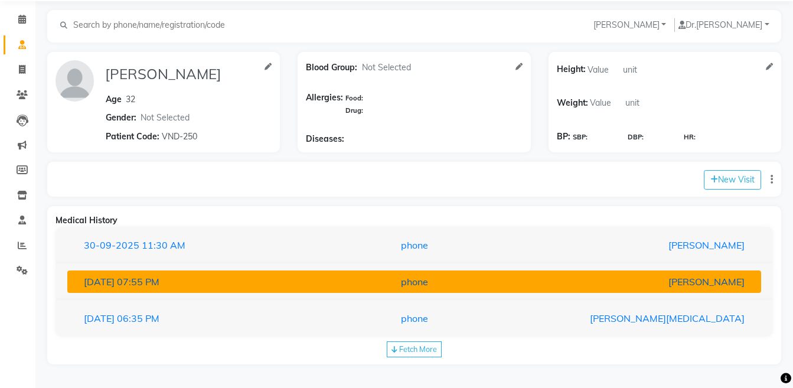
scroll to position [41, 0]
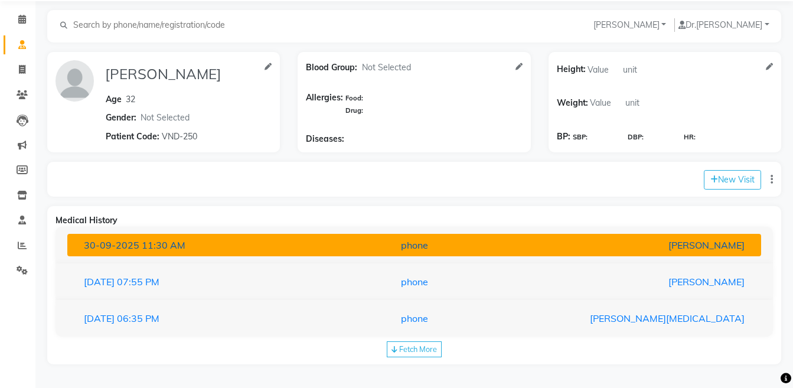
click at [452, 245] on div "phone" at bounding box center [414, 245] width 226 height 14
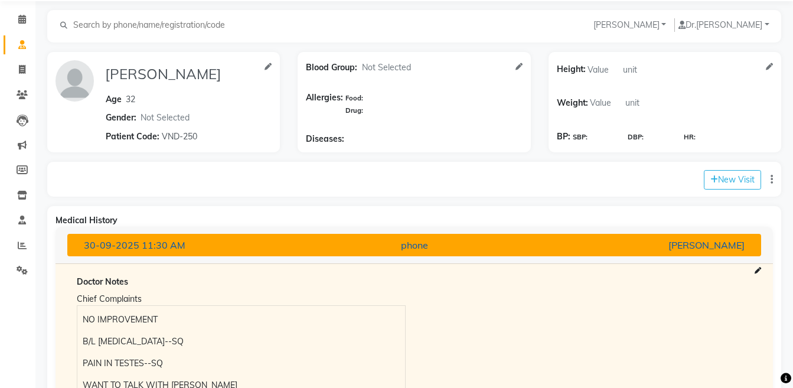
click at [452, 245] on div "phone" at bounding box center [414, 245] width 226 height 14
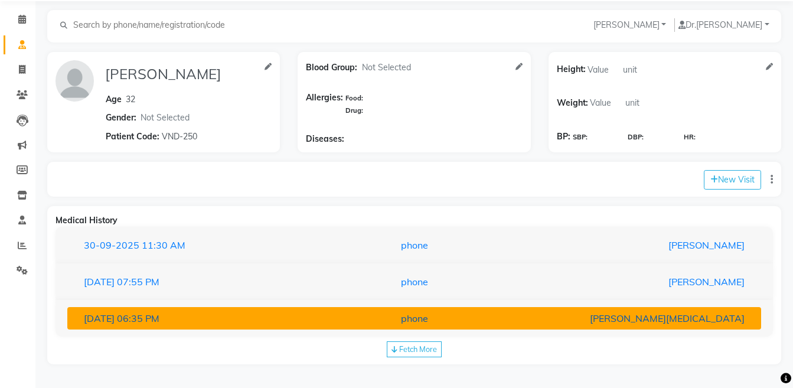
click at [440, 319] on div "phone" at bounding box center [414, 318] width 226 height 14
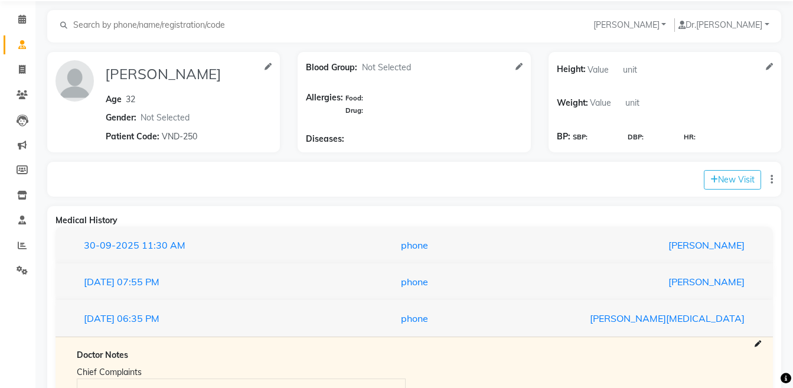
scroll to position [204, 0]
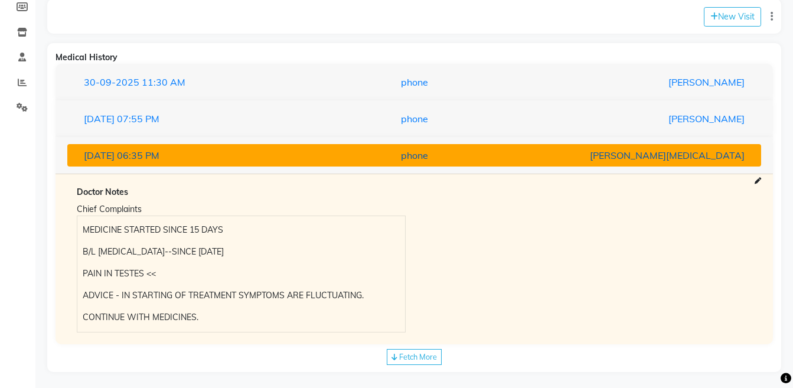
click at [408, 148] on button "[DATE] 06:35 PM phone [PERSON_NAME][MEDICAL_DATA]" at bounding box center [413, 155] width 693 height 22
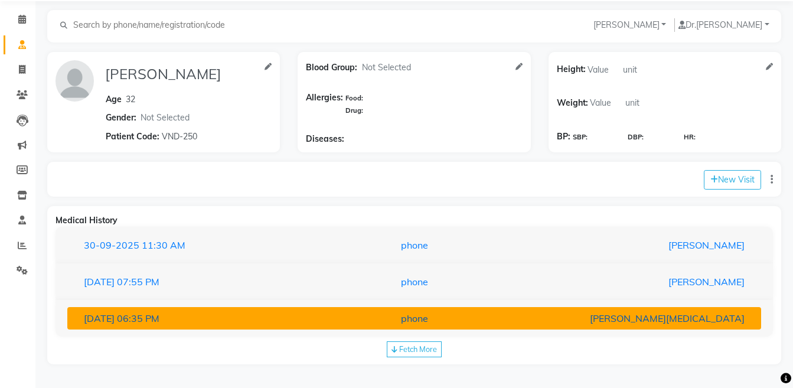
scroll to position [41, 0]
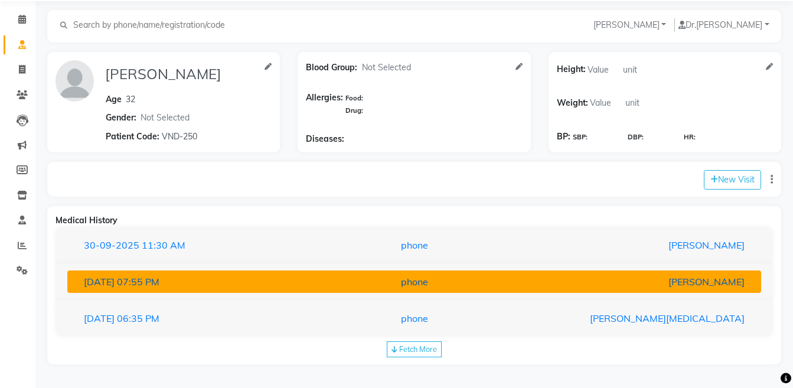
click at [384, 290] on button "[DATE] 07:55 PM phone [PERSON_NAME]" at bounding box center [413, 281] width 693 height 22
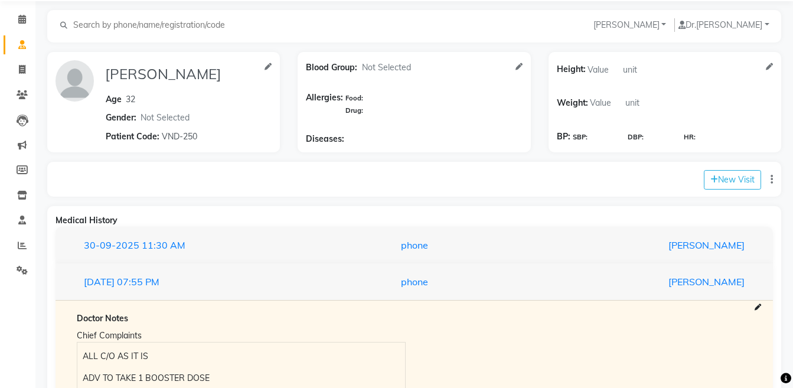
scroll to position [146, 0]
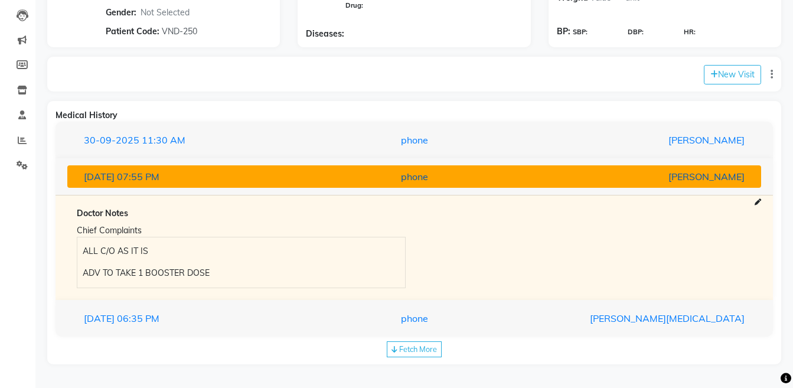
click at [507, 178] on div "phone" at bounding box center [414, 176] width 226 height 14
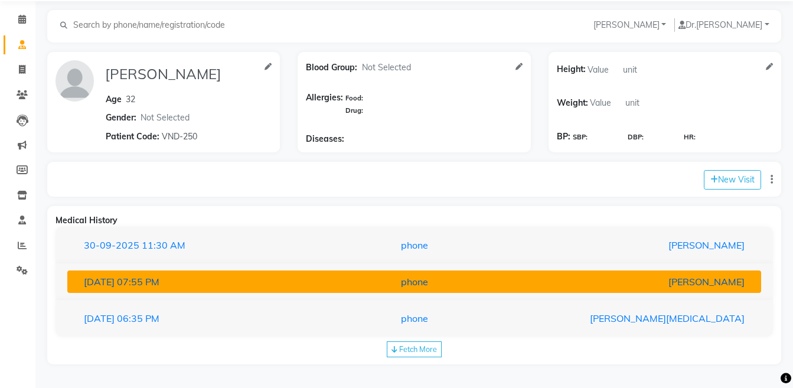
scroll to position [41, 0]
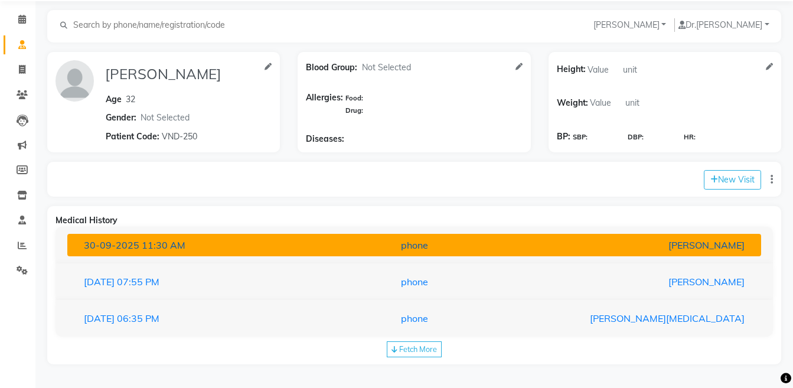
click at [459, 255] on button "[DATE] 11:30 AM phone [PERSON_NAME]" at bounding box center [413, 245] width 693 height 22
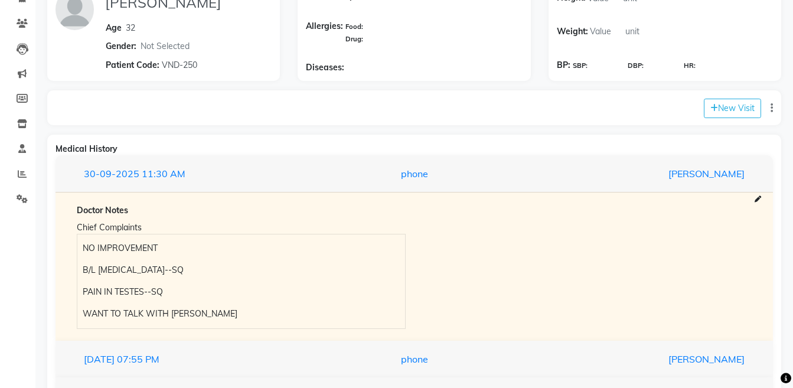
scroll to position [190, 0]
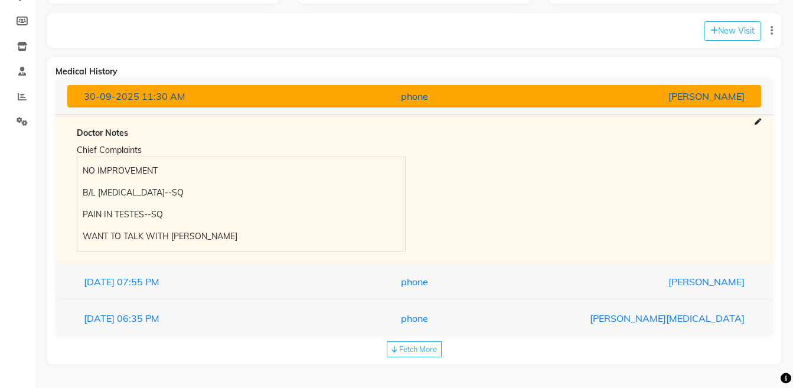
click at [527, 104] on button "[DATE] 11:30 AM phone [PERSON_NAME]" at bounding box center [413, 96] width 693 height 22
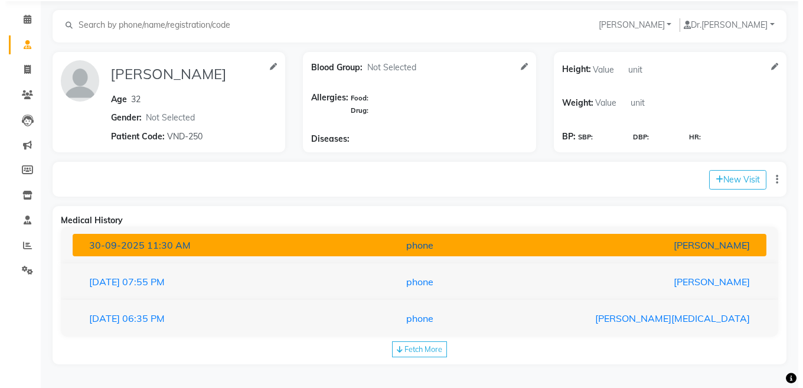
scroll to position [41, 0]
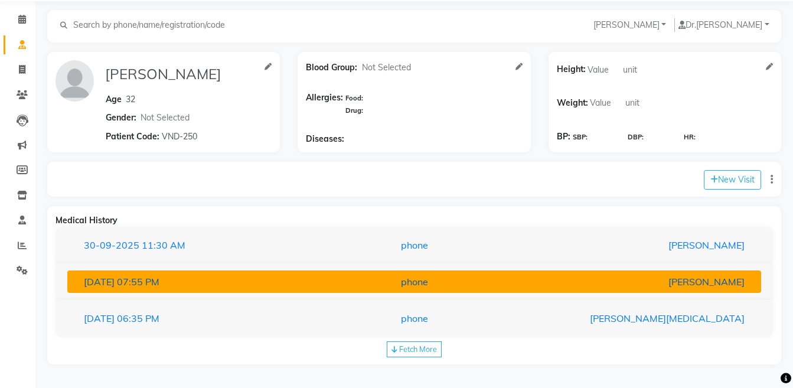
click at [676, 274] on div "[PERSON_NAME]" at bounding box center [640, 281] width 226 height 14
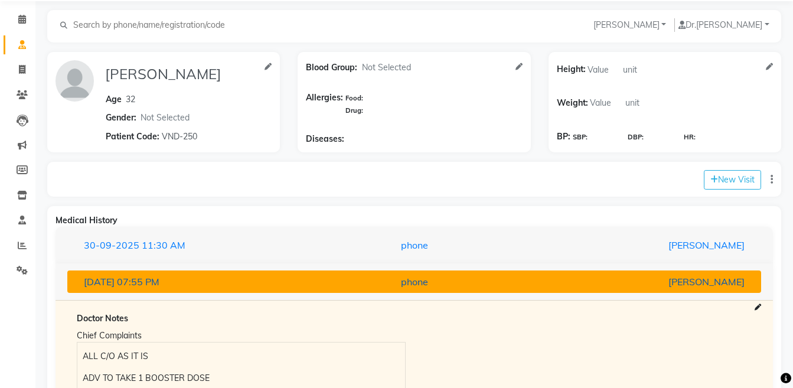
click at [633, 279] on div "[PERSON_NAME]" at bounding box center [640, 281] width 226 height 14
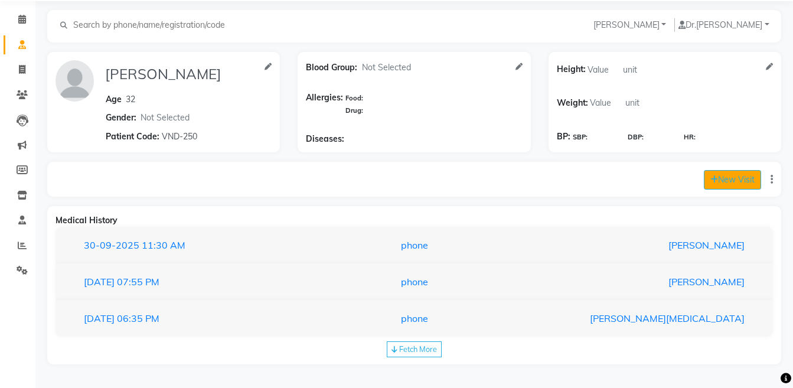
click at [721, 185] on button "New Visit" at bounding box center [731, 179] width 57 height 19
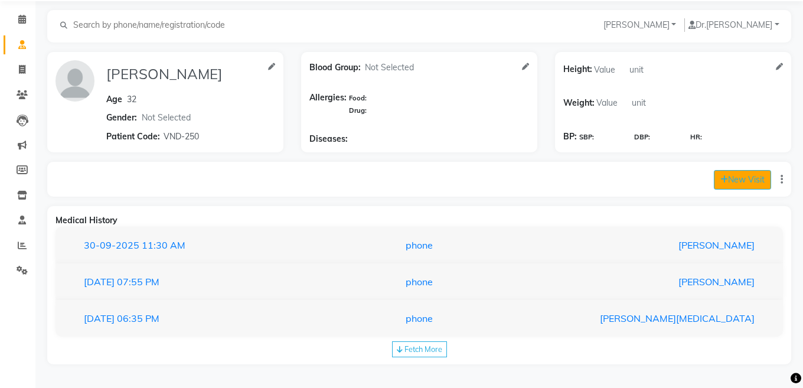
select select "1210"
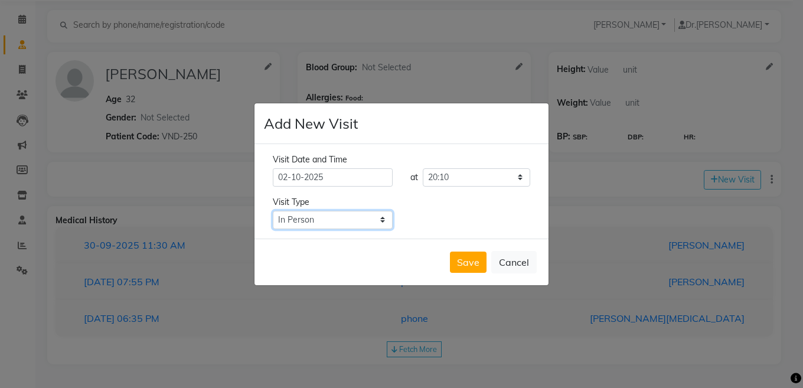
click at [330, 223] on select "Select Type In Person Video Phone Chat" at bounding box center [333, 220] width 120 height 18
select select "phone"
click at [273, 211] on select "Select Type In Person Video Phone Chat" at bounding box center [333, 220] width 120 height 18
click at [457, 253] on button "Save" at bounding box center [468, 261] width 37 height 21
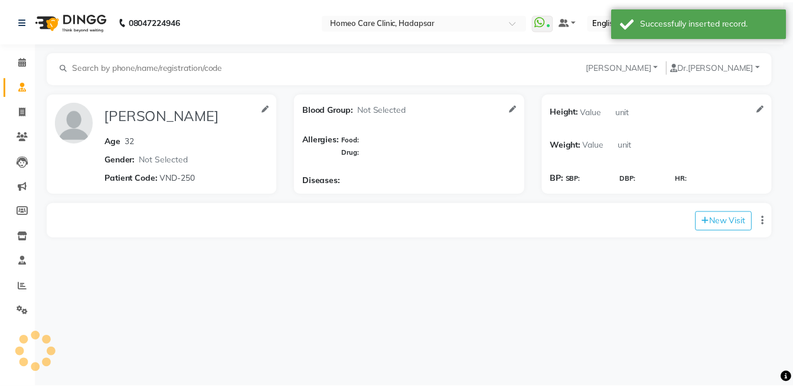
scroll to position [0, 0]
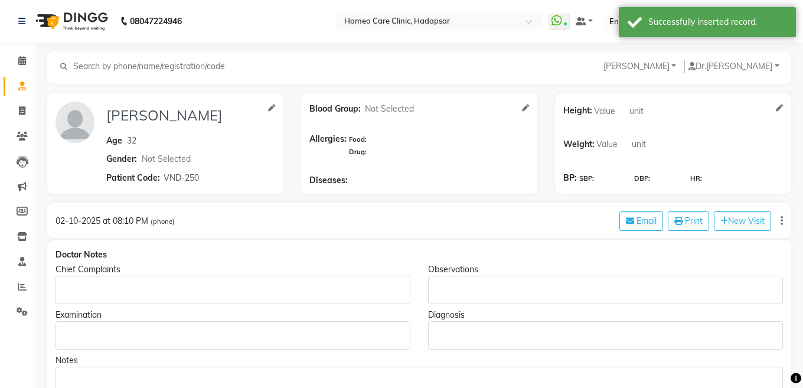
type input "[PERSON_NAME]"
type input "32"
select select "[DEMOGRAPHIC_DATA]"
type input "VND-250"
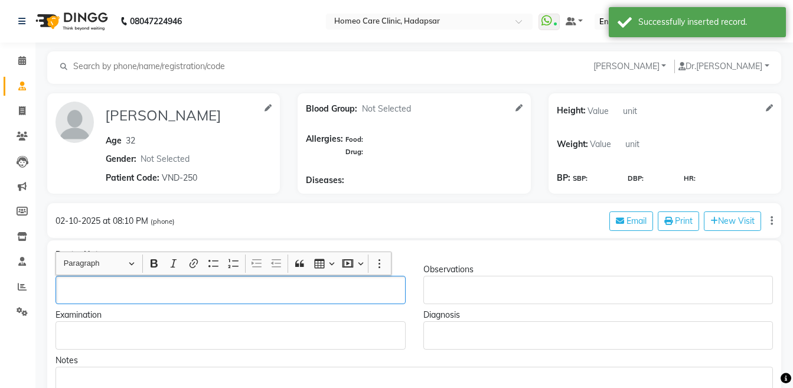
click at [128, 287] on p "Rich Text Editor, main" at bounding box center [230, 290] width 339 height 12
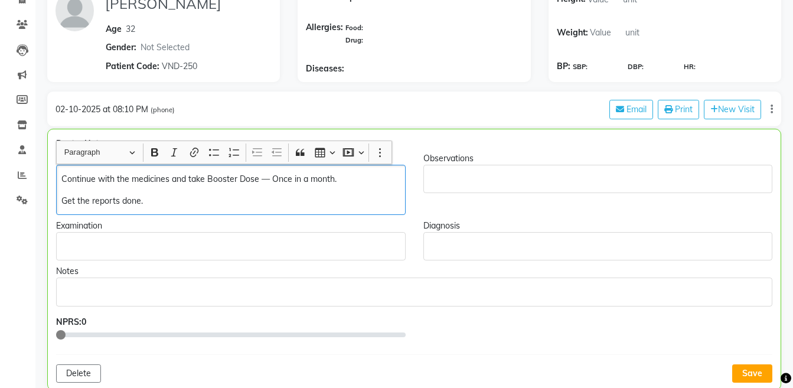
scroll to position [139, 0]
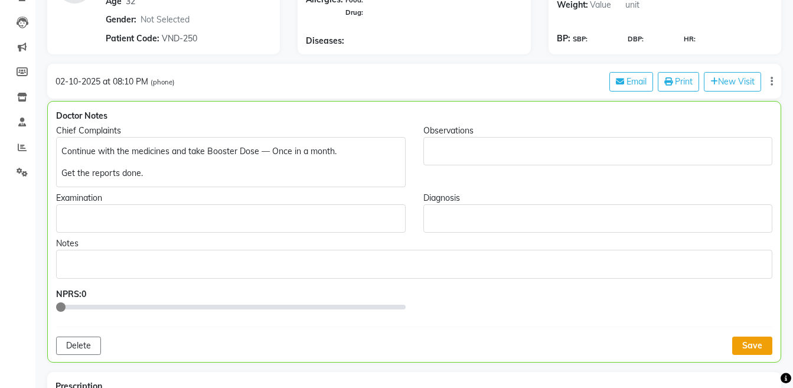
click at [749, 345] on button "Save" at bounding box center [752, 345] width 40 height 18
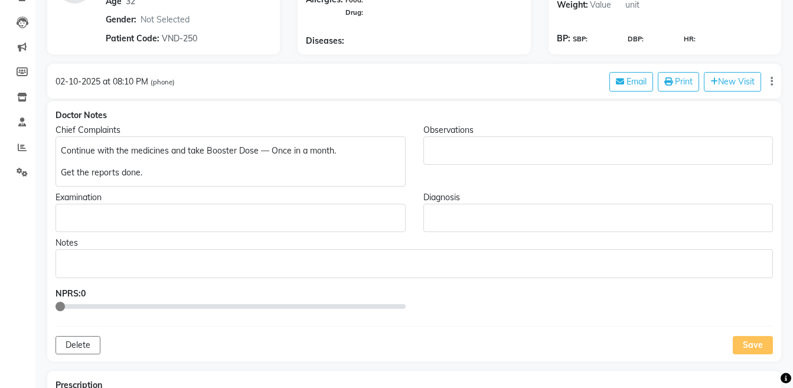
scroll to position [0, 0]
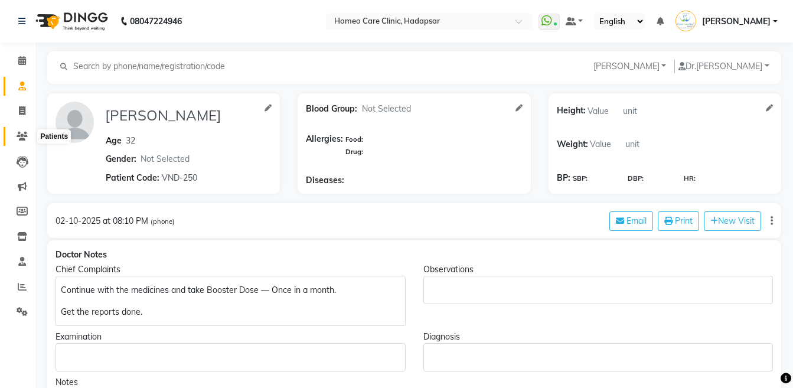
click at [19, 138] on icon at bounding box center [22, 136] width 11 height 9
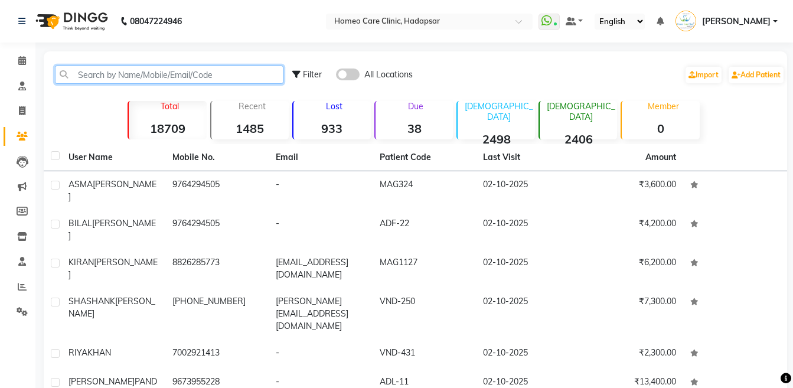
click at [168, 76] on input "text" at bounding box center [169, 75] width 228 height 18
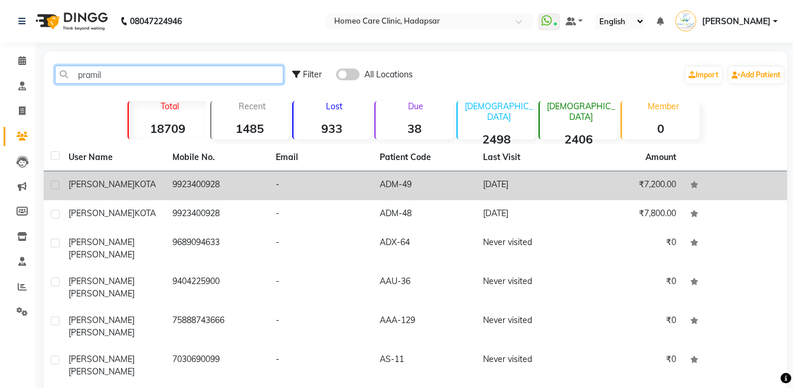
type input "pramil"
click at [225, 180] on td "9923400928" at bounding box center [217, 185] width 104 height 29
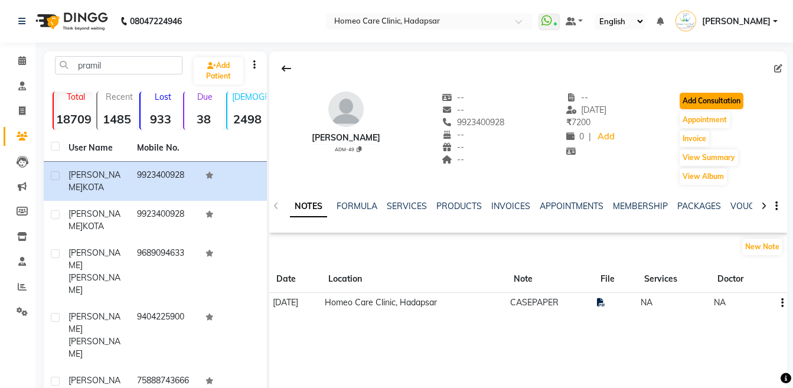
click at [689, 97] on button "Add Consultation" at bounding box center [711, 101] width 64 height 17
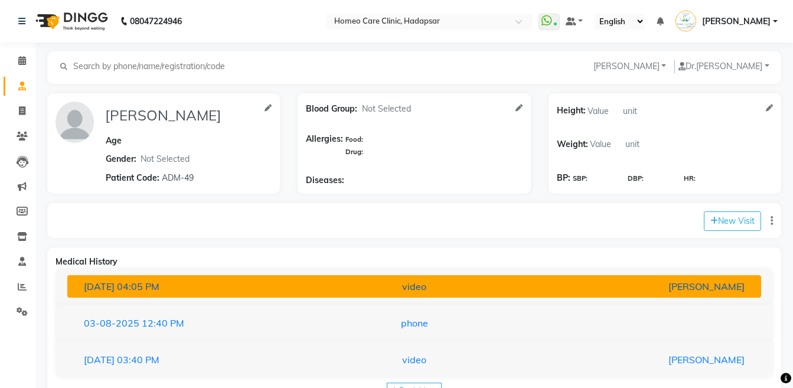
click at [631, 290] on div "[PERSON_NAME]" at bounding box center [640, 286] width 226 height 14
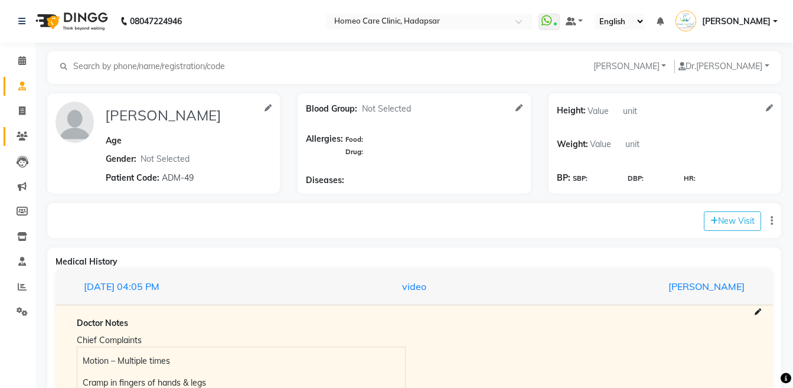
click at [11, 131] on link "Patients" at bounding box center [18, 136] width 28 height 19
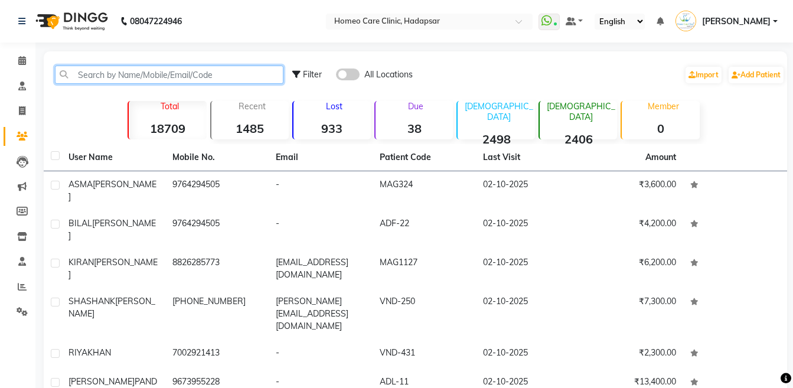
click at [137, 81] on input "text" at bounding box center [169, 75] width 228 height 18
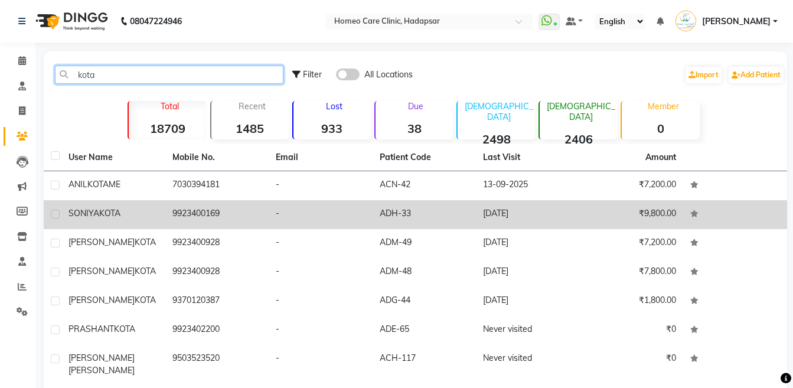
type input "kota"
click at [148, 215] on div "[PERSON_NAME]" at bounding box center [113, 213] width 90 height 12
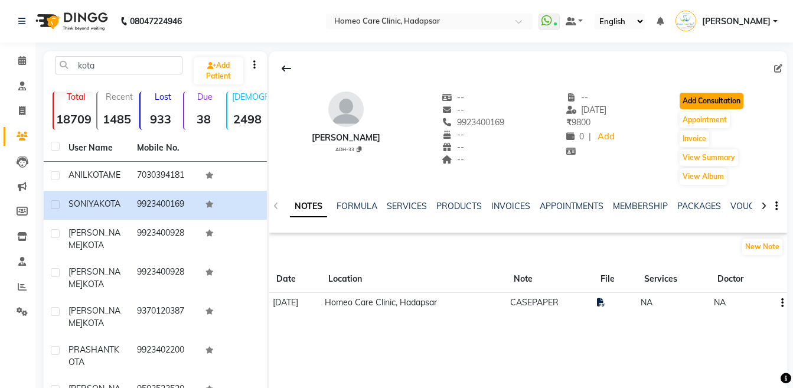
click at [705, 107] on button "Add Consultation" at bounding box center [711, 101] width 64 height 17
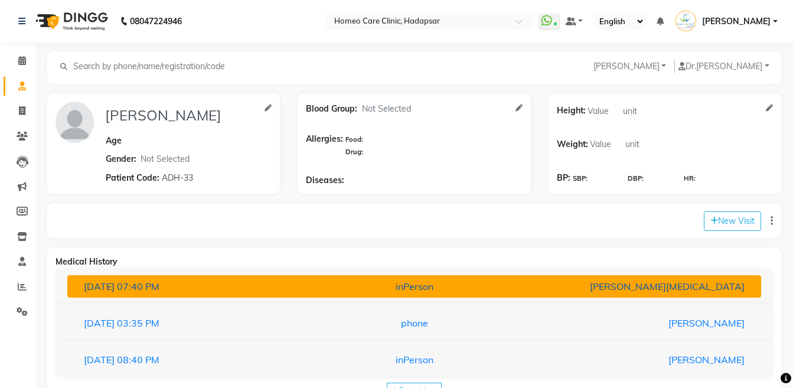
click at [652, 287] on div "[PERSON_NAME][MEDICAL_DATA]" at bounding box center [640, 286] width 226 height 14
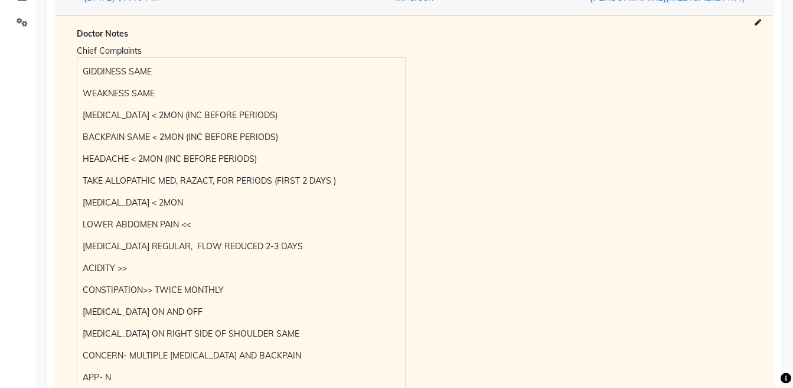
scroll to position [287, 0]
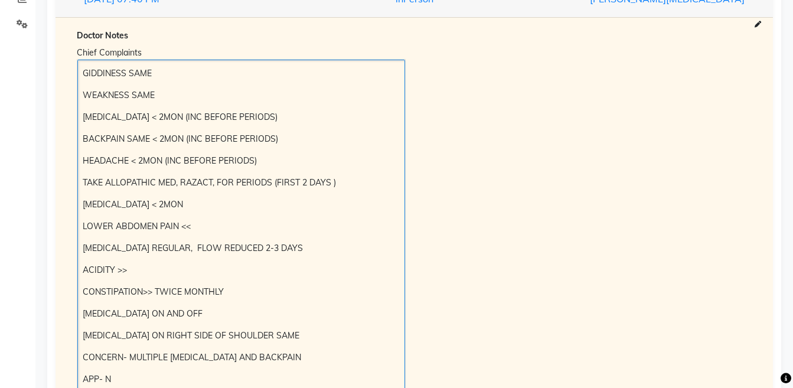
click at [81, 66] on div "GIDDINESS SAME WEAKNESS SAME [MEDICAL_DATA] < 2MON (INC BEFORE PERIODS) BACKPAI…" at bounding box center [241, 337] width 328 height 555
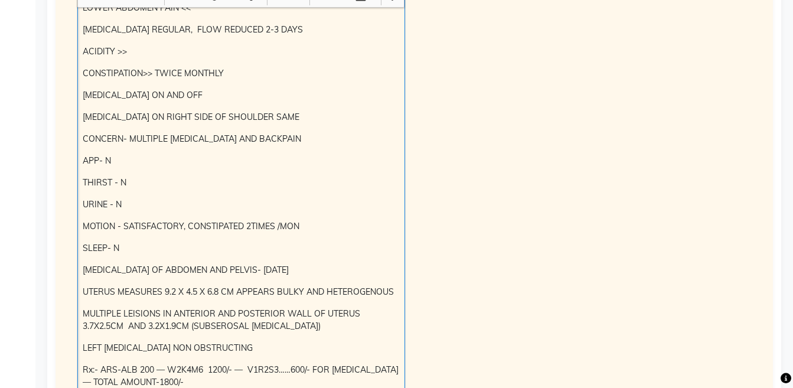
scroll to position [0, 0]
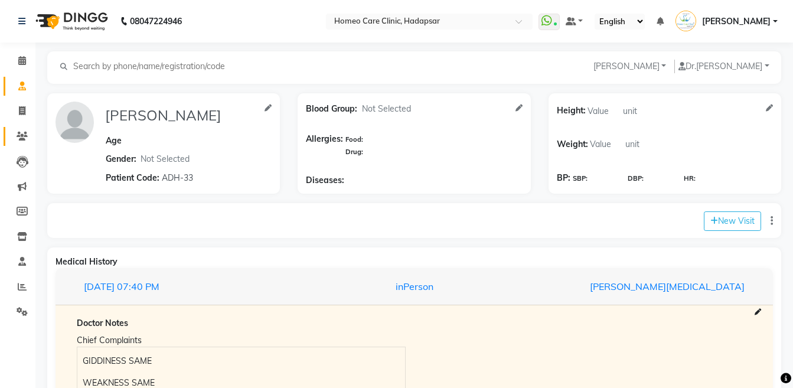
click at [13, 143] on link "Patients" at bounding box center [18, 136] width 28 height 19
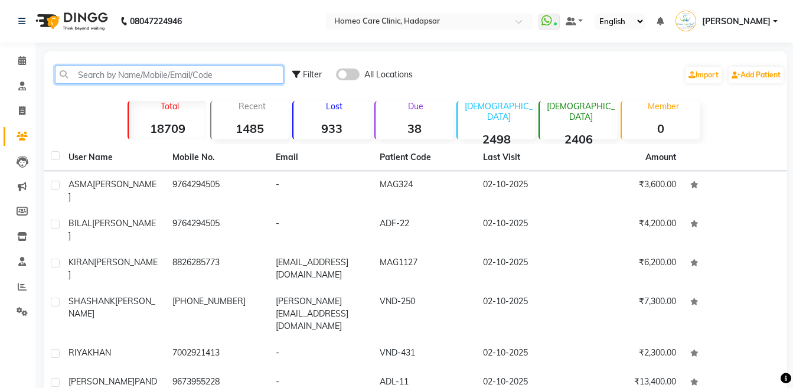
click at [191, 71] on input "text" at bounding box center [169, 75] width 228 height 18
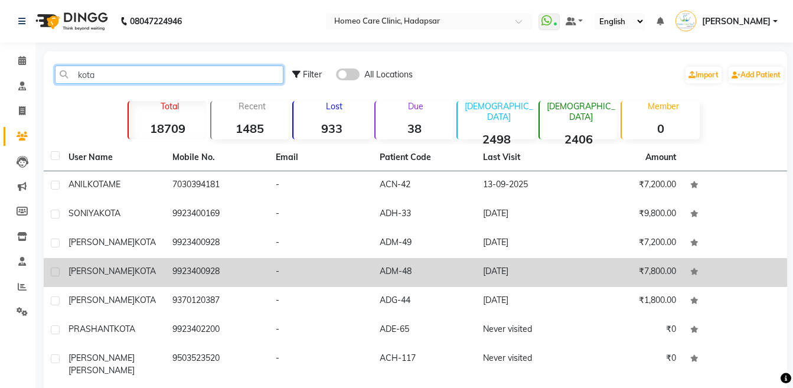
type input "kota"
click at [217, 273] on td "9923400928" at bounding box center [217, 272] width 104 height 29
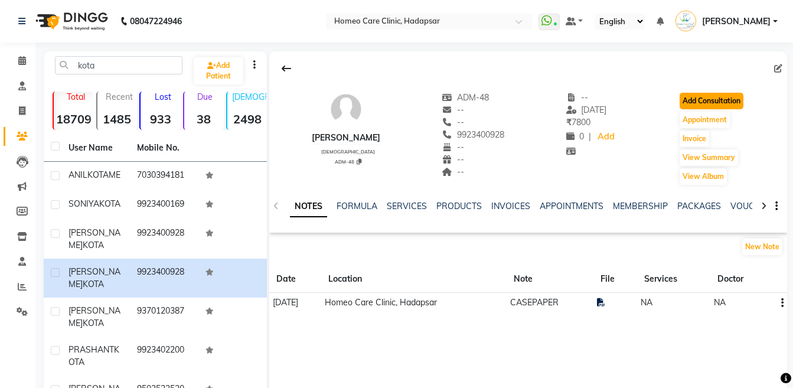
click at [710, 105] on button "Add Consultation" at bounding box center [711, 101] width 64 height 17
select select "[DEMOGRAPHIC_DATA]"
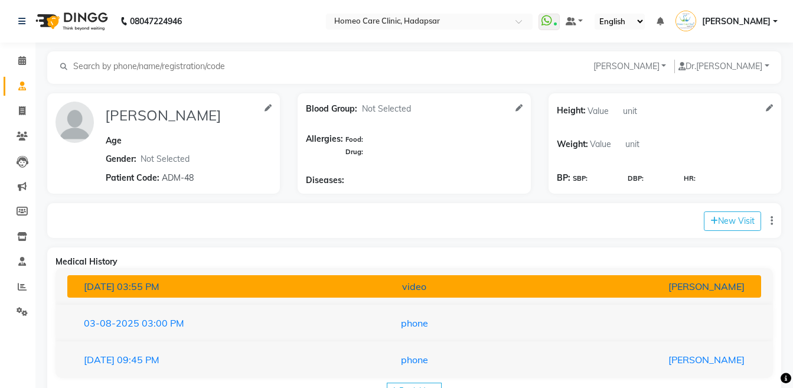
click at [520, 284] on div "video" at bounding box center [414, 286] width 226 height 14
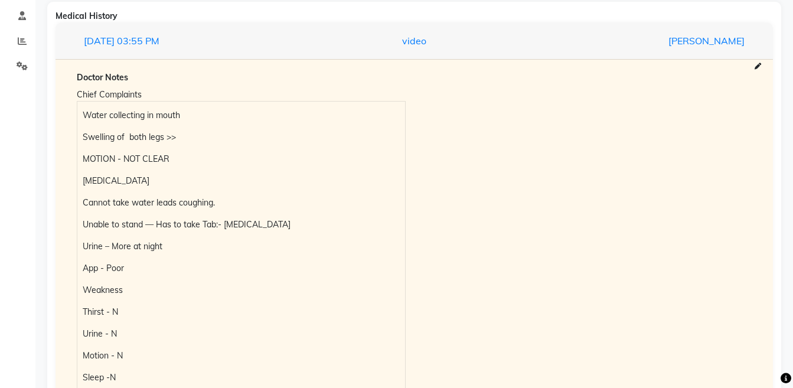
scroll to position [253, 0]
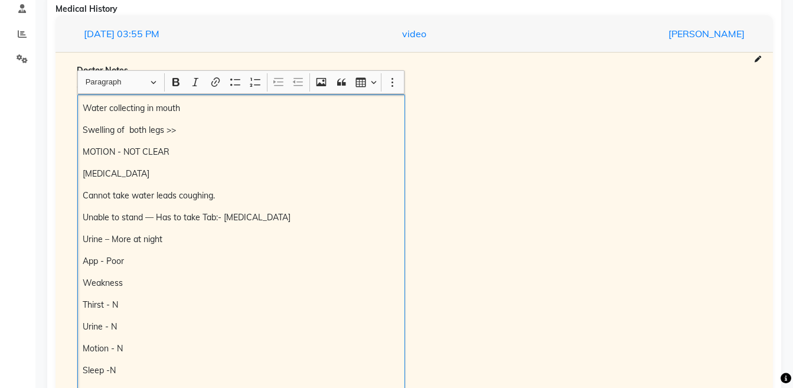
click at [86, 109] on p "Water collecting in mouth" at bounding box center [241, 108] width 316 height 12
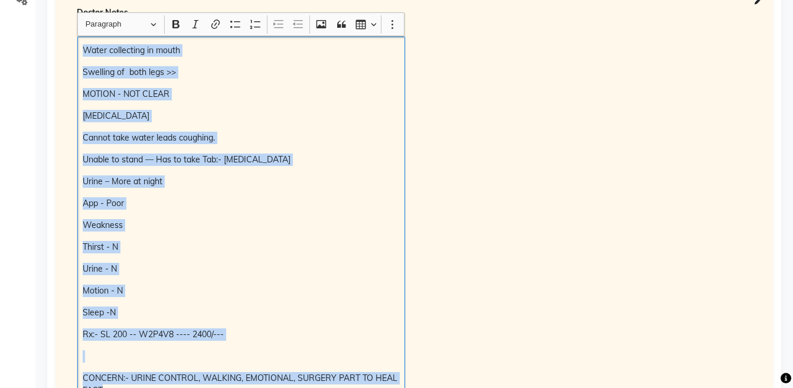
scroll to position [319, 0]
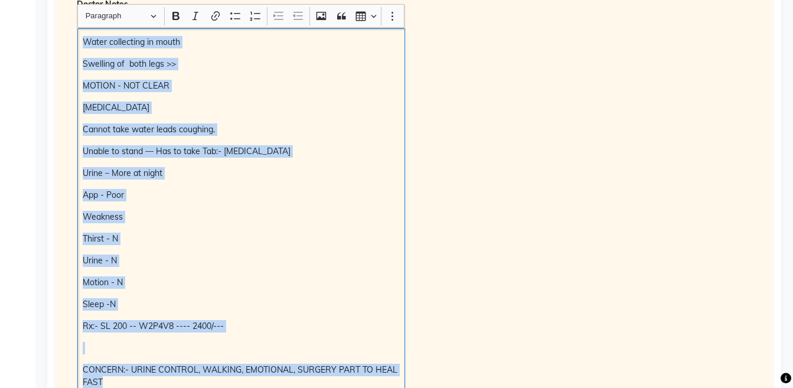
copy div "Water collecting in mouth Swelling of both legs >> MOTION - NOT CLEAR [MEDICAL_…"
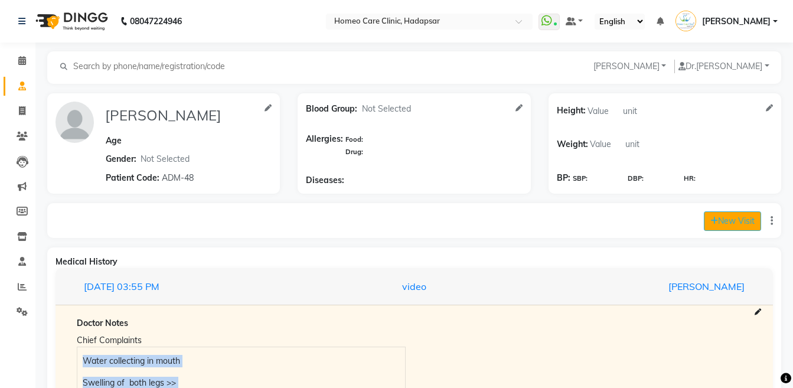
click at [719, 227] on button "New Visit" at bounding box center [731, 220] width 57 height 19
select select "1225"
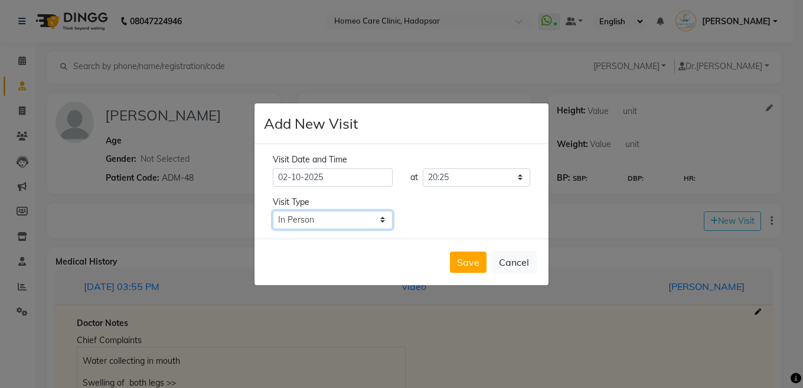
click at [322, 220] on select "Select Type In Person Video Phone Chat" at bounding box center [333, 220] width 120 height 18
select select "video"
click at [273, 211] on select "Select Type In Person Video Phone Chat" at bounding box center [333, 220] width 120 height 18
click at [459, 254] on button "Save" at bounding box center [468, 261] width 37 height 21
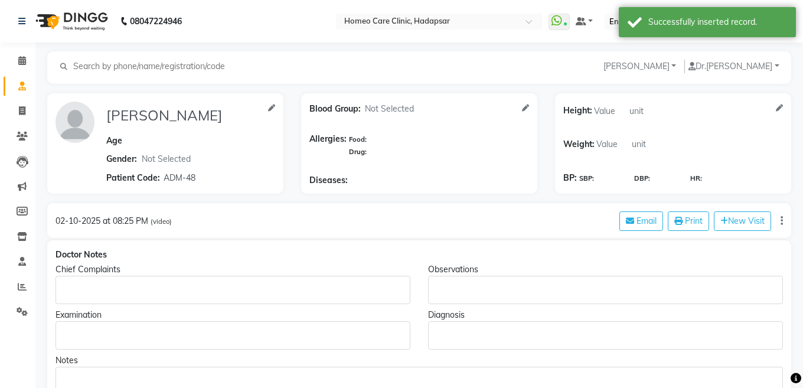
type input "[PERSON_NAME]"
select select "[DEMOGRAPHIC_DATA]"
type input "ADM-48"
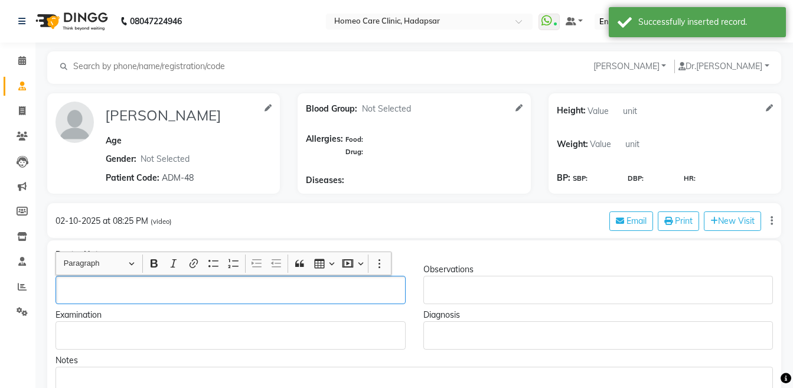
click at [110, 289] on p "Rich Text Editor, main" at bounding box center [230, 290] width 339 height 12
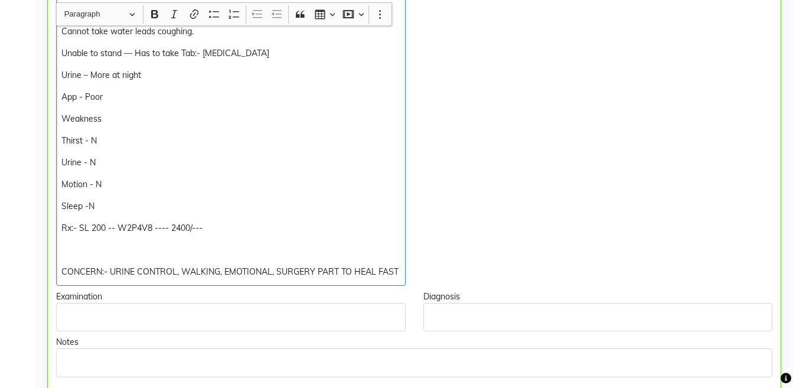
scroll to position [349, 0]
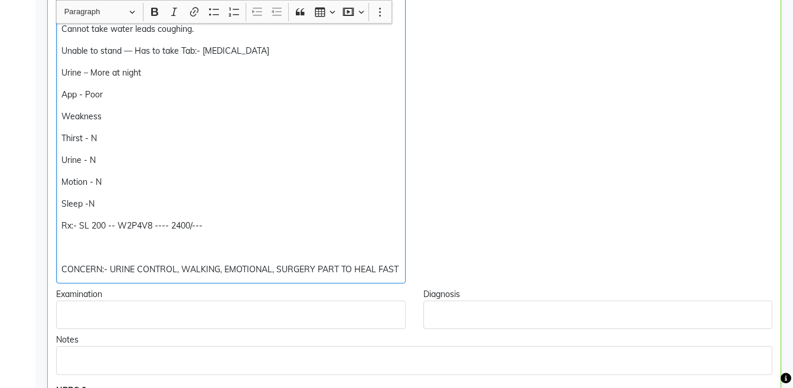
click at [243, 210] on div "Water collecting in mouth Swelling of both legs >> MOTION - NOT CLEAR [MEDICAL_…" at bounding box center [230, 105] width 349 height 356
copy div "Sleep -N Rx:- SL 200 -- W2P4V8 ---- 2400/---"
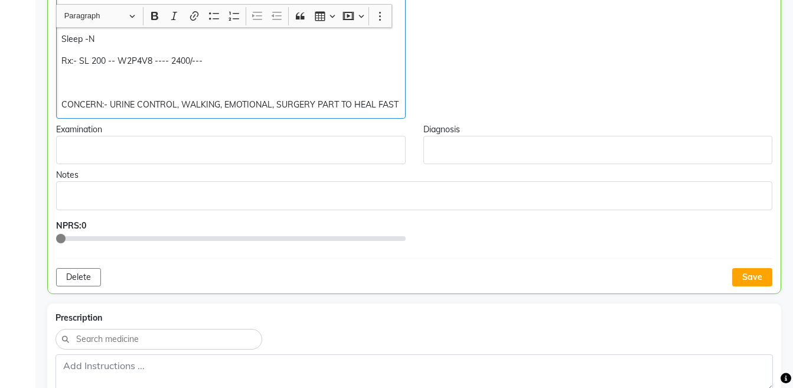
scroll to position [518, 0]
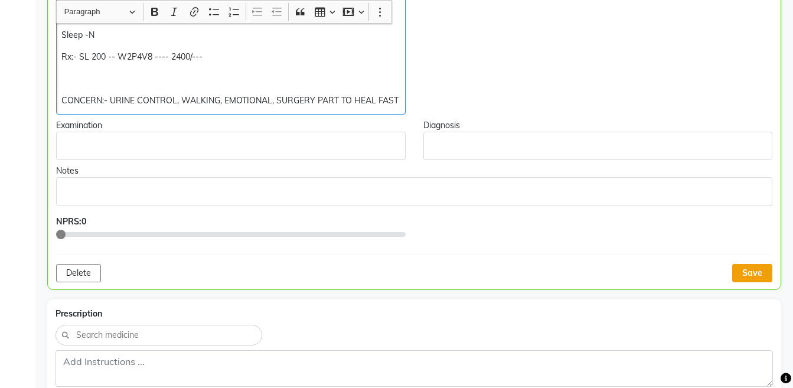
click at [762, 266] on button "Save" at bounding box center [752, 273] width 40 height 18
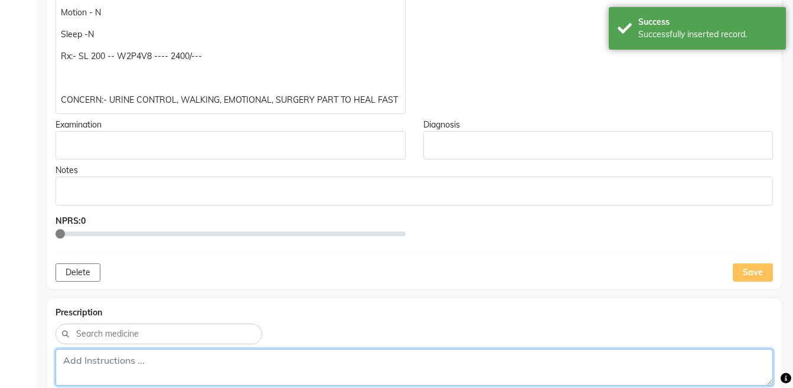
click at [571, 356] on textarea at bounding box center [413, 367] width 717 height 37
paste textarea "Rx:- SL 200 -- W2P4V8 ---- 2400/---"
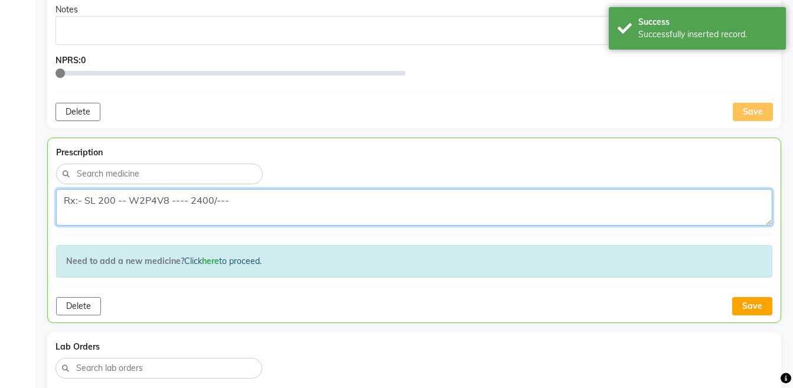
scroll to position [680, 0]
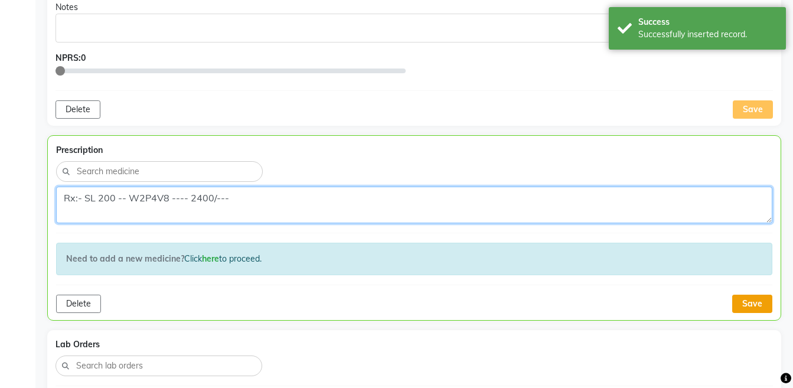
type textarea "Rx:- SL 200 -- W2P4V8 ---- 2400/---"
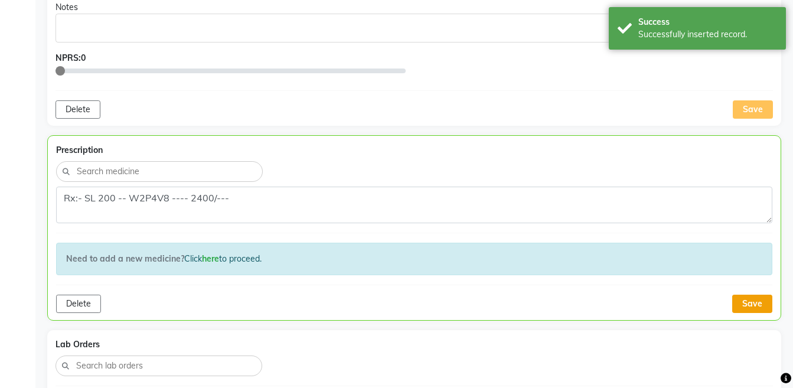
click at [761, 307] on button "Save" at bounding box center [752, 303] width 40 height 18
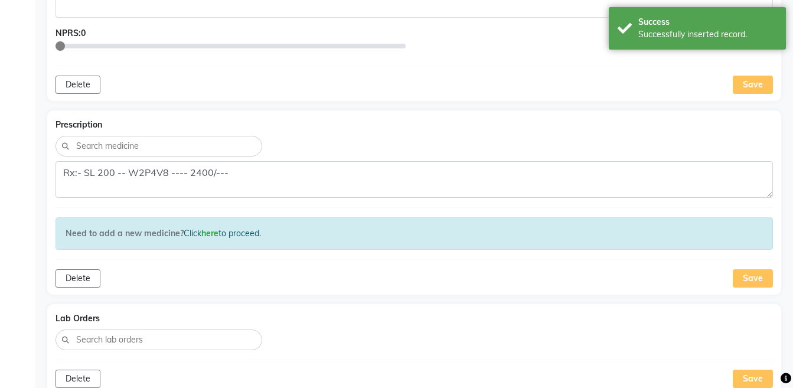
scroll to position [951, 0]
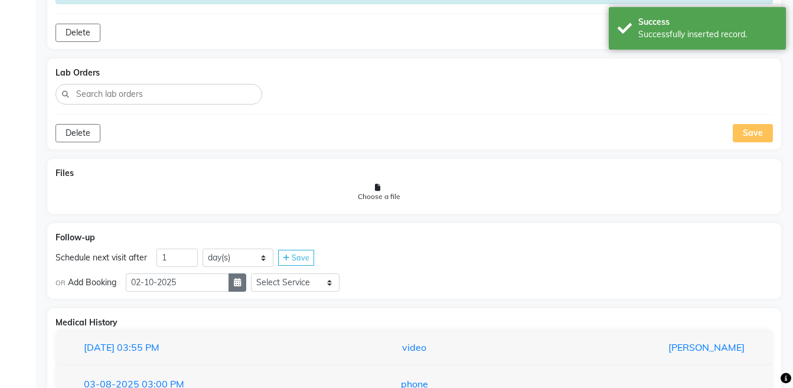
click at [246, 286] on button "button" at bounding box center [237, 282] width 18 height 18
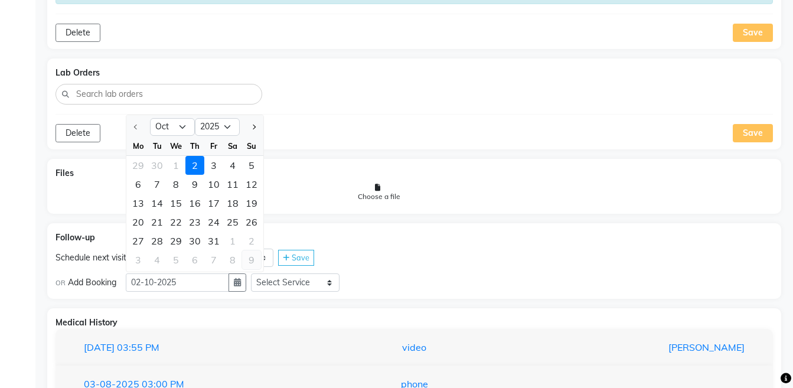
click at [252, 265] on div "9" at bounding box center [251, 259] width 19 height 19
type input "[DATE]"
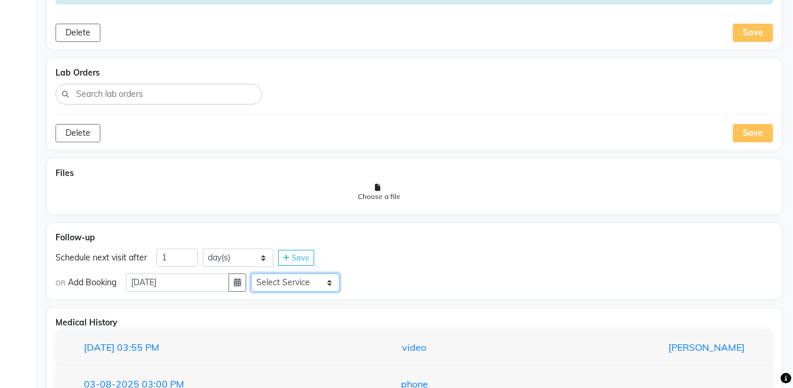
click at [318, 286] on select "Select Service Medicine Medicine 1 Hydra Facial Medi Facial Vampire Facial With…" at bounding box center [295, 282] width 89 height 18
select select "981031"
click at [260, 273] on select "Select Service Medicine Medicine 1 Hydra Facial Medi Facial Vampire Facial With…" at bounding box center [295, 282] width 89 height 18
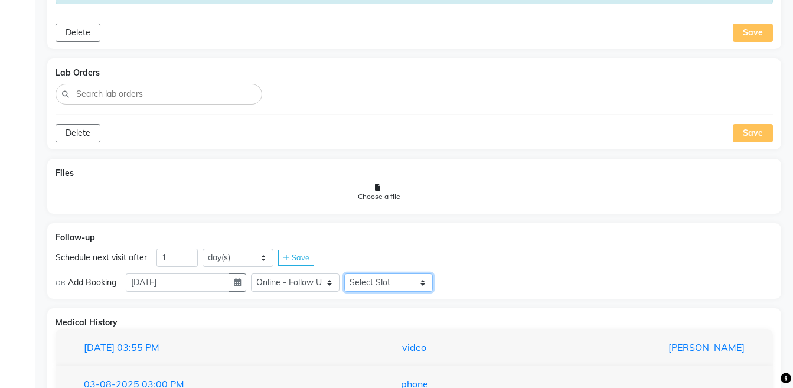
click at [382, 282] on select "Select Slot 10:15 10:30 10:45 11:00 11:15 11:30 11:45 12:15 12:30 12:45 13:15 1…" at bounding box center [388, 282] width 89 height 18
select select "945"
click at [353, 273] on select "Select Slot 10:15 10:30 10:45 11:00 11:15 11:30 11:45 12:15 12:30 12:45 13:15 1…" at bounding box center [388, 282] width 89 height 18
click at [464, 287] on div "Save" at bounding box center [455, 282] width 36 height 16
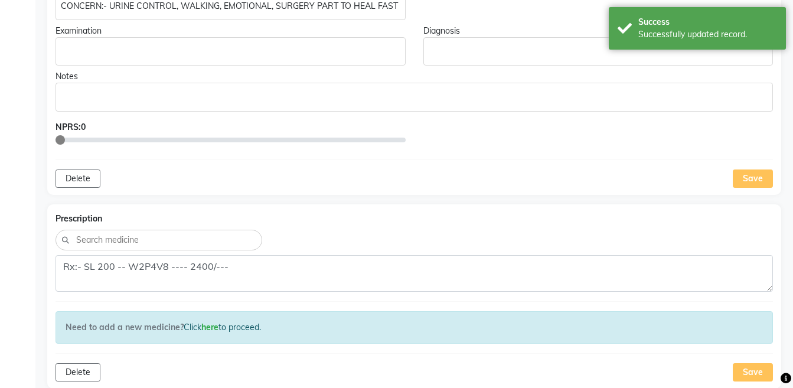
scroll to position [46, 0]
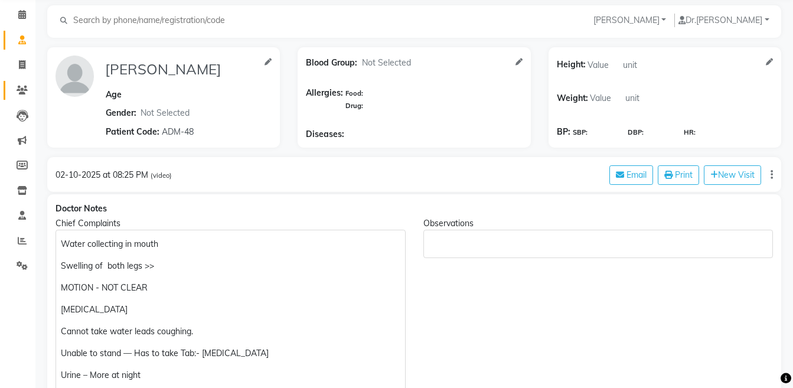
click at [20, 97] on link "Patients" at bounding box center [18, 90] width 28 height 19
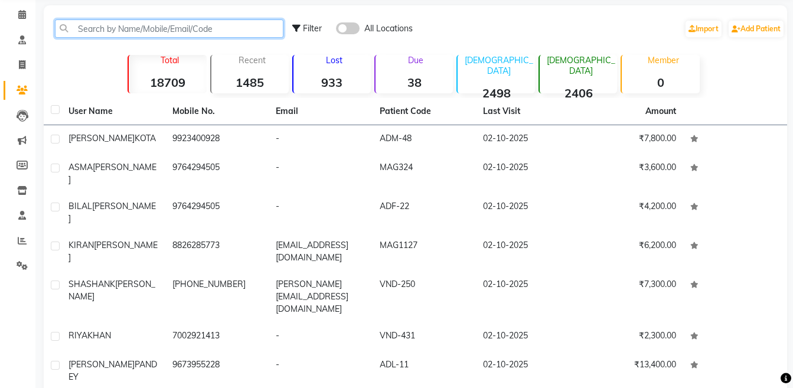
click at [220, 31] on input "text" at bounding box center [169, 28] width 228 height 18
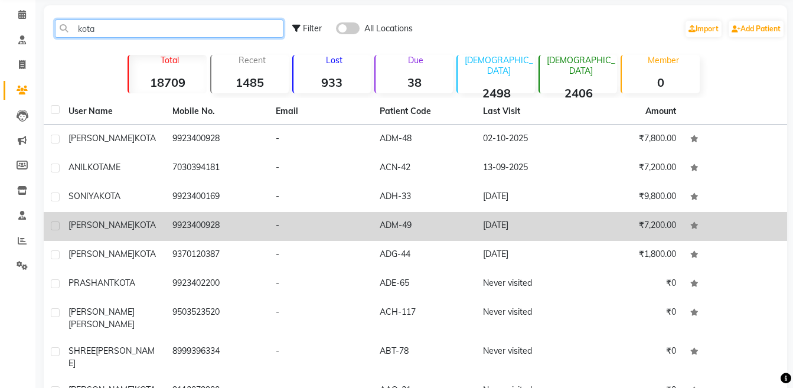
type input "kota"
click at [247, 229] on td "9923400928" at bounding box center [217, 226] width 104 height 29
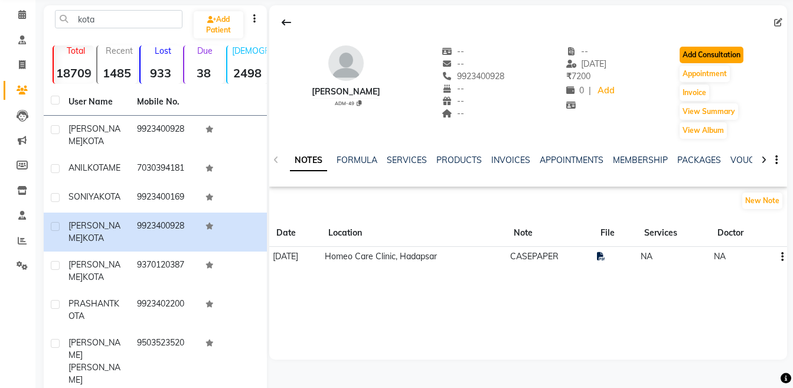
click at [731, 62] on button "Add Consultation" at bounding box center [711, 55] width 64 height 17
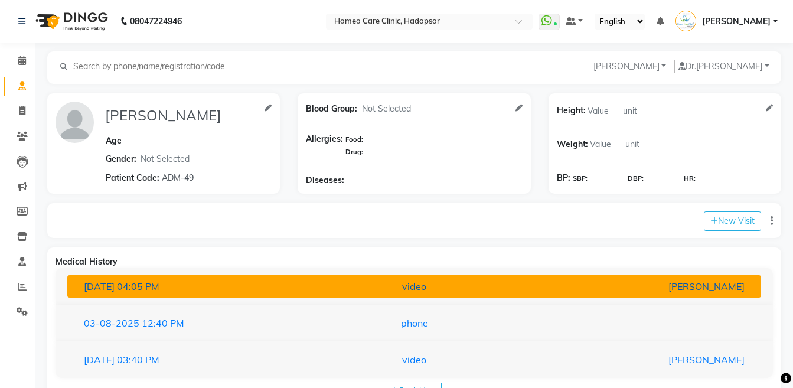
click at [692, 283] on div "[PERSON_NAME]" at bounding box center [640, 286] width 226 height 14
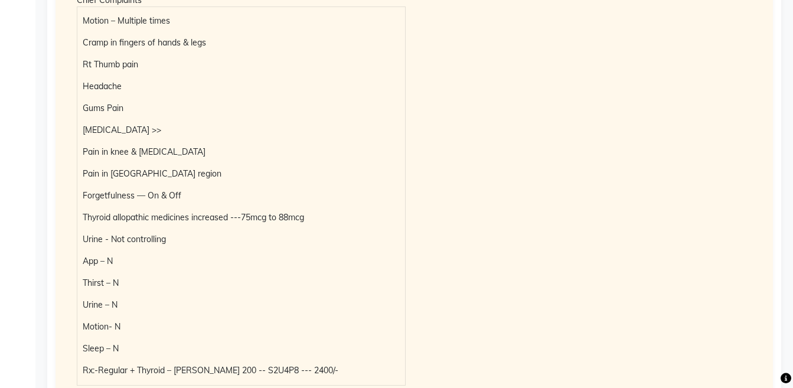
scroll to position [264, 0]
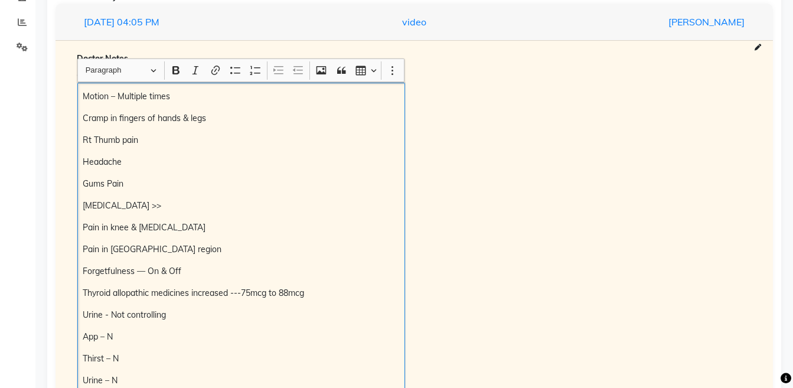
click at [78, 86] on div "Motion – Multiple times Cramp in fingers of hands & legs Rt Thumb pain Headache…" at bounding box center [241, 272] width 328 height 378
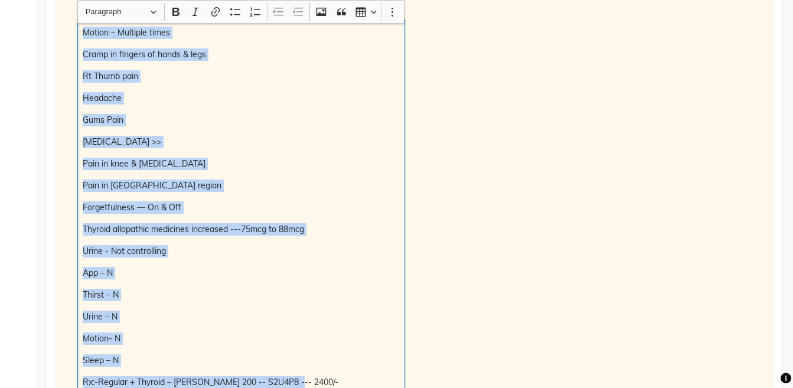
scroll to position [0, 0]
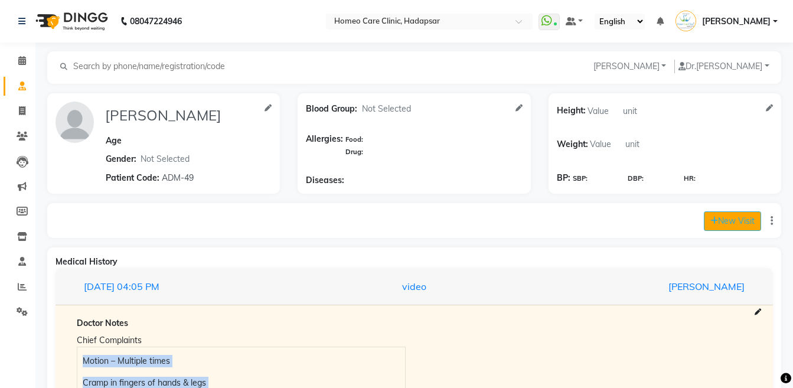
click at [729, 218] on button "New Visit" at bounding box center [731, 220] width 57 height 19
select select "1230"
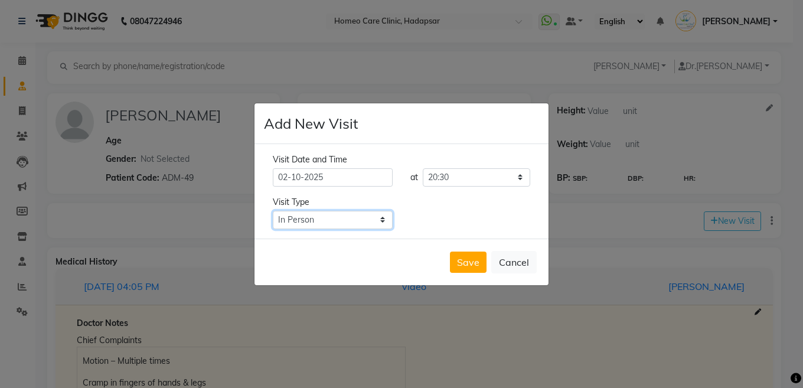
click at [364, 223] on select "Select Type In Person Video Phone Chat" at bounding box center [333, 220] width 120 height 18
click at [273, 211] on select "Select Type In Person Video Phone Chat" at bounding box center [333, 220] width 120 height 18
click at [365, 220] on select "Select Type In Person Video Phone Chat" at bounding box center [333, 220] width 120 height 18
select select "video"
click at [273, 211] on select "Select Type In Person Video Phone Chat" at bounding box center [333, 220] width 120 height 18
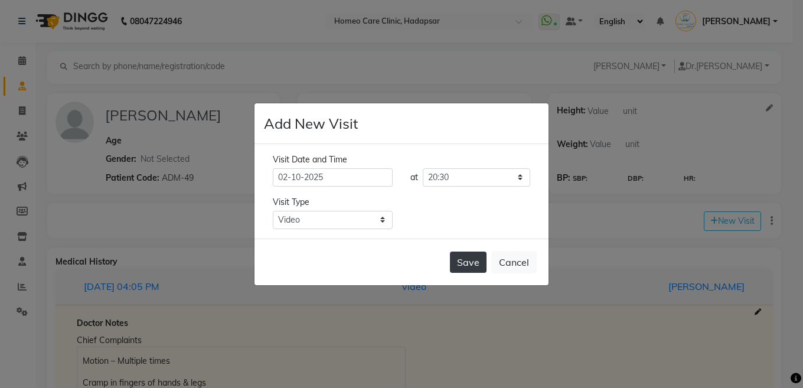
click at [460, 263] on button "Save" at bounding box center [468, 261] width 37 height 21
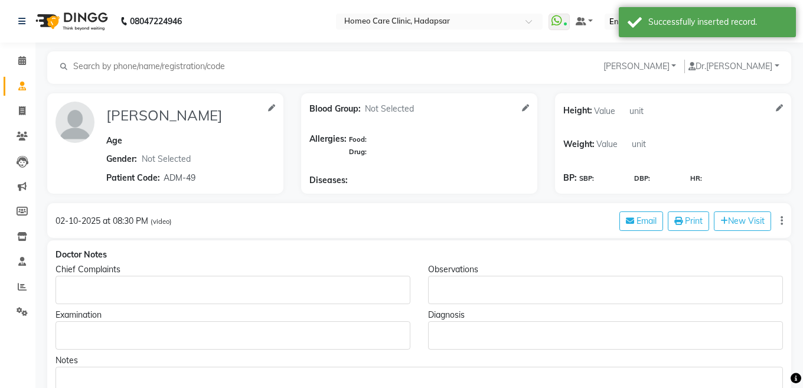
type input "[PERSON_NAME]"
select select
type input "ADM-49"
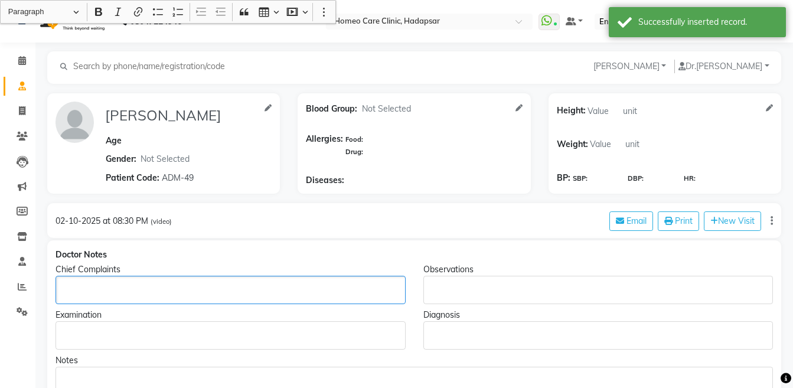
click at [220, 284] on p "Rich Text Editor, main" at bounding box center [230, 290] width 339 height 12
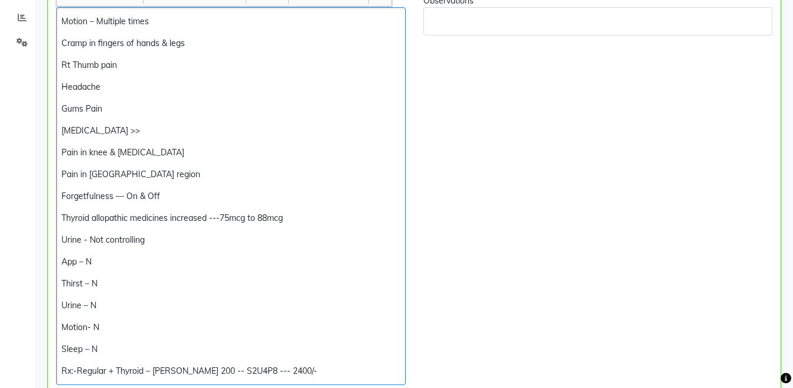
scroll to position [178, 0]
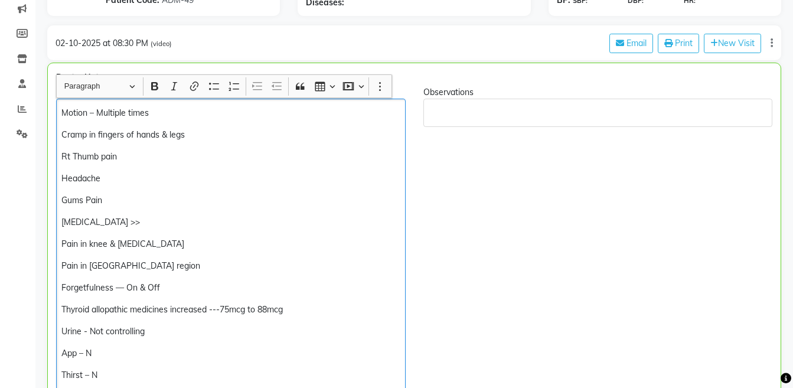
click at [179, 117] on p "Motion – Multiple times" at bounding box center [230, 113] width 338 height 12
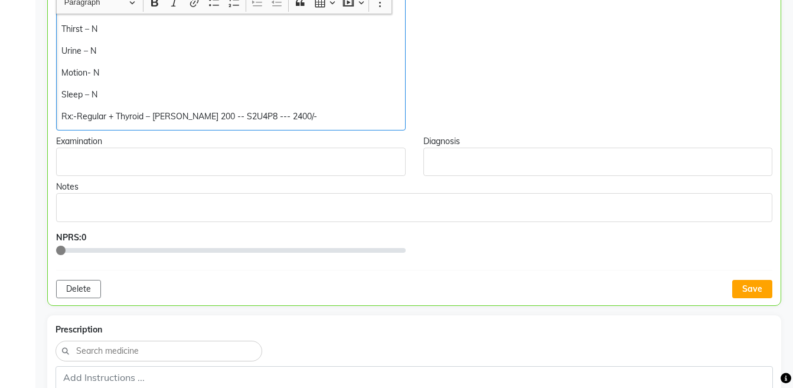
scroll to position [557, 0]
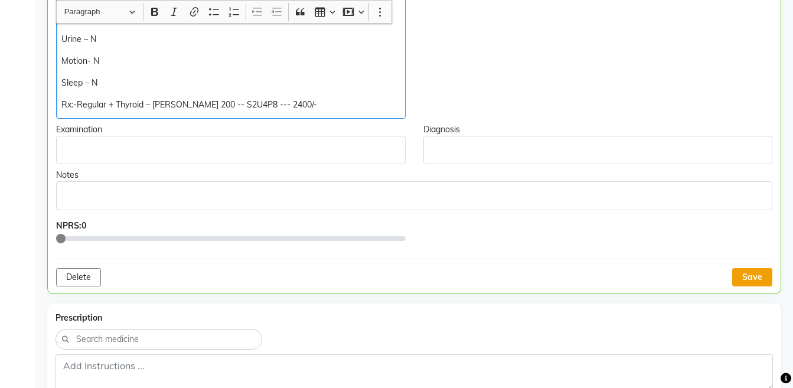
click at [746, 276] on button "Save" at bounding box center [752, 277] width 40 height 18
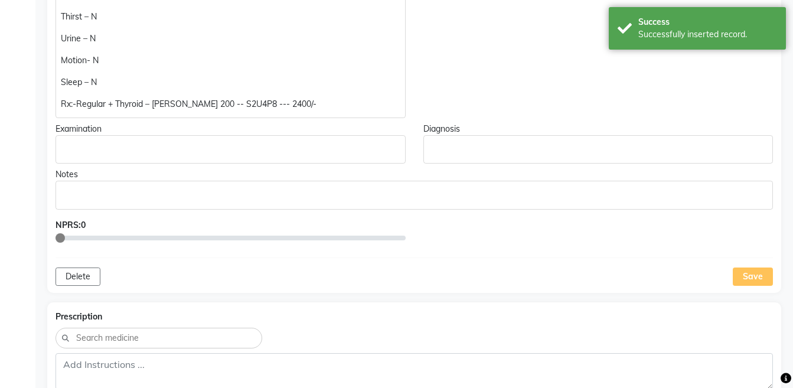
click at [168, 98] on p "Rx:-Regular + Thyroid – [PERSON_NAME] 200 -- S2U4P8 --- 2400/-" at bounding box center [230, 104] width 339 height 12
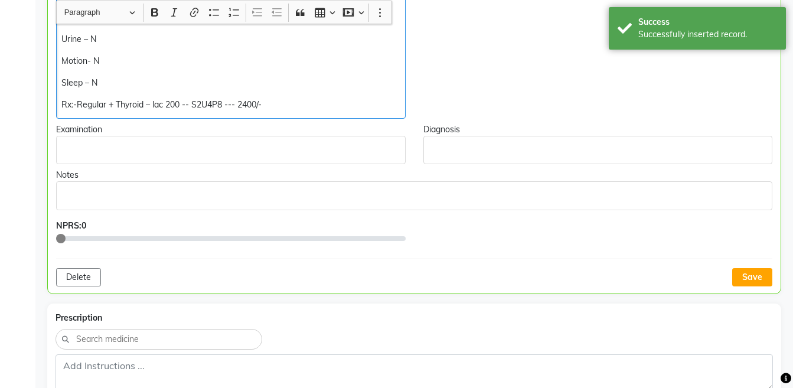
scroll to position [558, 0]
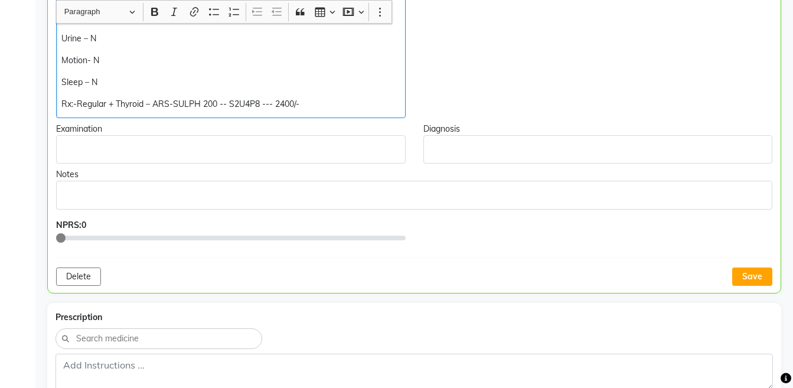
click at [305, 105] on p "Rx:-Regular + Thyroid – ARS-SULPH 200 -- S2U4P8 --- 2400/-" at bounding box center [230, 104] width 338 height 12
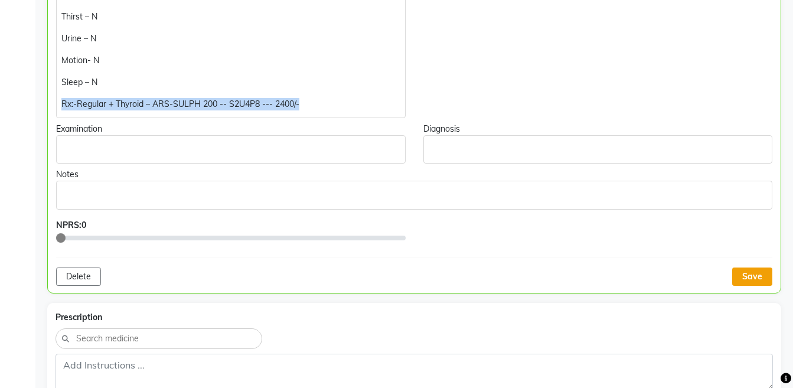
click at [743, 271] on button "Save" at bounding box center [752, 276] width 40 height 18
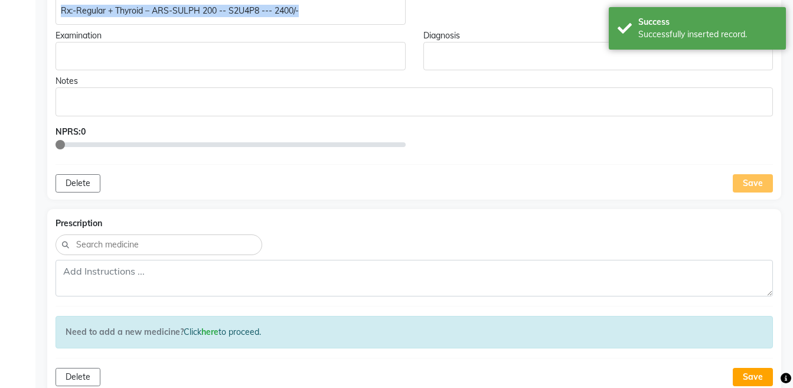
scroll to position [699, 0]
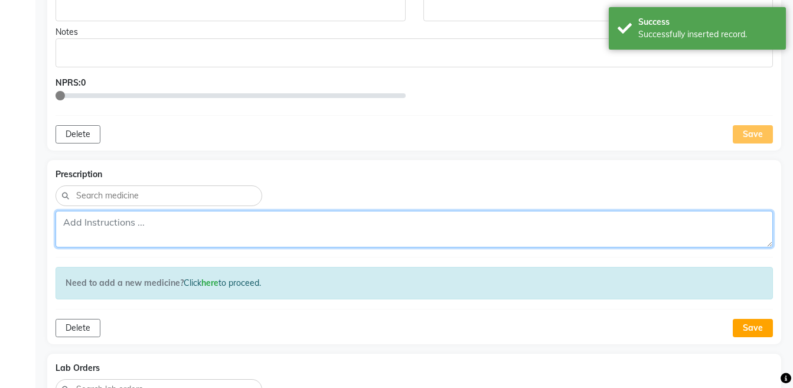
click at [590, 237] on textarea at bounding box center [413, 229] width 717 height 37
paste textarea "Rx:-Regular + Thyroid – ARS-SULPH 200 -- S2U4P8 --- 2400/-"
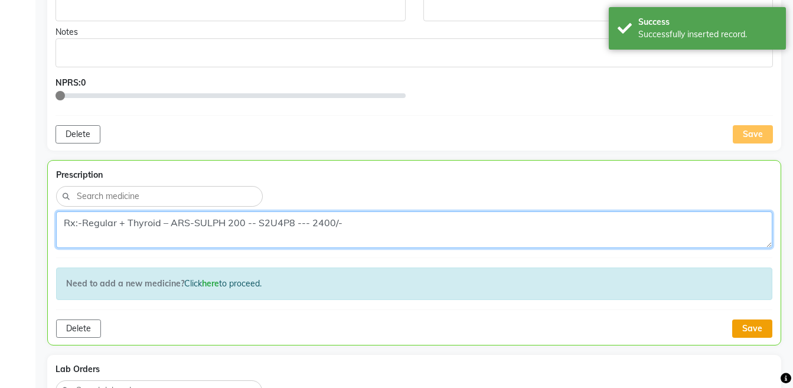
type textarea "Rx:-Regular + Thyroid – ARS-SULPH 200 -- S2U4P8 --- 2400/-"
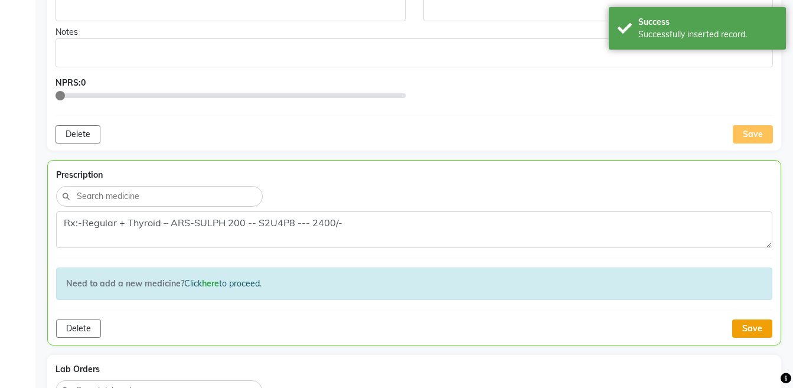
click at [745, 334] on button "Save" at bounding box center [752, 328] width 40 height 18
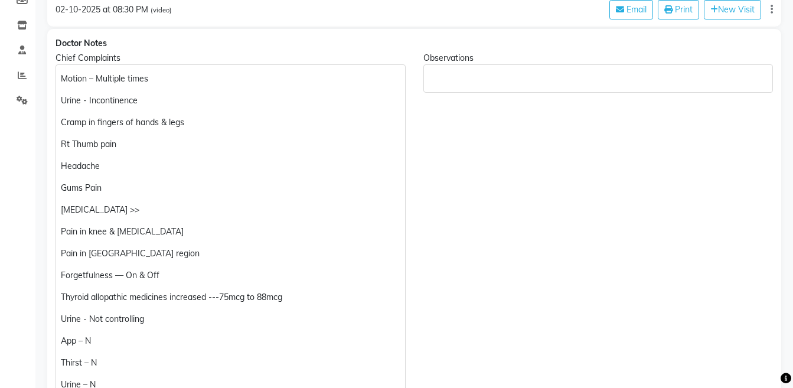
scroll to position [0, 0]
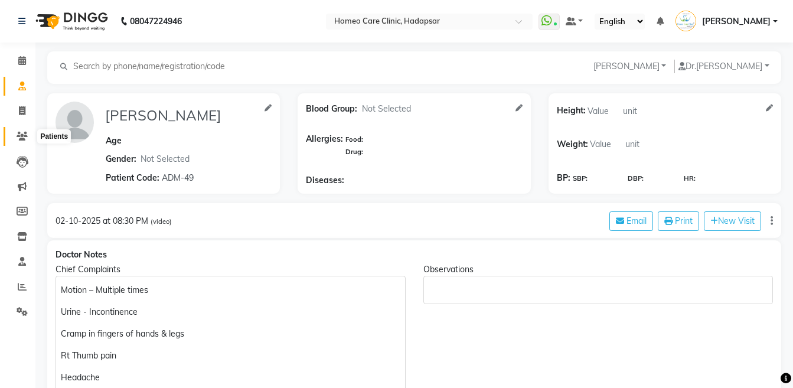
click at [18, 130] on span at bounding box center [22, 137] width 21 height 14
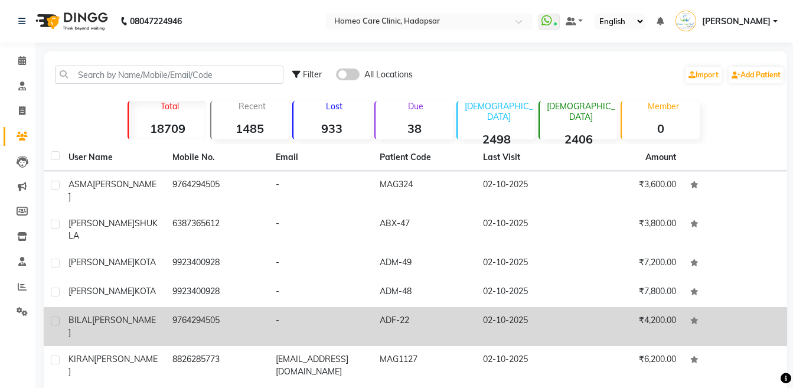
click at [122, 314] on div "[PERSON_NAME]" at bounding box center [113, 326] width 90 height 25
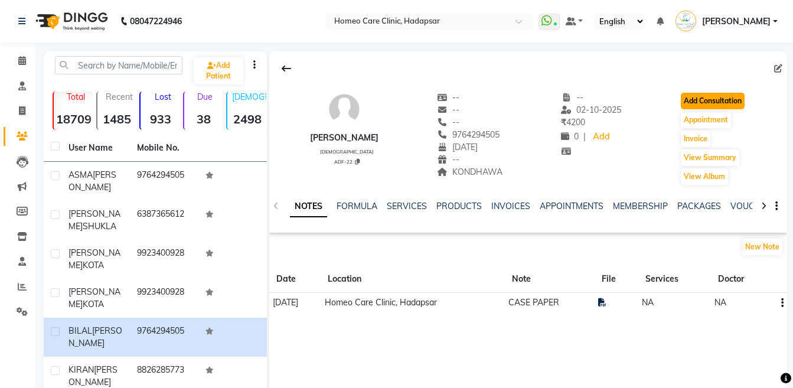
click at [725, 100] on button "Add Consultation" at bounding box center [712, 101] width 64 height 17
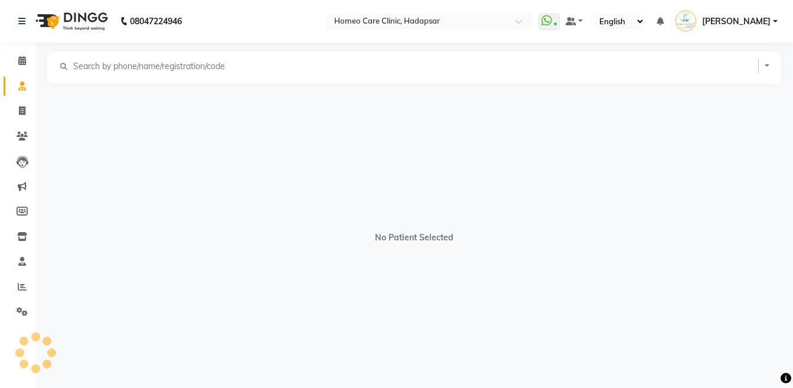
select select "[DEMOGRAPHIC_DATA]"
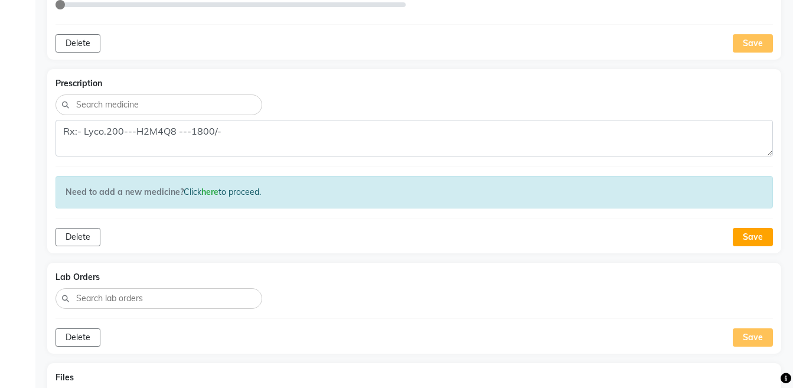
scroll to position [942, 0]
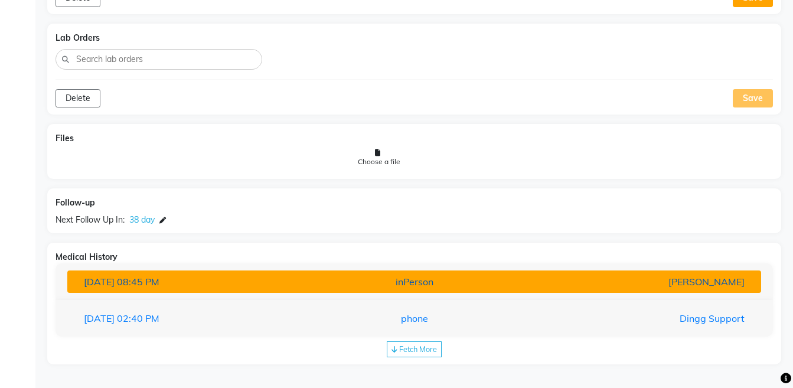
click at [548, 284] on div "[PERSON_NAME]" at bounding box center [640, 281] width 226 height 14
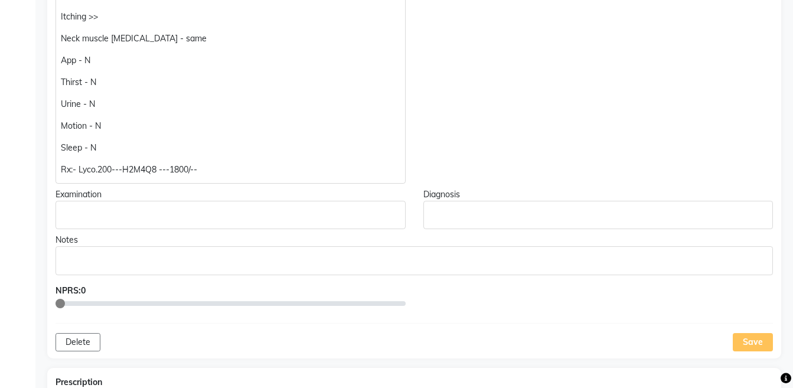
scroll to position [410, 0]
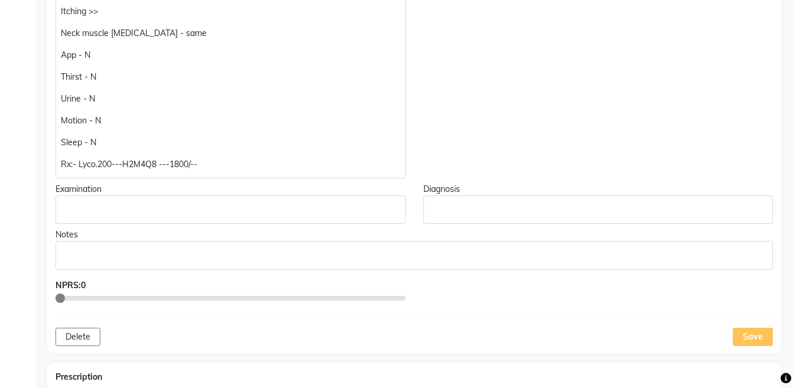
click at [62, 163] on p "Rx:- Lyco.200---H2M4Q8 ---1800/--" at bounding box center [230, 164] width 339 height 12
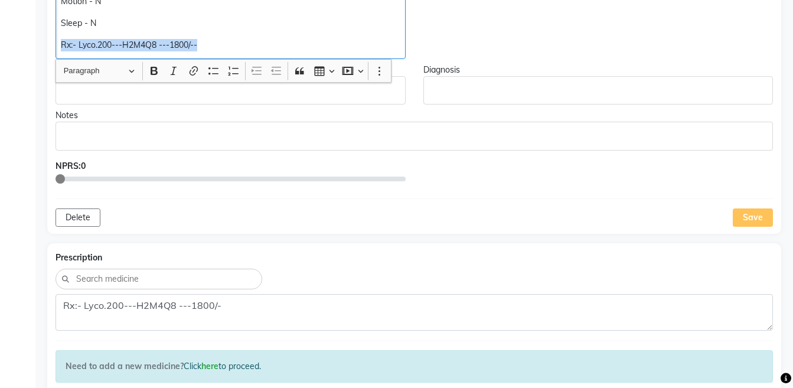
scroll to position [592, 0]
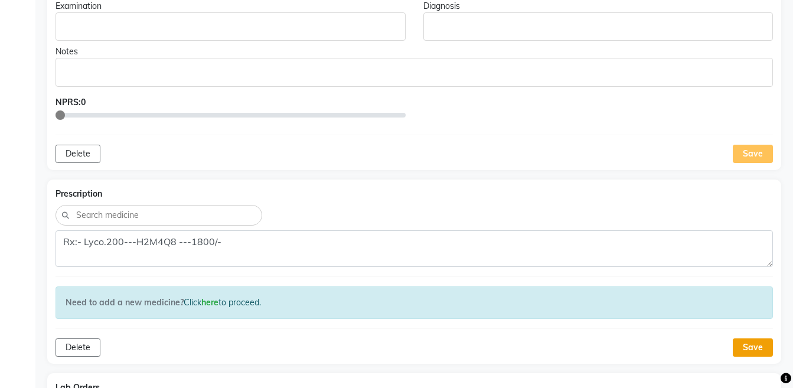
click at [759, 342] on button "Save" at bounding box center [752, 347] width 40 height 18
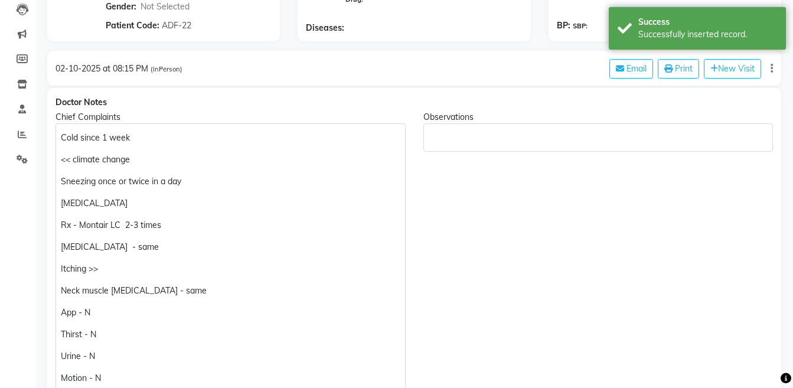
scroll to position [0, 0]
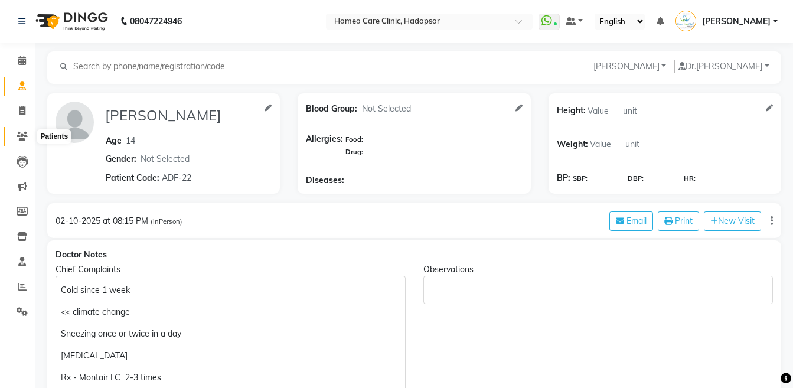
click at [14, 137] on span at bounding box center [22, 137] width 21 height 14
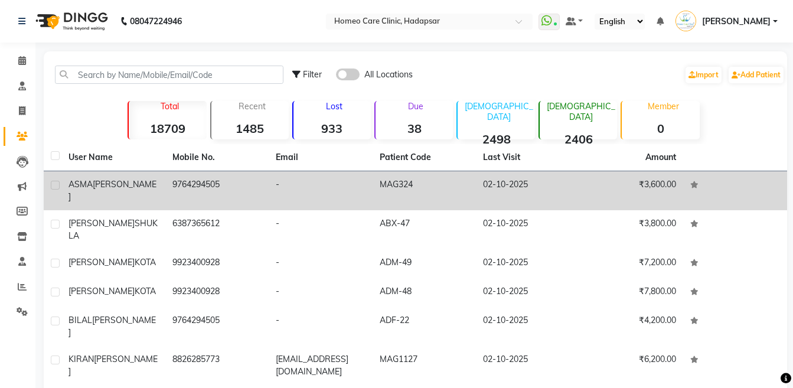
click at [150, 192] on td "[PERSON_NAME]" at bounding box center [113, 190] width 104 height 39
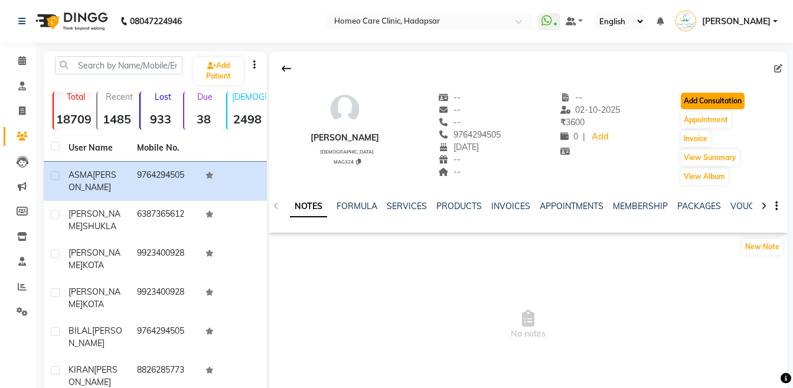
click at [722, 104] on button "Add Consultation" at bounding box center [712, 101] width 64 height 17
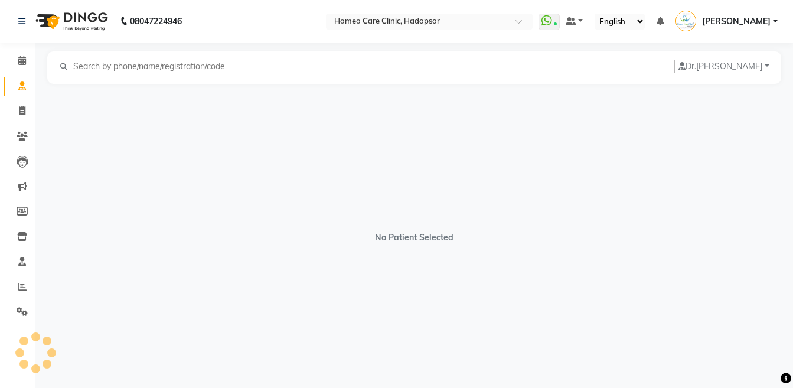
select select "[DEMOGRAPHIC_DATA]"
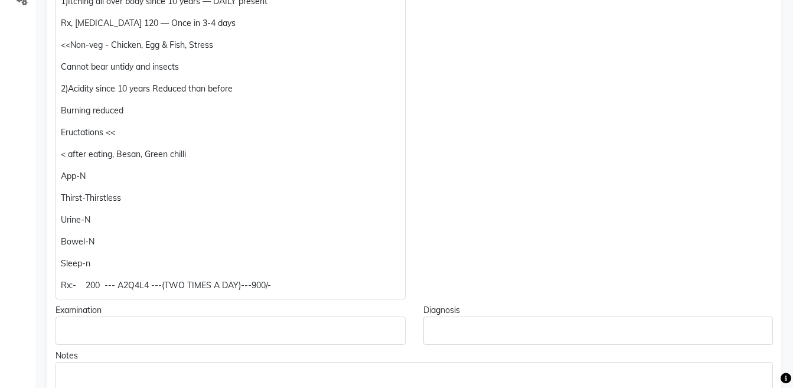
scroll to position [334, 0]
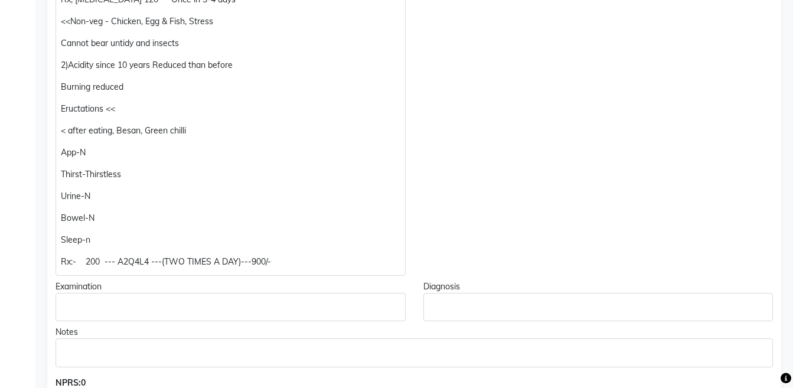
drag, startPoint x: 792, startPoint y: 133, endPoint x: 791, endPoint y: 149, distance: 16.5
click at [791, 149] on div "[PERSON_NAME] [PERSON_NAME] Add Family Member Dr. [PERSON_NAME] Dingg Support […" at bounding box center [413, 367] width 757 height 1300
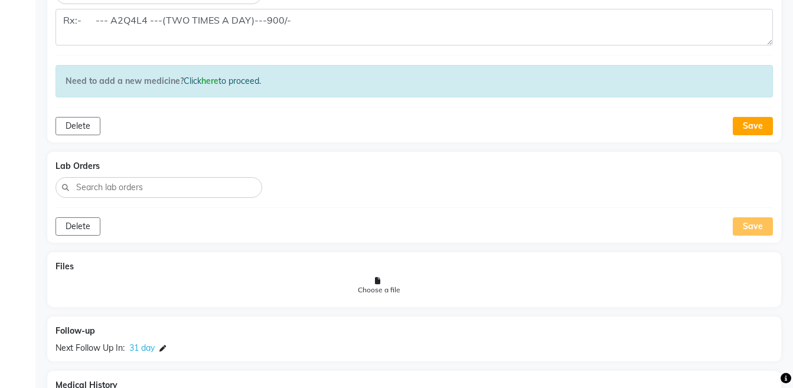
scroll to position [934, 0]
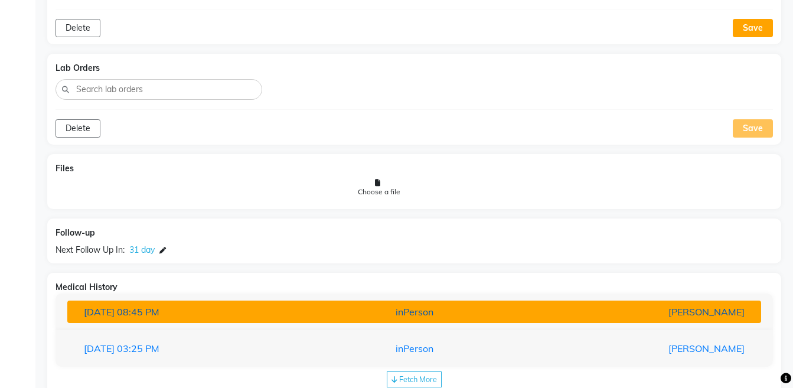
click at [649, 308] on div "[PERSON_NAME]" at bounding box center [640, 311] width 226 height 14
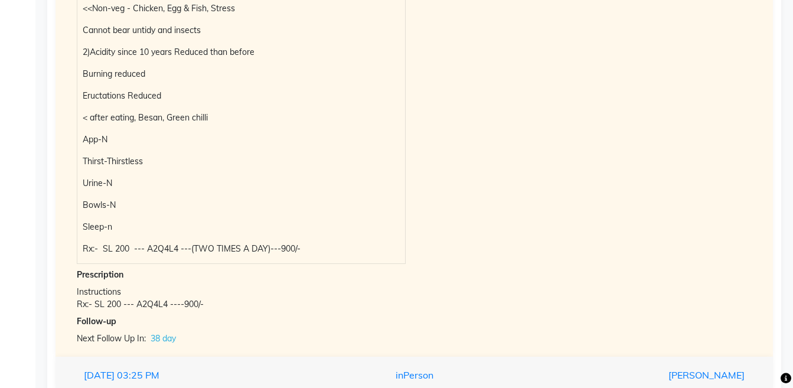
scroll to position [1363, 0]
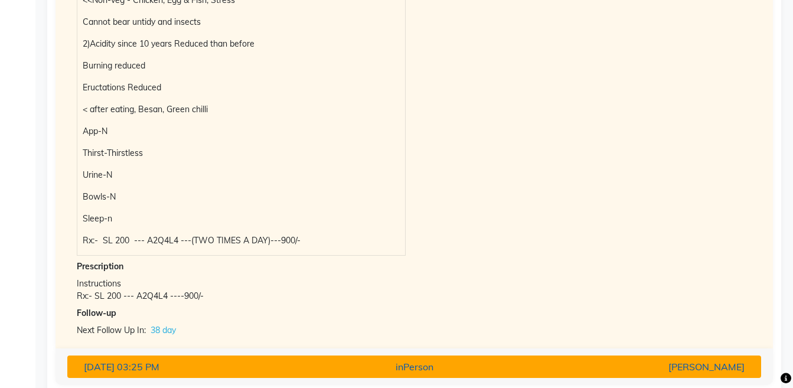
click at [697, 364] on div "[PERSON_NAME]" at bounding box center [640, 366] width 226 height 14
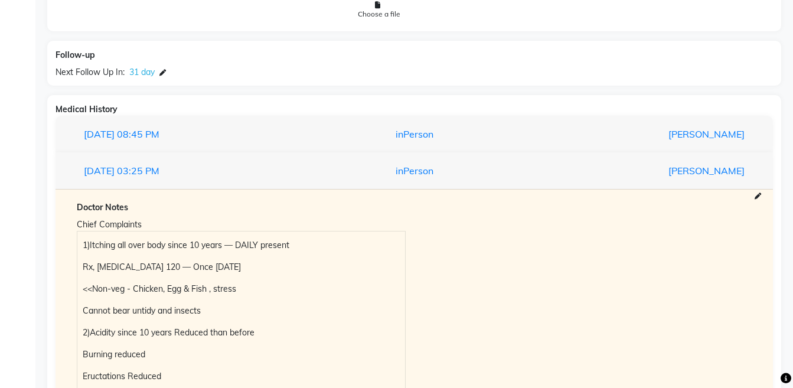
scroll to position [423, 0]
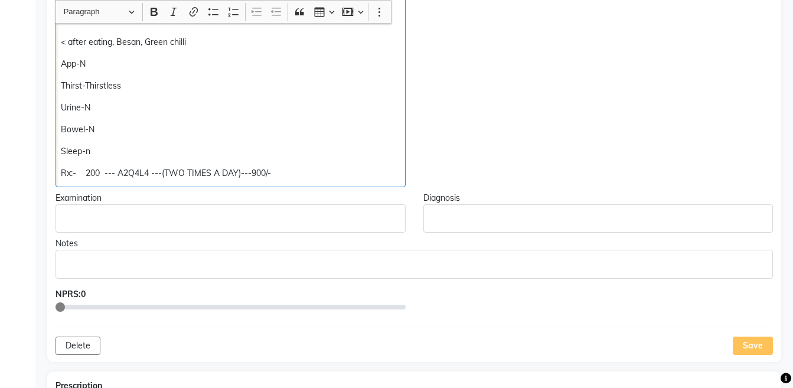
click at [85, 171] on p "Rx:- 200 --- A2Q4L4 ---(TWO TIMES A DAY)---900/-" at bounding box center [230, 173] width 339 height 12
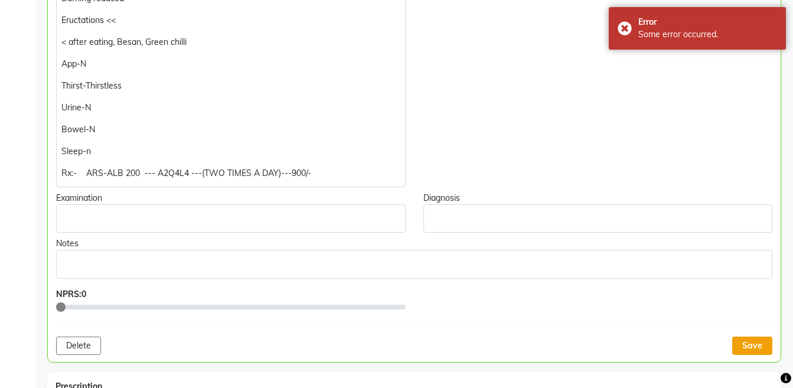
click at [736, 346] on button "Save" at bounding box center [752, 345] width 40 height 18
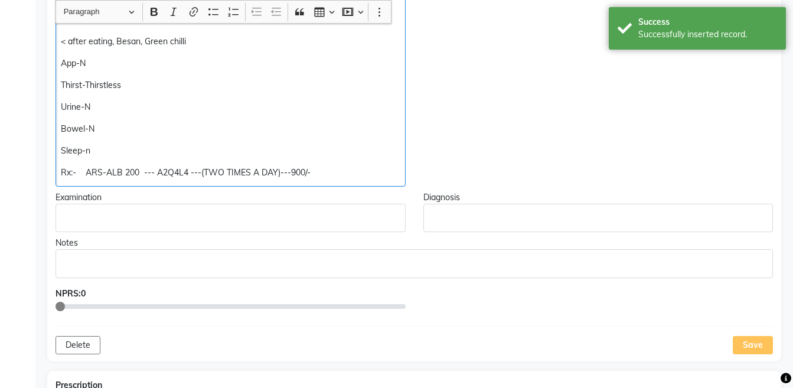
click at [143, 171] on p "Rx:- ARS-ALB 200 --- A2Q4L4 ---(TWO TIMES A DAY)---900/-" at bounding box center [230, 172] width 339 height 12
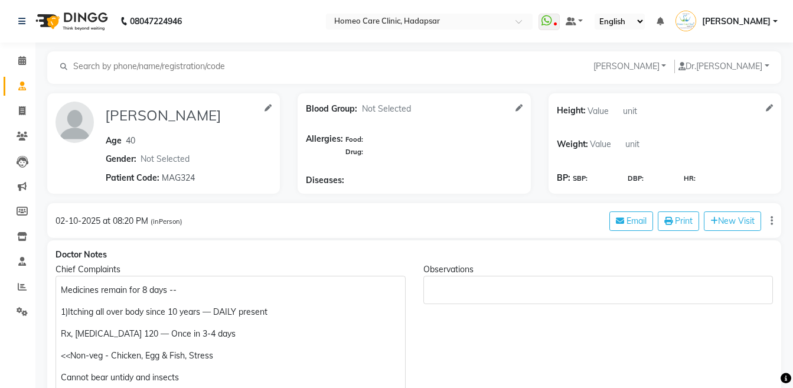
select select "[DEMOGRAPHIC_DATA]"
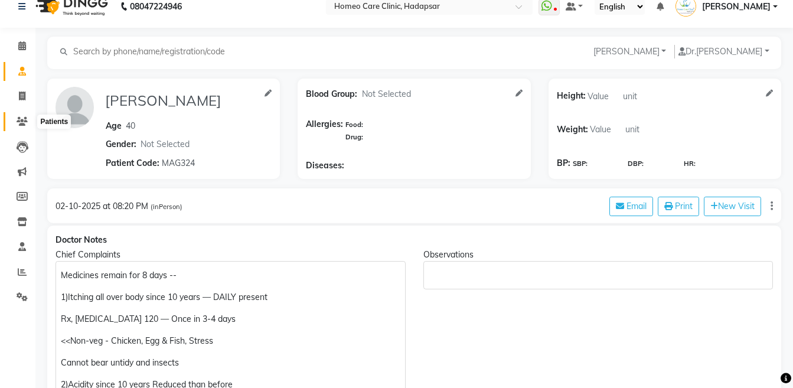
click at [27, 123] on icon at bounding box center [22, 121] width 11 height 9
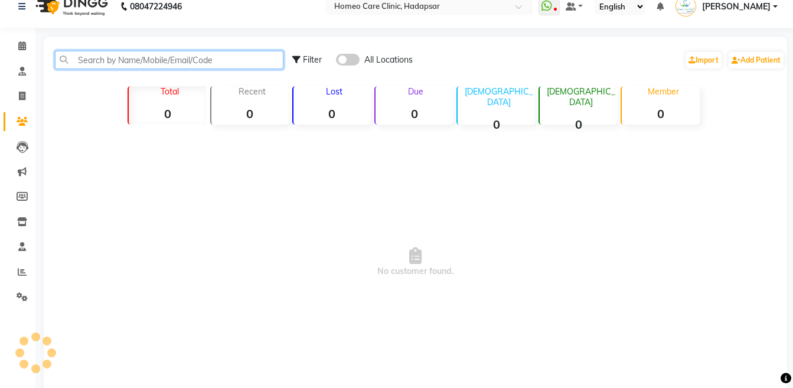
click at [134, 51] on input "text" at bounding box center [169, 60] width 228 height 18
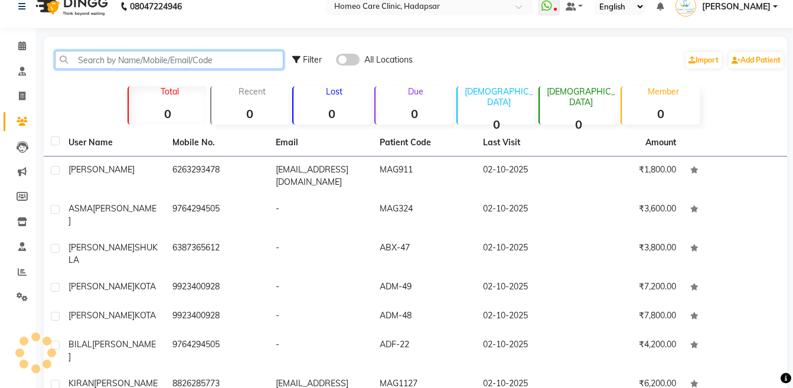
click at [135, 60] on input "text" at bounding box center [169, 60] width 228 height 18
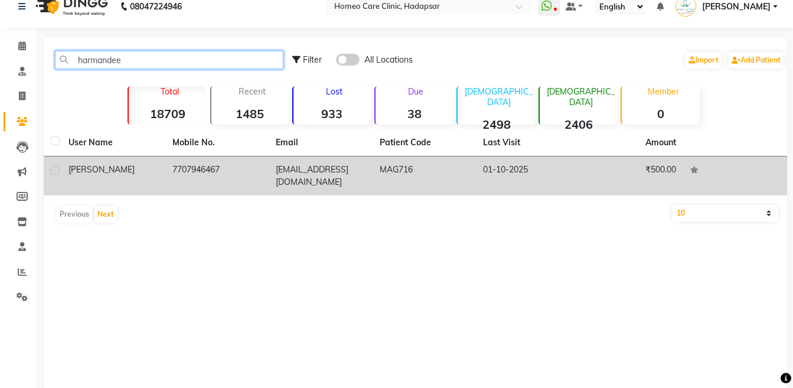
type input "harmandee"
click at [159, 169] on td "[PERSON_NAME]" at bounding box center [113, 175] width 104 height 39
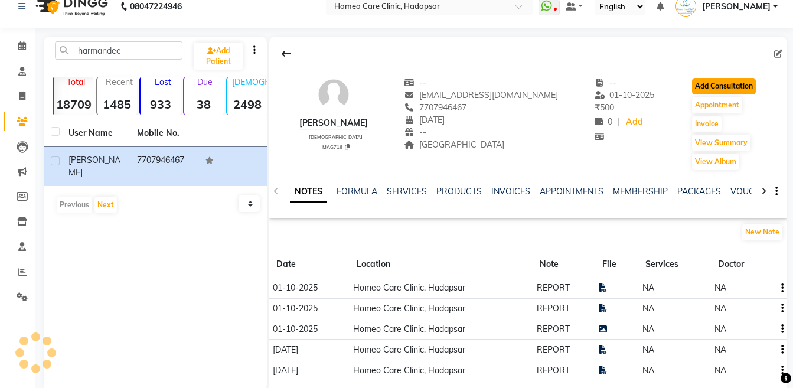
click at [705, 83] on button "Add Consultation" at bounding box center [724, 86] width 64 height 17
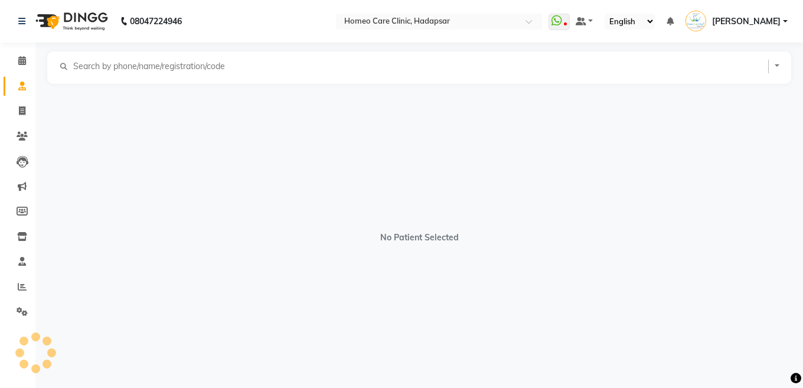
select select "[DEMOGRAPHIC_DATA]"
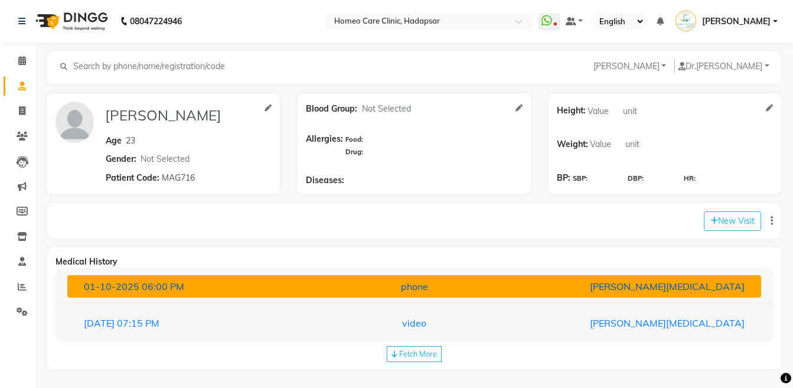
click at [656, 292] on div "[PERSON_NAME][MEDICAL_DATA]" at bounding box center [640, 286] width 226 height 14
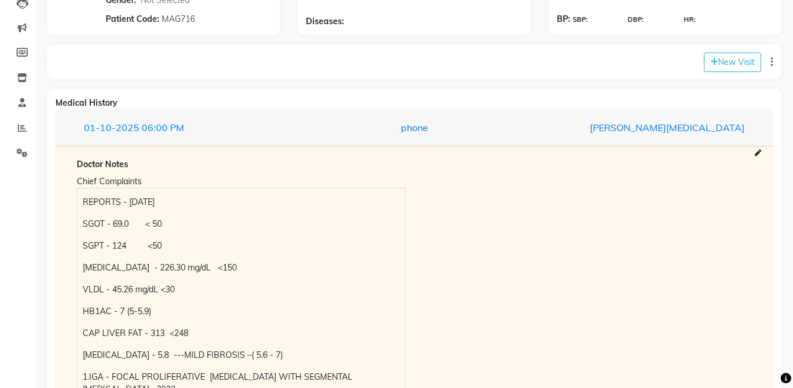
scroll to position [172, 0]
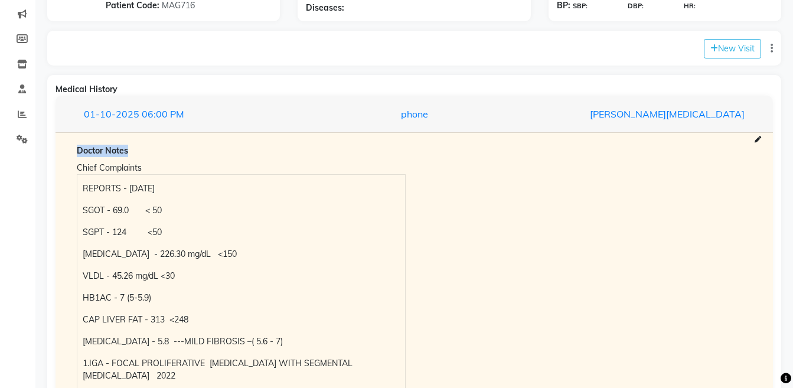
drag, startPoint x: 788, startPoint y: 145, endPoint x: 796, endPoint y: 142, distance: 9.0
click at [792, 142] on html "08047224946 Select Location × Homeo Care Clinic, Hadapsar WhatsApp Status ✕ Sta…" at bounding box center [396, 22] width 793 height 388
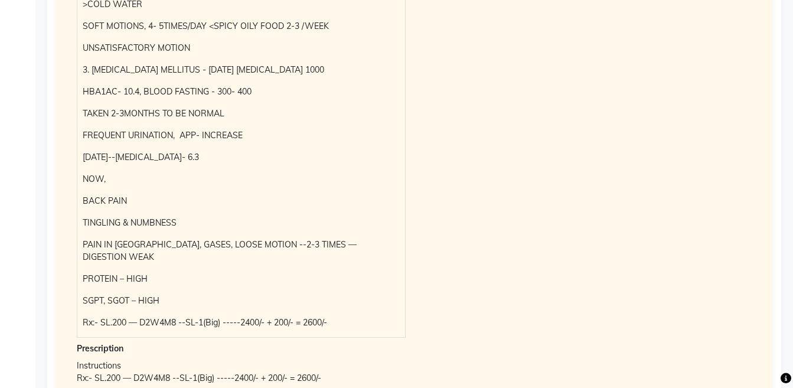
scroll to position [1023, 0]
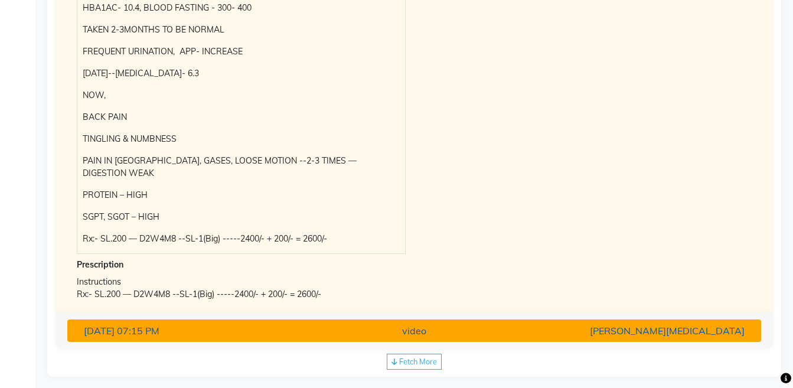
click at [657, 324] on div "[PERSON_NAME][MEDICAL_DATA]" at bounding box center [640, 330] width 226 height 14
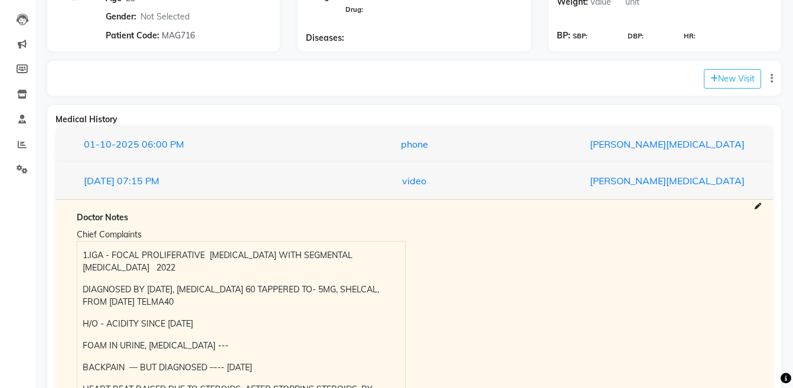
scroll to position [145, 0]
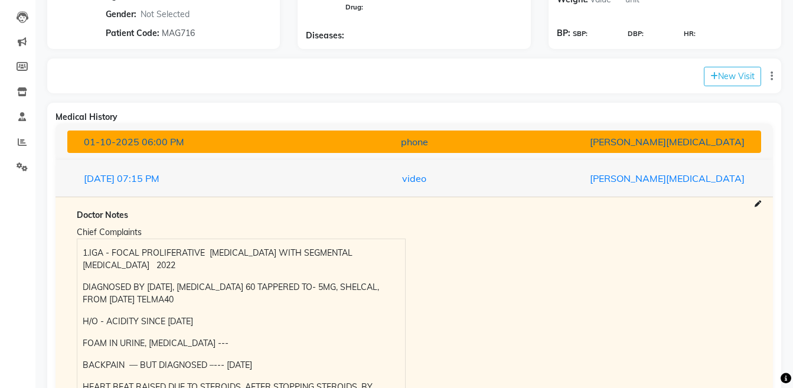
click at [644, 150] on button "[DATE] 06:00 PM phone [PERSON_NAME][MEDICAL_DATA]" at bounding box center [413, 141] width 693 height 22
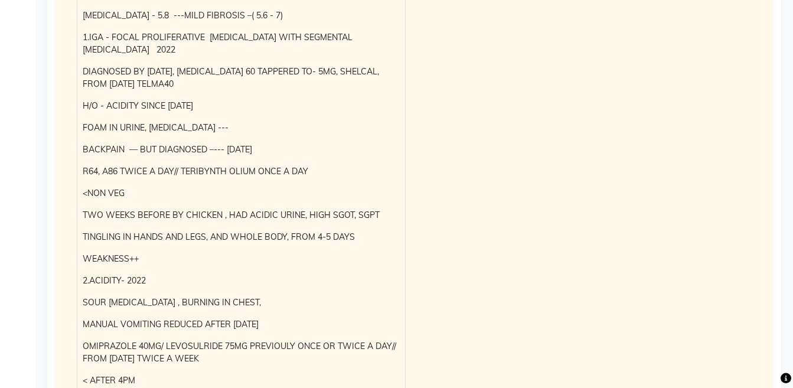
scroll to position [500, 0]
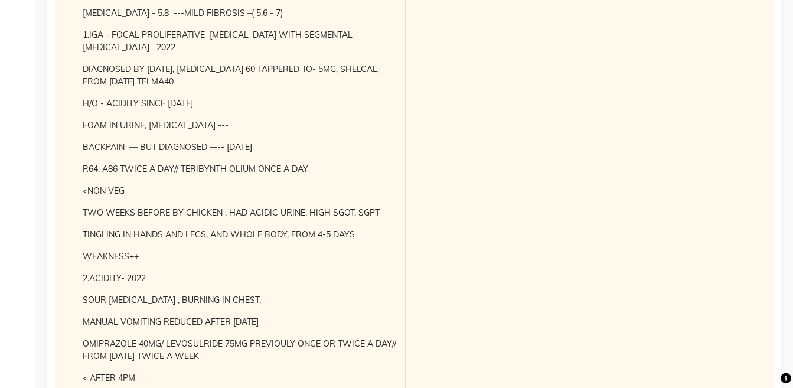
drag, startPoint x: 781, startPoint y: 168, endPoint x: 797, endPoint y: 171, distance: 16.8
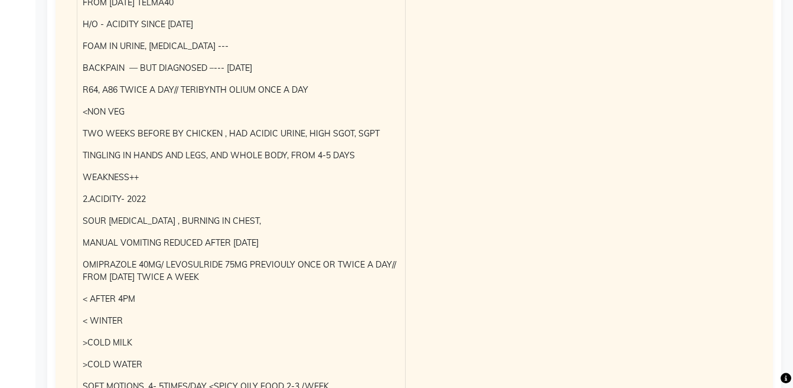
scroll to position [725, 0]
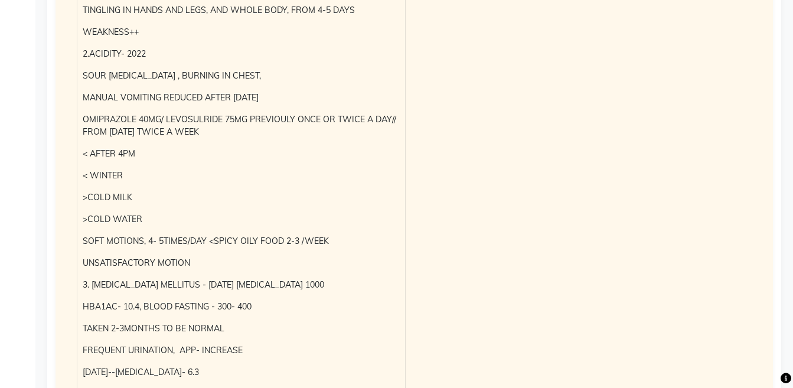
click at [783, 230] on div "HARMANDEEP SINGH Add Family Member Dr. Dr Vaseem Choudhary Dingg Support Dr Ani…" at bounding box center [413, 13] width 757 height 1372
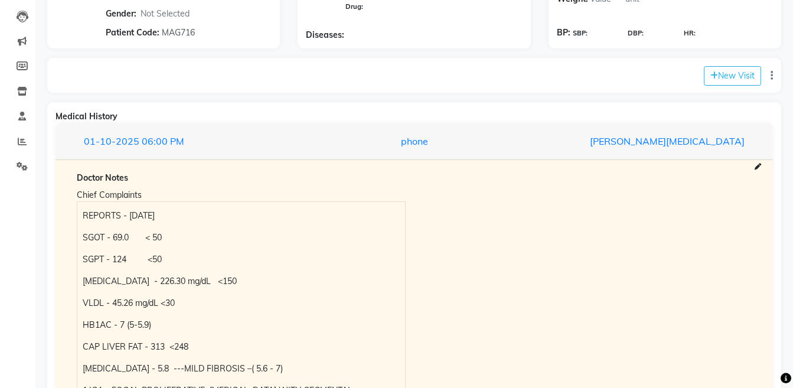
scroll to position [0, 0]
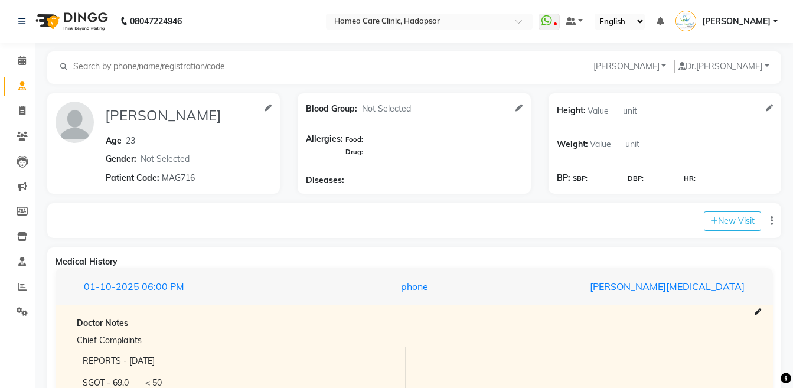
click at [566, 233] on div "New Visit" at bounding box center [414, 220] width 734 height 35
click at [561, 217] on div "New Visit" at bounding box center [414, 220] width 734 height 35
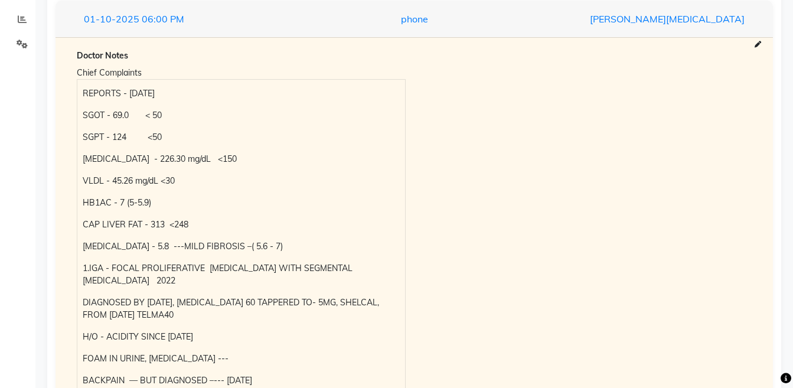
scroll to position [328, 0]
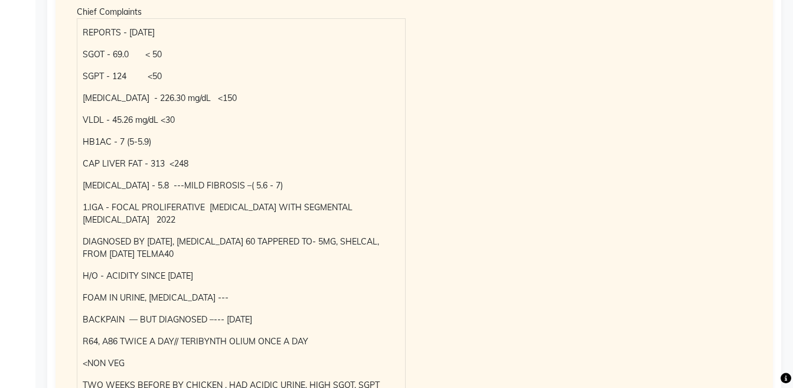
drag, startPoint x: 781, startPoint y: 176, endPoint x: 800, endPoint y: 177, distance: 18.9
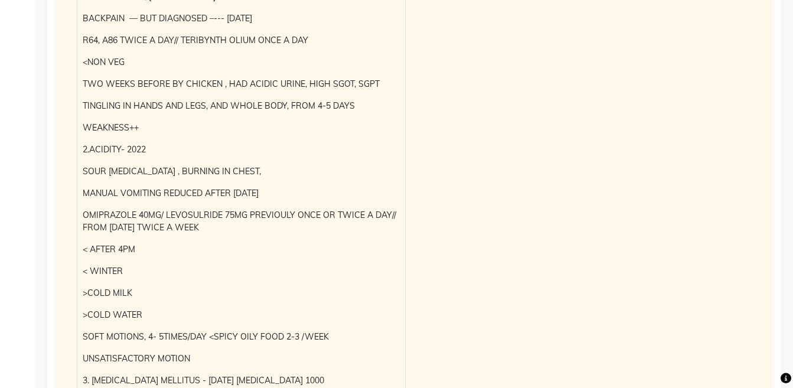
scroll to position [0, 0]
